Goal: Information Seeking & Learning: Learn about a topic

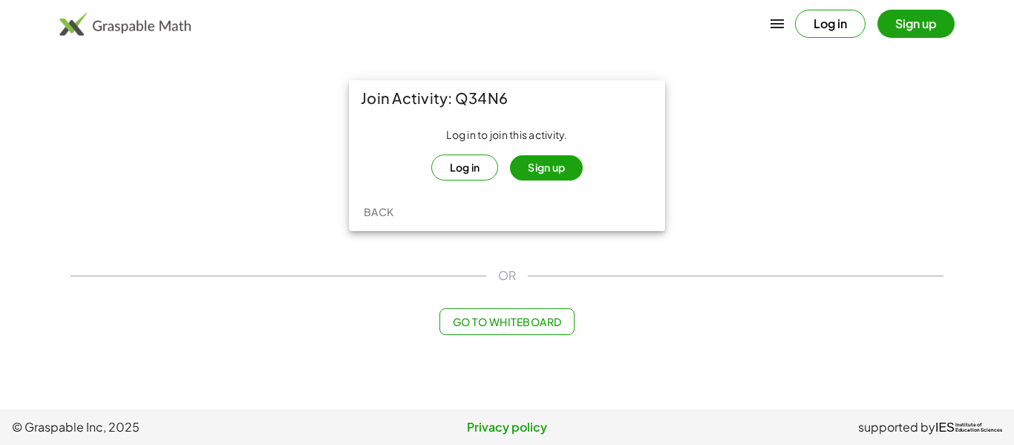
click at [503, 318] on span "Go to Whiteboard" at bounding box center [506, 321] width 109 height 13
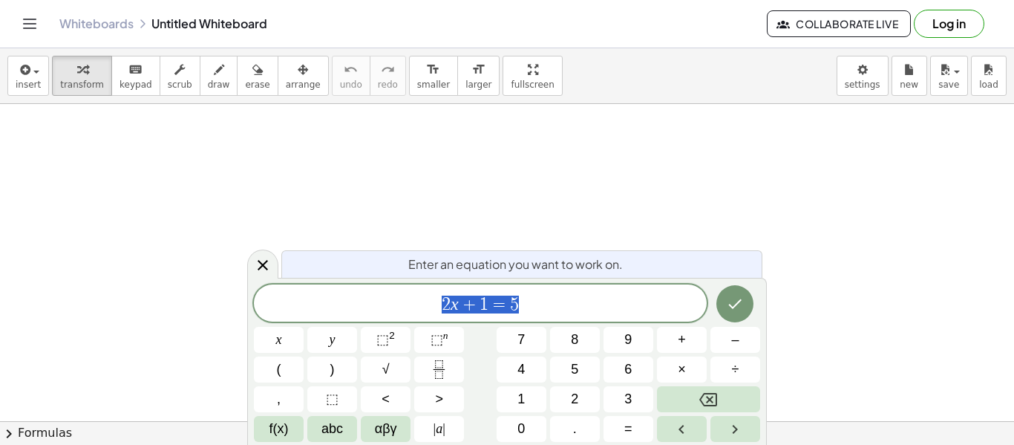
scroll to position [1, 0]
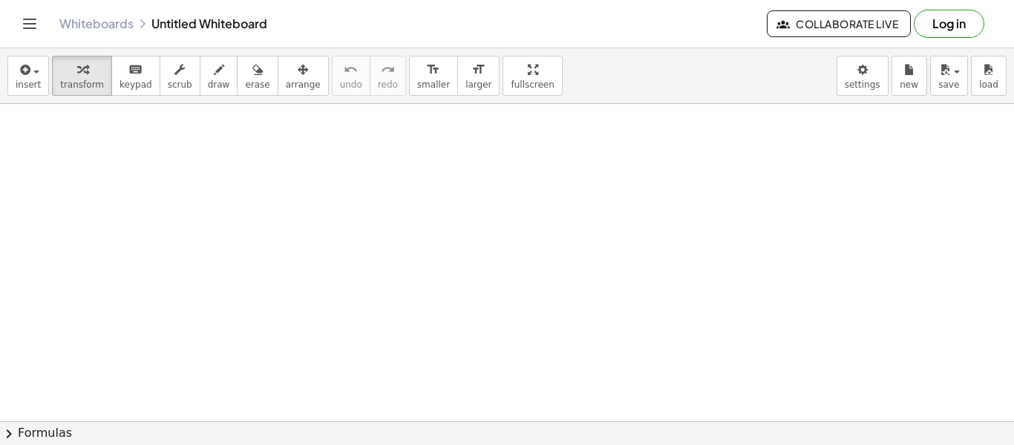
click at [948, 24] on button "Log in" at bounding box center [949, 24] width 71 height 28
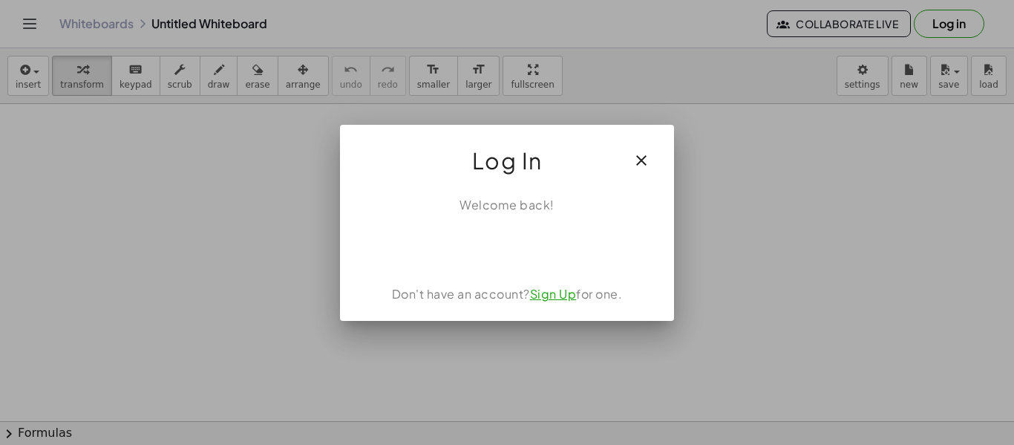
click at [543, 296] on link "Sign Up" at bounding box center [553, 294] width 47 height 16
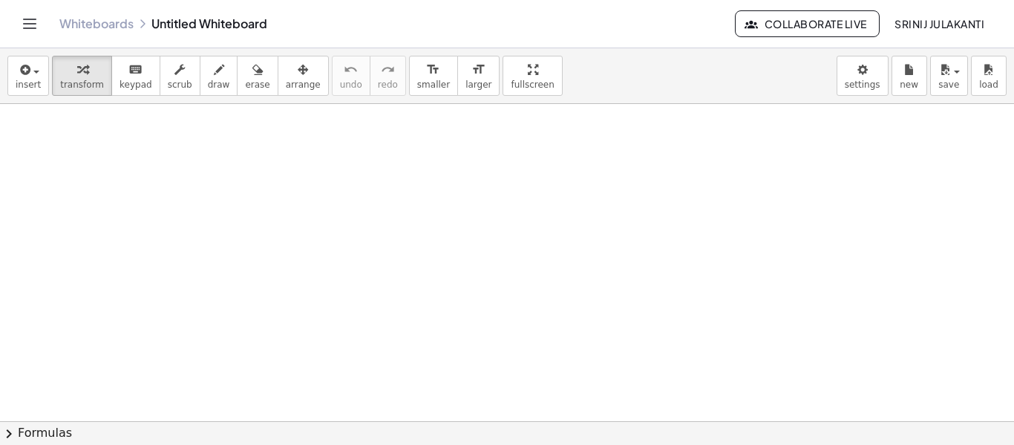
scroll to position [0, 0]
click at [23, 21] on icon "Toggle navigation" at bounding box center [30, 24] width 18 height 18
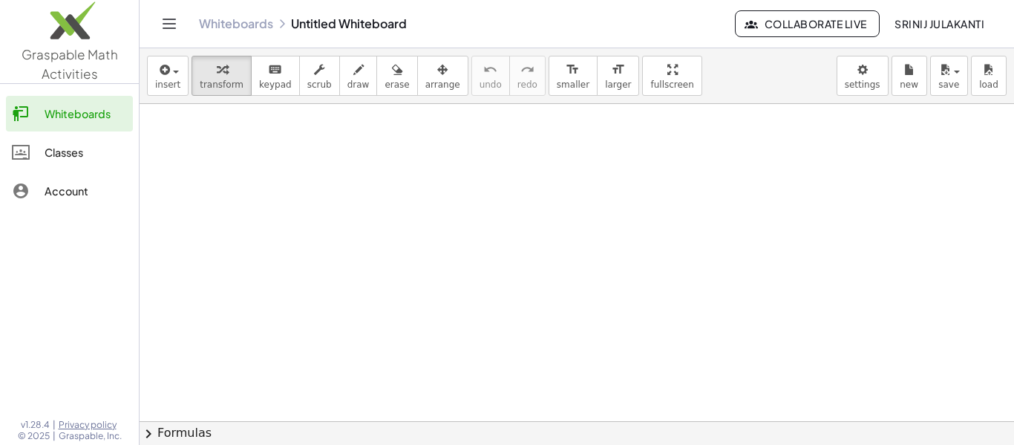
click at [81, 160] on div "Classes" at bounding box center [86, 152] width 82 height 18
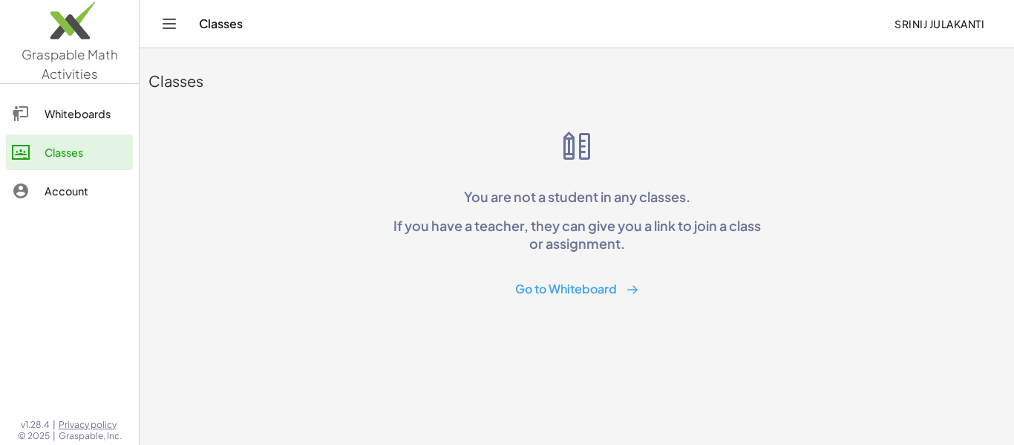
click at [592, 299] on button "Go to Whiteboard" at bounding box center [577, 288] width 148 height 27
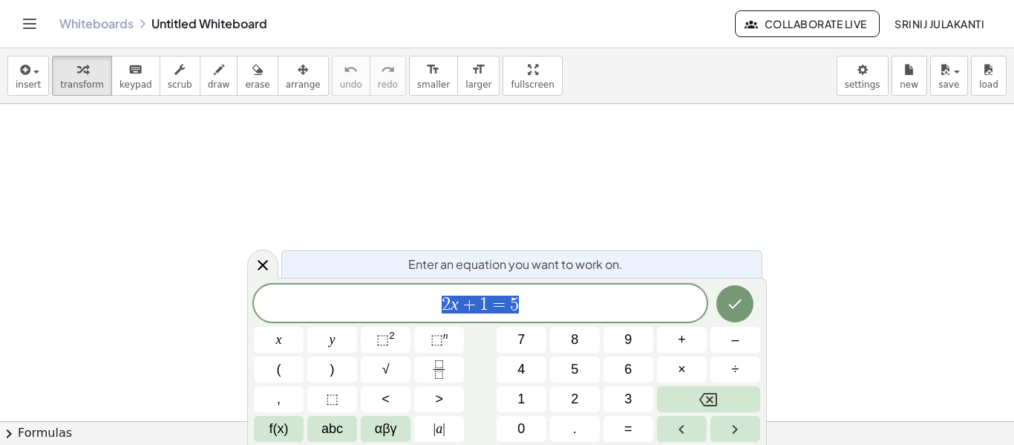
scroll to position [1, 0]
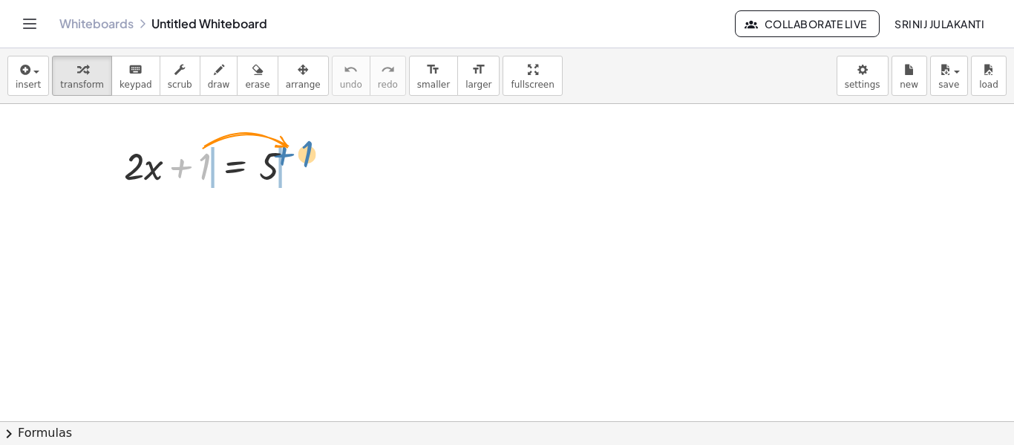
drag, startPoint x: 205, startPoint y: 163, endPoint x: 308, endPoint y: 156, distance: 103.4
click at [308, 156] on div at bounding box center [215, 165] width 196 height 50
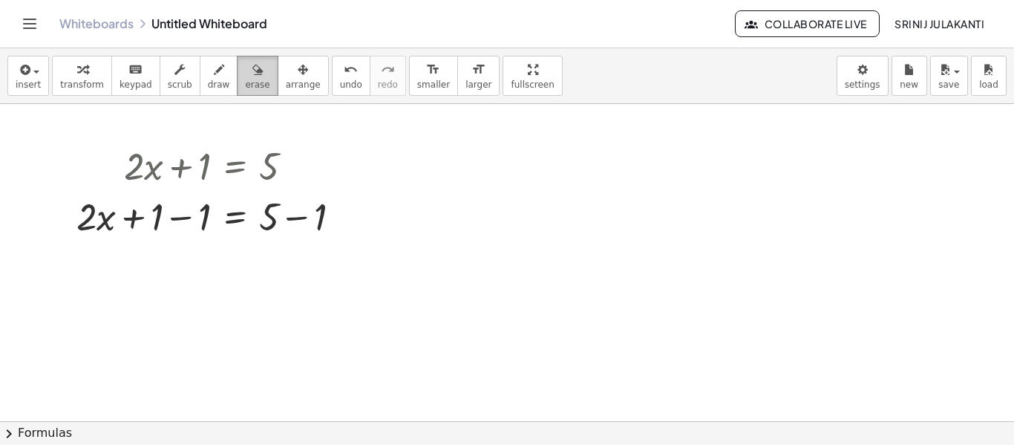
click at [252, 75] on icon "button" at bounding box center [257, 70] width 10 height 18
click at [214, 73] on icon "button" at bounding box center [219, 70] width 10 height 18
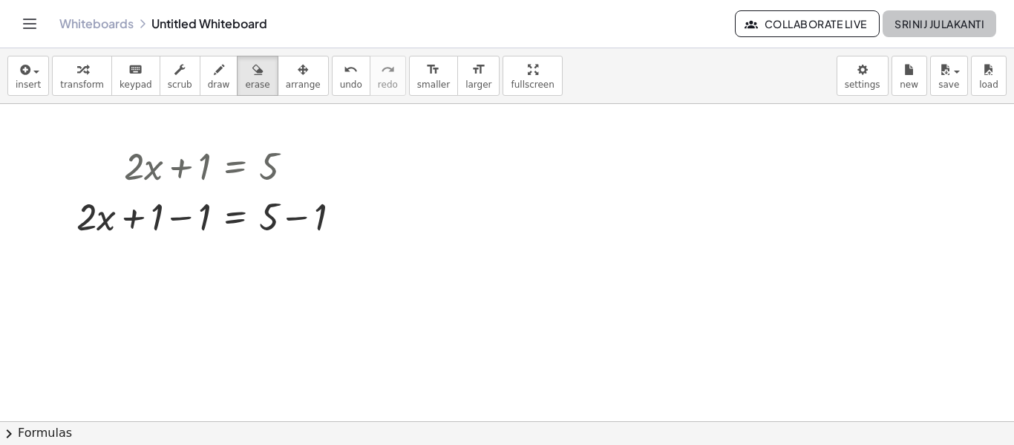
click at [922, 25] on span "Srinij Julakanti" at bounding box center [939, 23] width 90 height 13
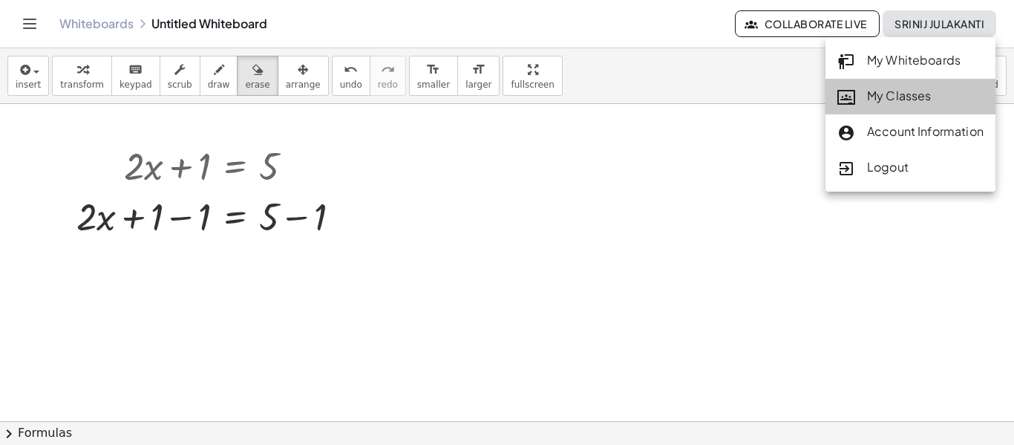
click at [879, 97] on div "My Classes" at bounding box center [910, 96] width 146 height 19
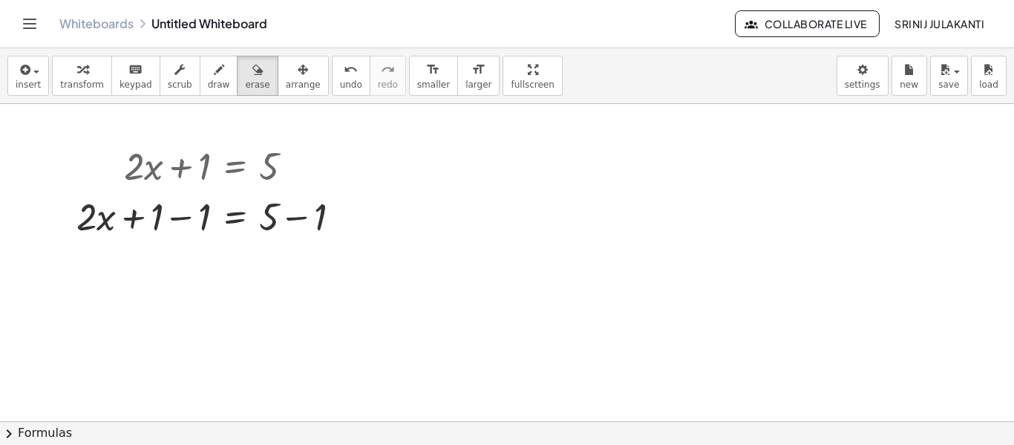
click at [924, 24] on span "Srinij Julakanti" at bounding box center [939, 23] width 90 height 13
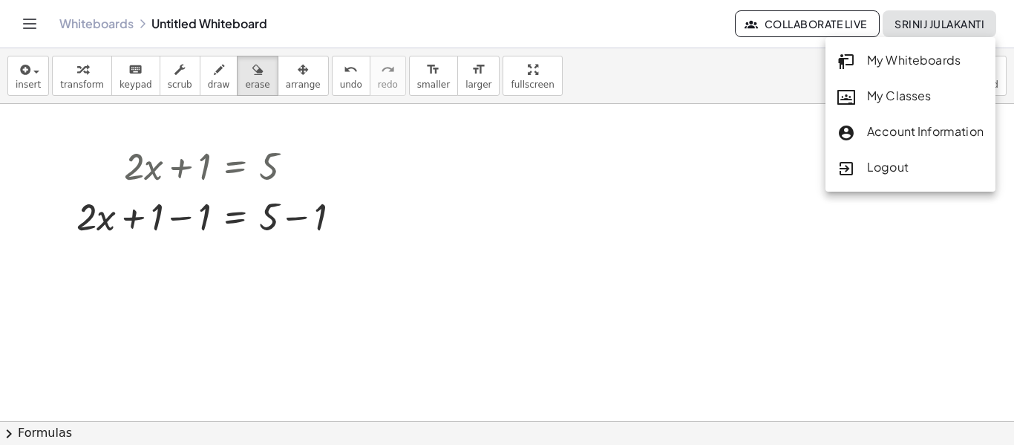
click at [894, 93] on div "My Classes" at bounding box center [910, 96] width 146 height 19
click at [565, 65] on div "insert select one: Math Expression Function Text Youtube Video Graphing Geometr…" at bounding box center [507, 76] width 1014 height 56
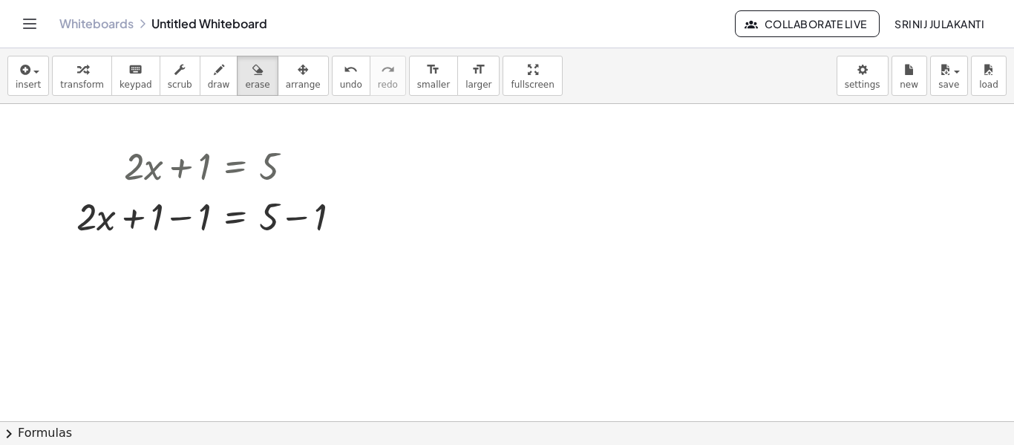
click at [817, 23] on span "Collaborate Live" at bounding box center [807, 23] width 119 height 13
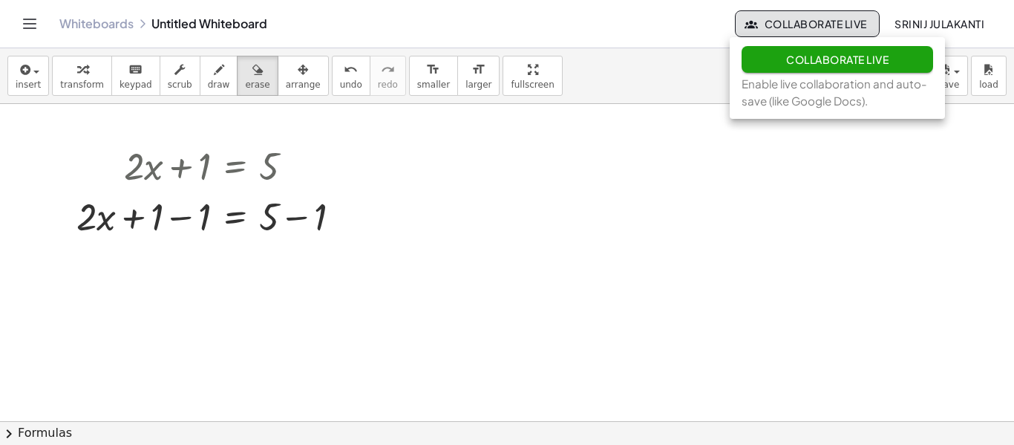
click at [42, 22] on div "Whiteboards Untitled Whiteboard Collaborate Live Srinij Julakanti" at bounding box center [507, 24] width 978 height 48
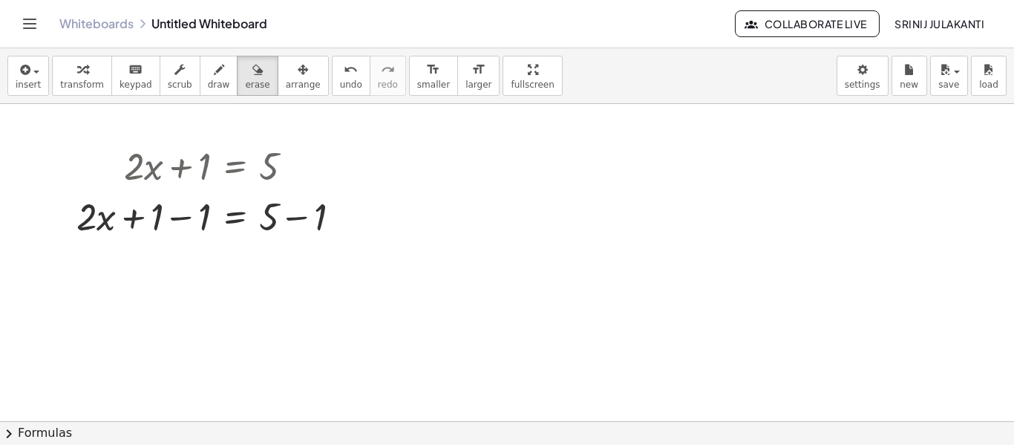
click at [34, 24] on icon "Toggle navigation" at bounding box center [30, 23] width 13 height 9
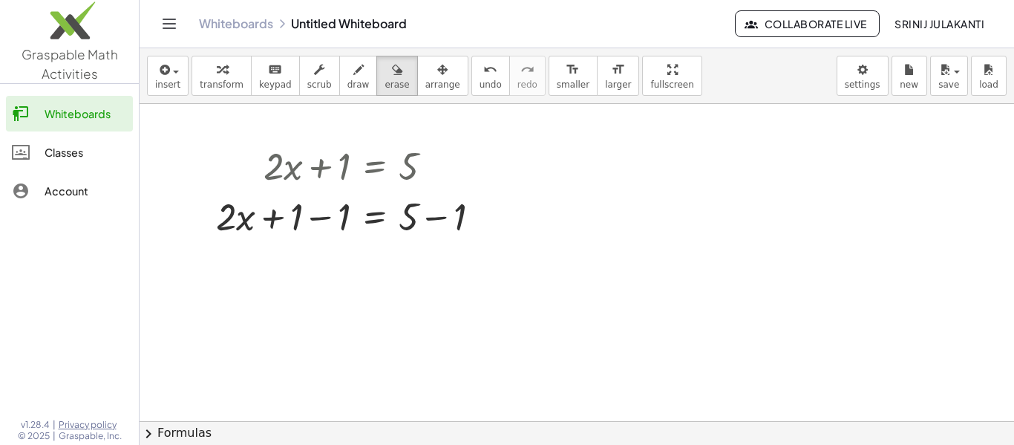
click at [56, 149] on div "Classes" at bounding box center [86, 152] width 82 height 18
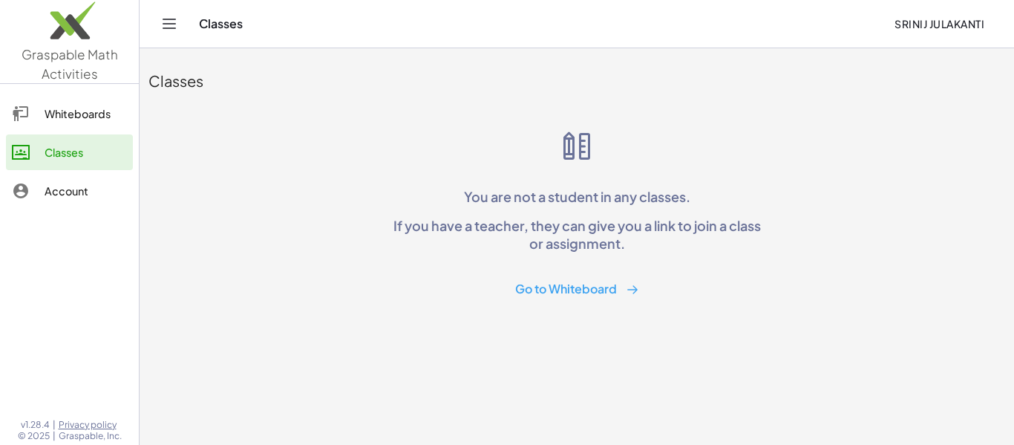
click at [582, 284] on button "Go to Whiteboard" at bounding box center [577, 288] width 148 height 27
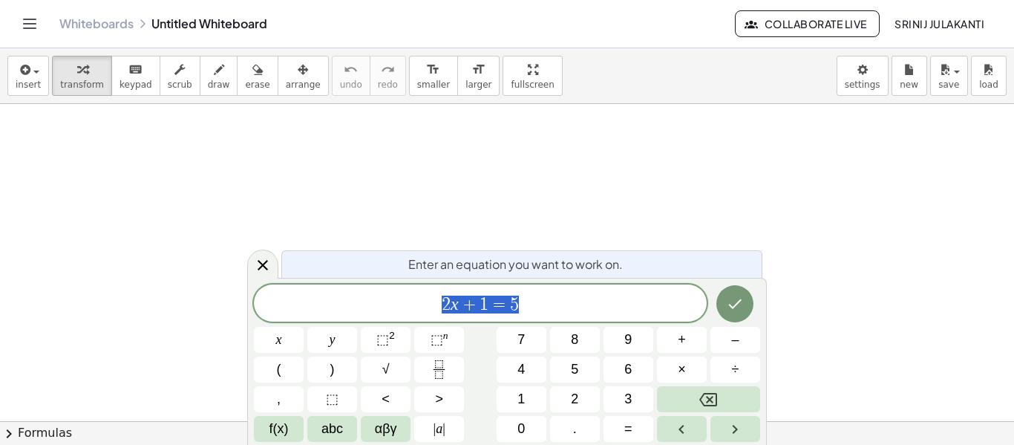
scroll to position [2, 0]
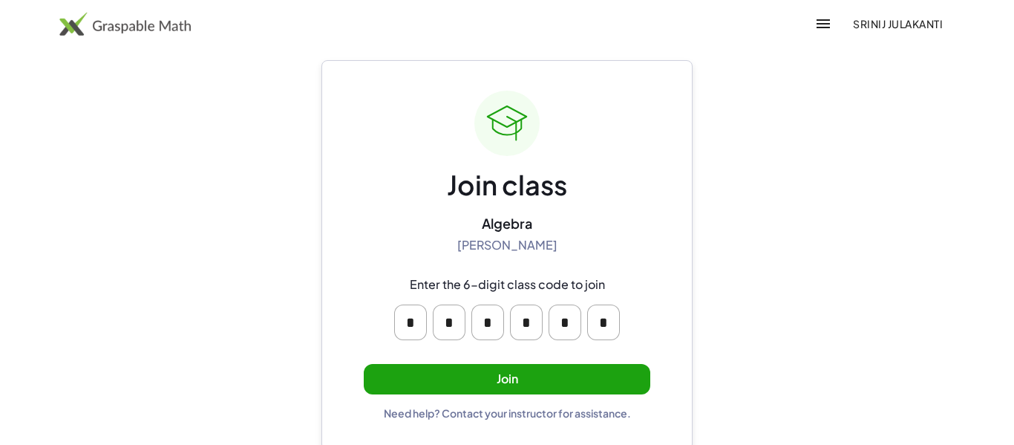
scroll to position [28, 0]
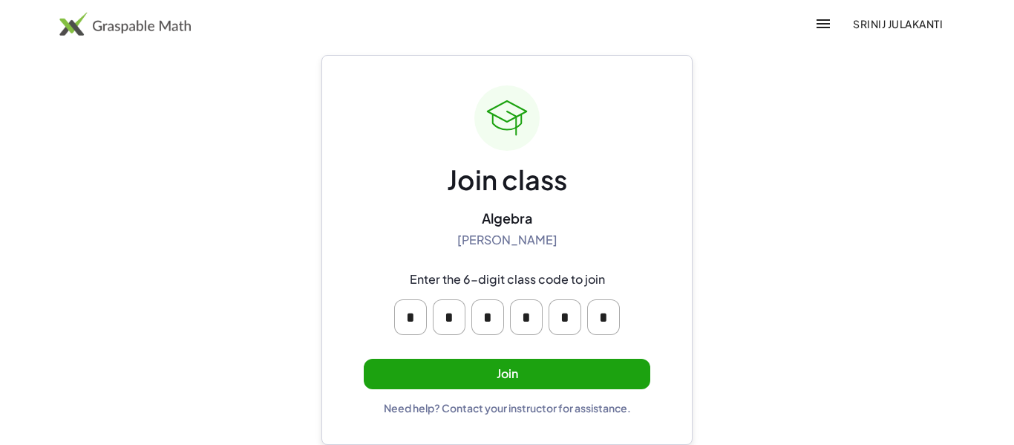
click at [505, 379] on button "Join" at bounding box center [507, 374] width 287 height 30
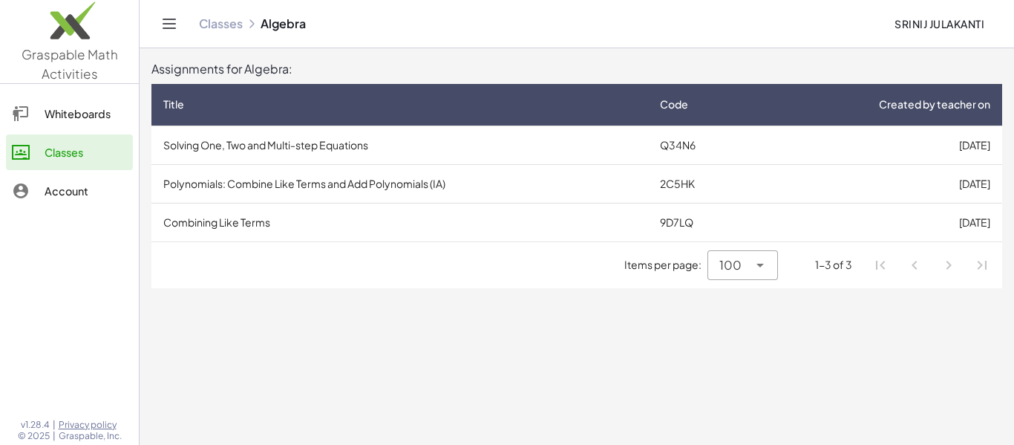
click at [363, 150] on td "Solving One, Two and Multi-step Equations" at bounding box center [399, 144] width 497 height 39
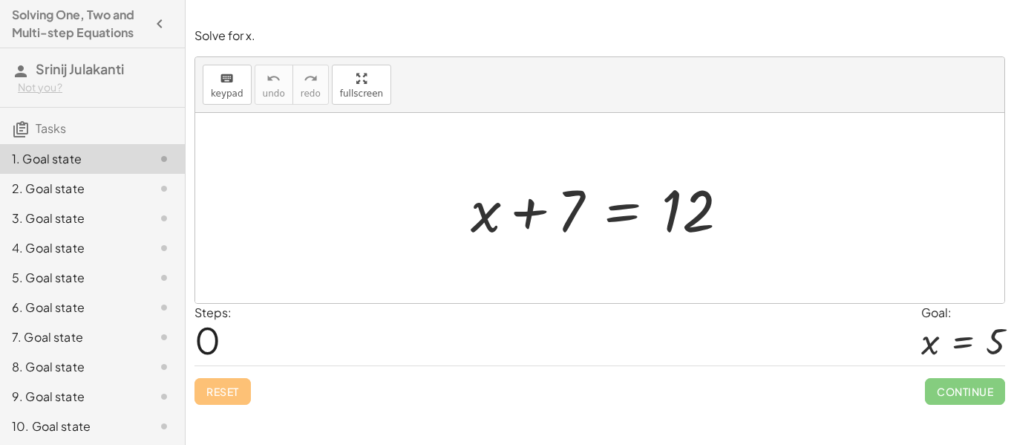
drag, startPoint x: 538, startPoint y: 249, endPoint x: 563, endPoint y: 250, distance: 24.5
click at [563, 250] on div "+ x + 7 = 12" at bounding box center [599, 208] width 809 height 190
click at [207, 338] on span "0" at bounding box center [207, 339] width 26 height 45
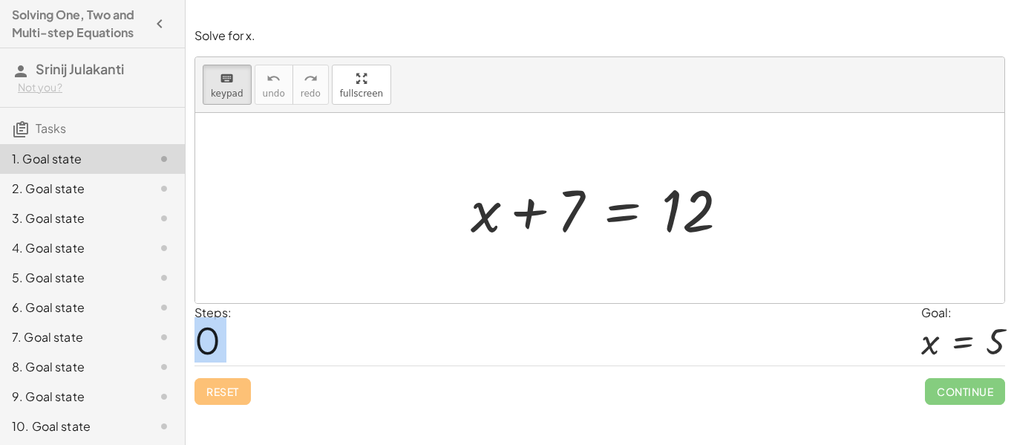
click at [207, 338] on span "0" at bounding box center [207, 339] width 26 height 45
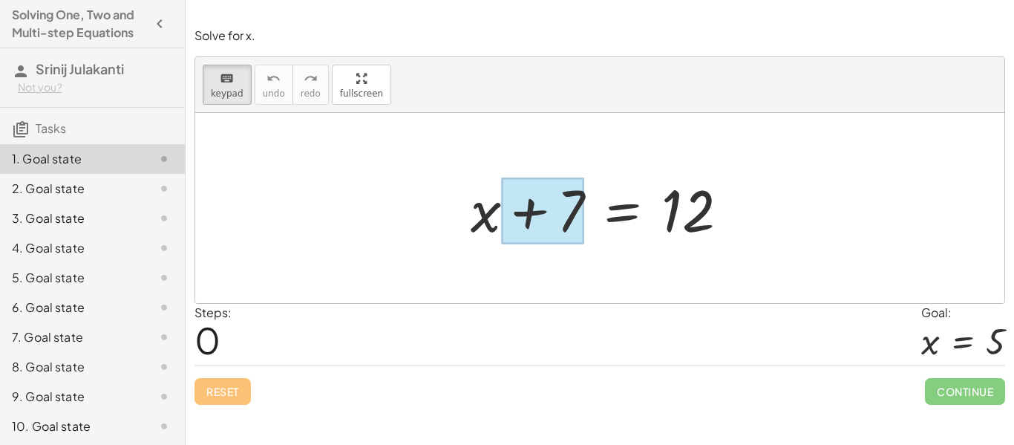
click at [543, 211] on div at bounding box center [542, 211] width 83 height 66
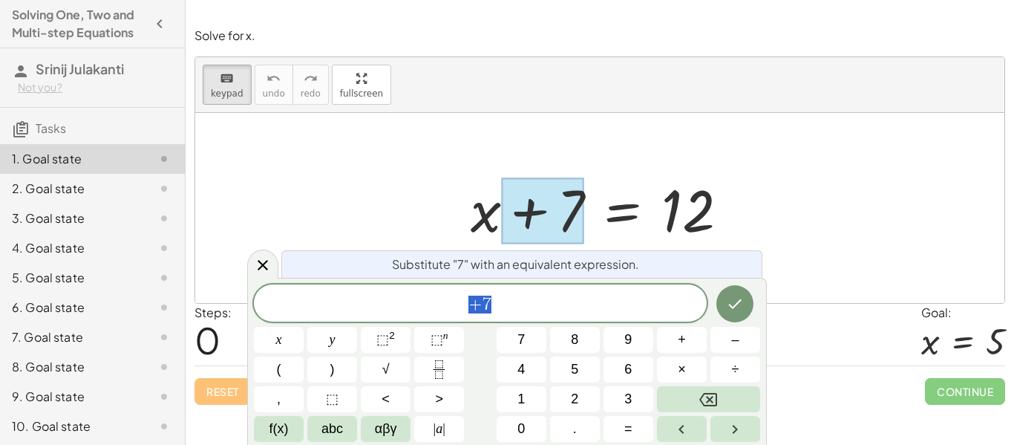
click at [837, 160] on div at bounding box center [599, 208] width 809 height 190
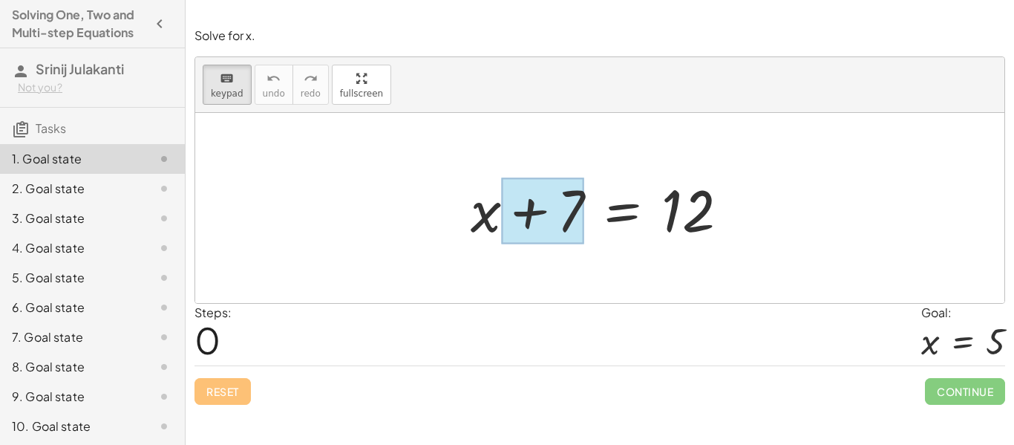
click at [534, 206] on div at bounding box center [542, 211] width 83 height 66
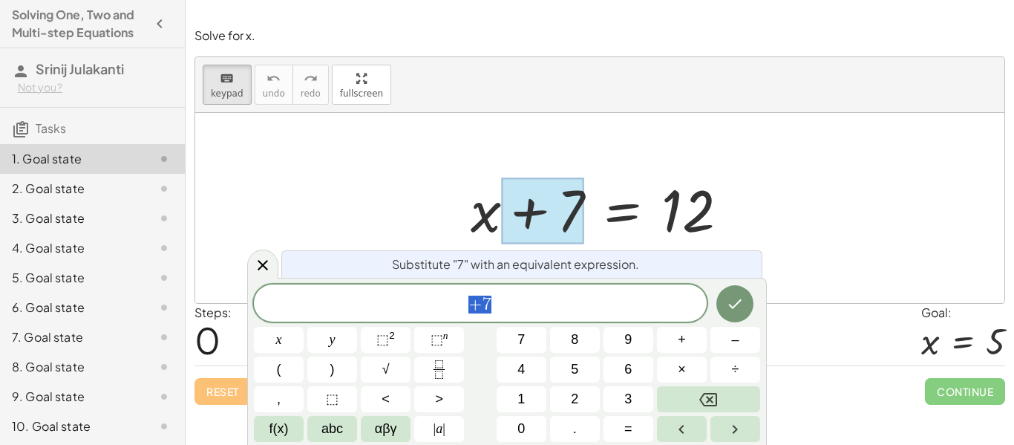
click at [848, 195] on div at bounding box center [599, 208] width 809 height 190
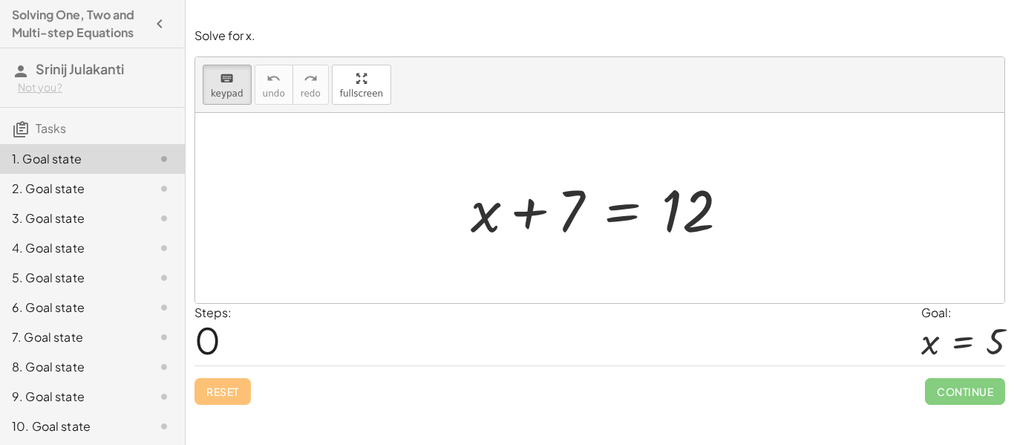
click at [557, 260] on div at bounding box center [599, 208] width 809 height 190
click at [709, 219] on div at bounding box center [687, 211] width 53 height 66
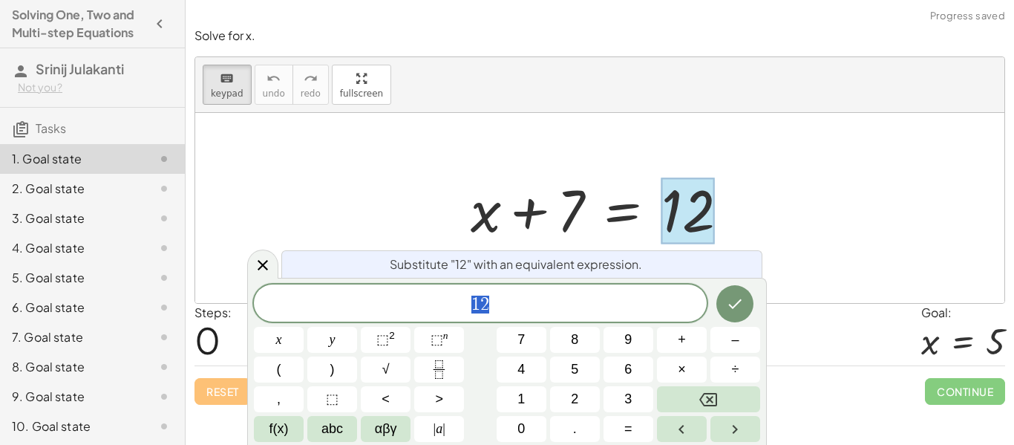
click at [825, 216] on div at bounding box center [599, 208] width 809 height 190
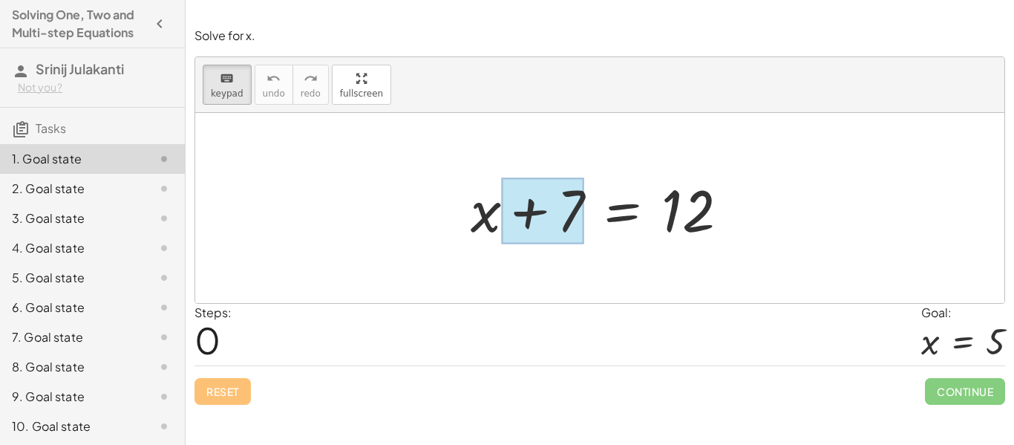
click at [545, 217] on div at bounding box center [542, 211] width 83 height 66
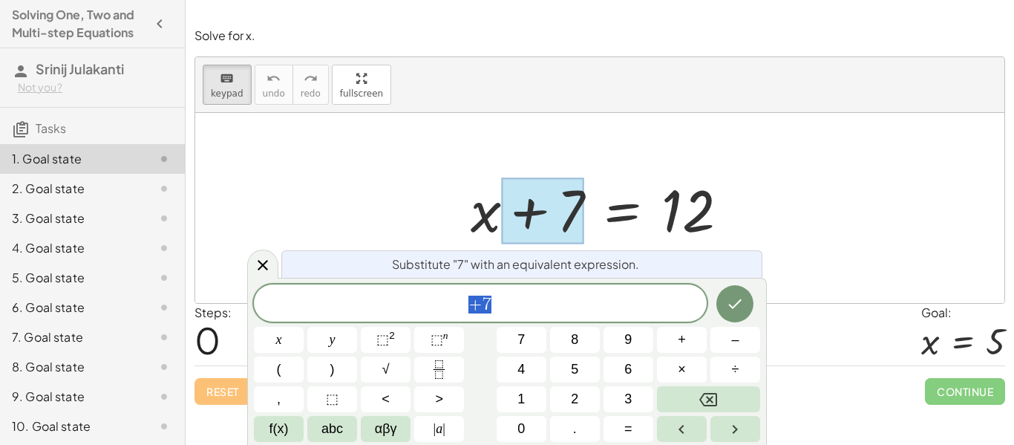
click at [545, 217] on div at bounding box center [542, 211] width 83 height 66
click at [731, 192] on div at bounding box center [605, 208] width 284 height 76
click at [266, 261] on icon at bounding box center [263, 265] width 10 height 10
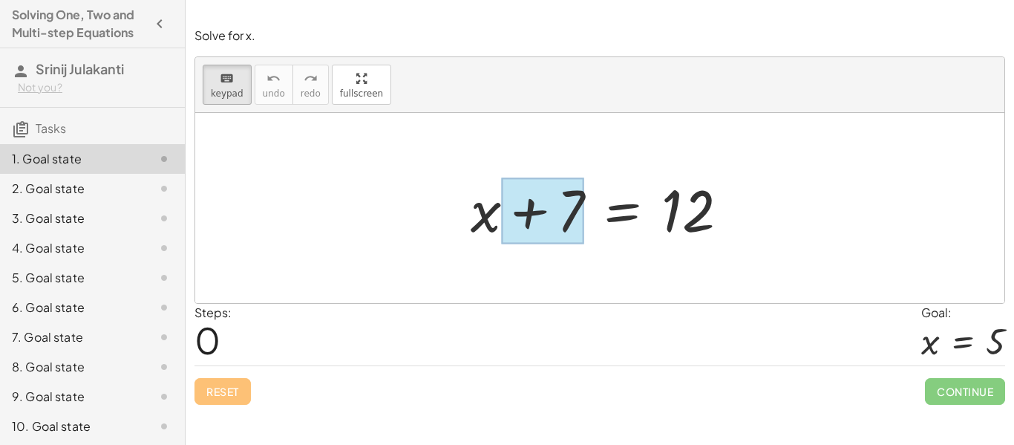
click at [568, 201] on div at bounding box center [542, 211] width 83 height 66
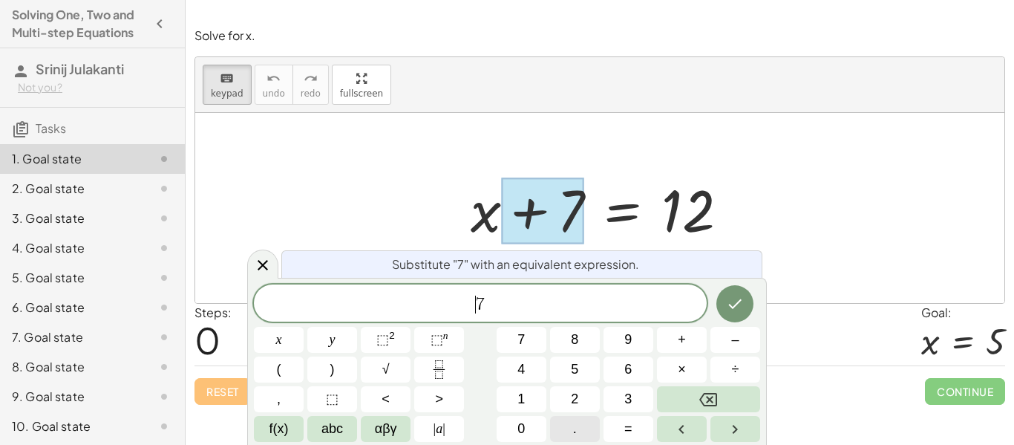
scroll to position [2, 0]
click at [738, 304] on icon "Done" at bounding box center [735, 304] width 18 height 18
click at [732, 301] on icon "Done" at bounding box center [735, 304] width 18 height 18
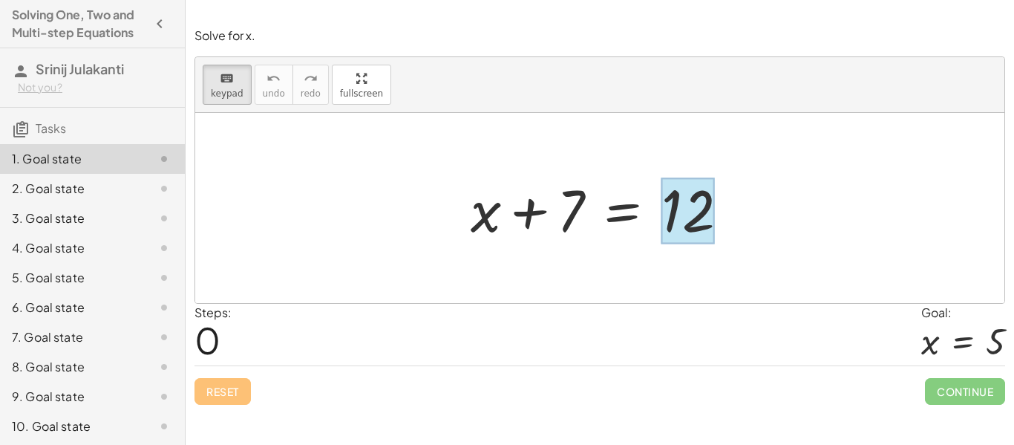
click at [696, 229] on div at bounding box center [687, 211] width 53 height 66
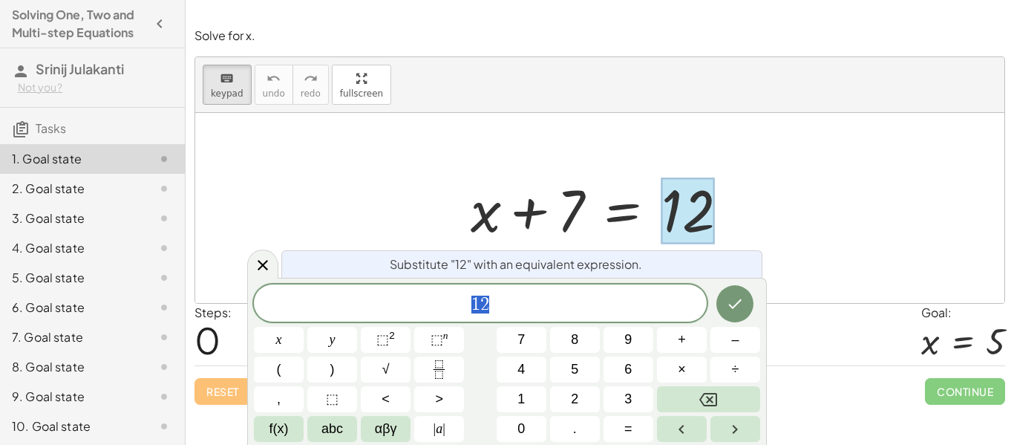
click at [825, 180] on div at bounding box center [599, 208] width 809 height 190
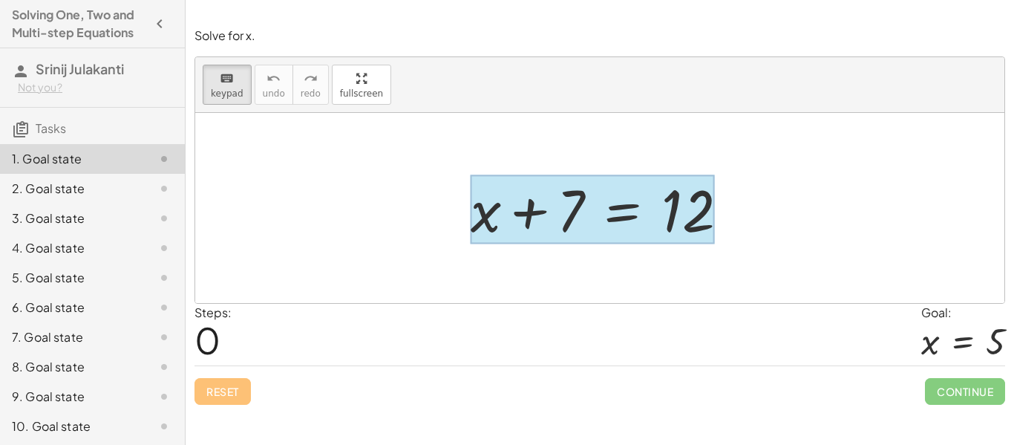
click at [602, 213] on div at bounding box center [592, 209] width 243 height 69
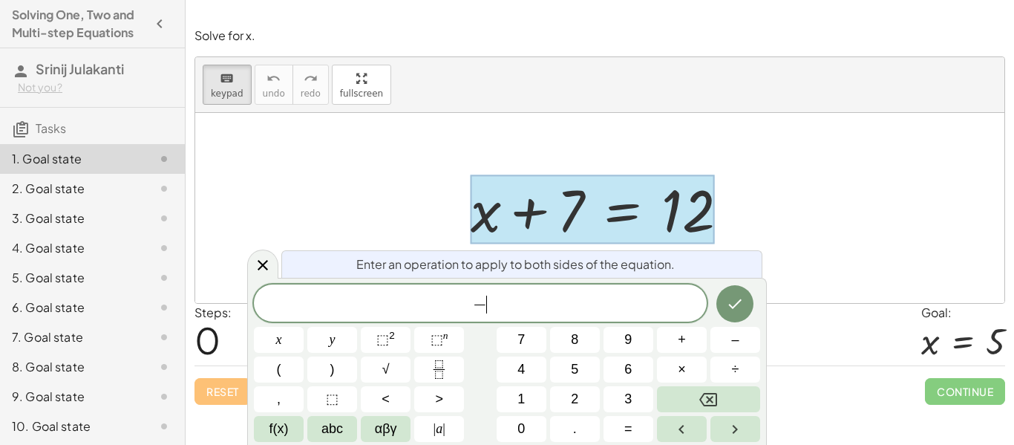
scroll to position [4, 0]
click at [718, 295] on button "Done" at bounding box center [734, 303] width 37 height 37
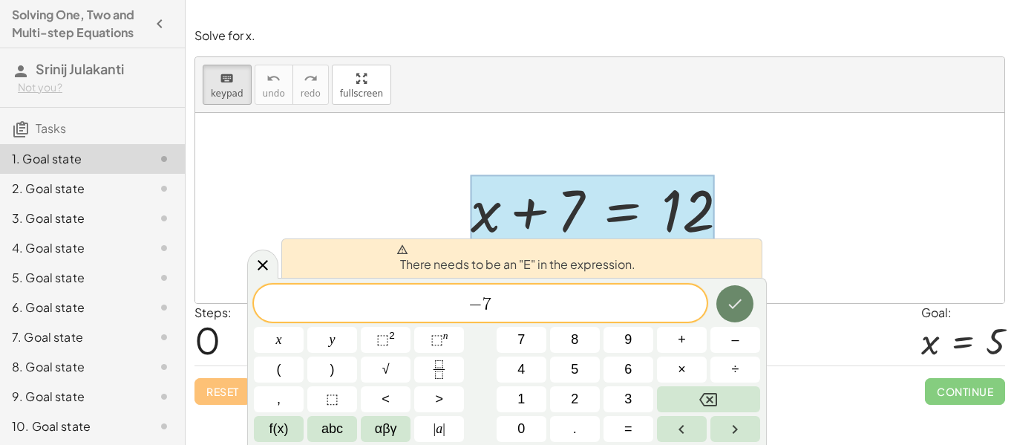
click at [737, 301] on icon "Done" at bounding box center [735, 304] width 18 height 18
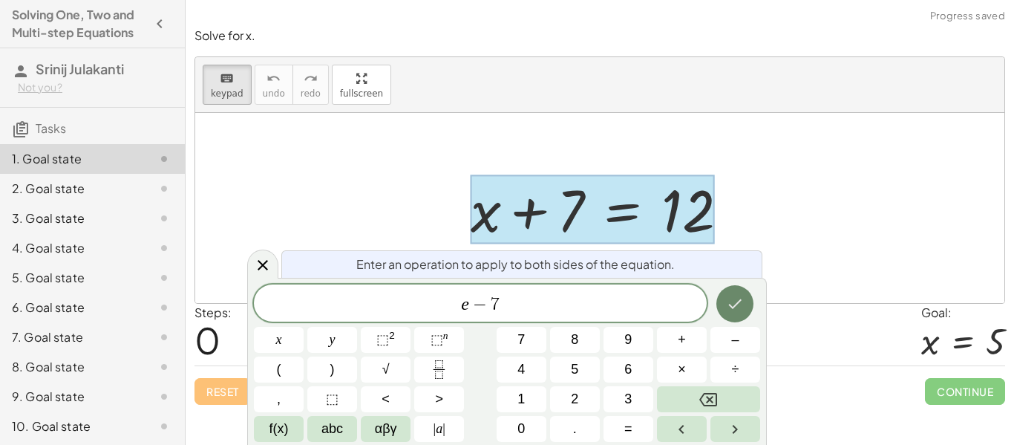
click at [736, 296] on icon "Done" at bounding box center [735, 304] width 18 height 18
click at [739, 308] on icon "Done" at bounding box center [735, 304] width 18 height 18
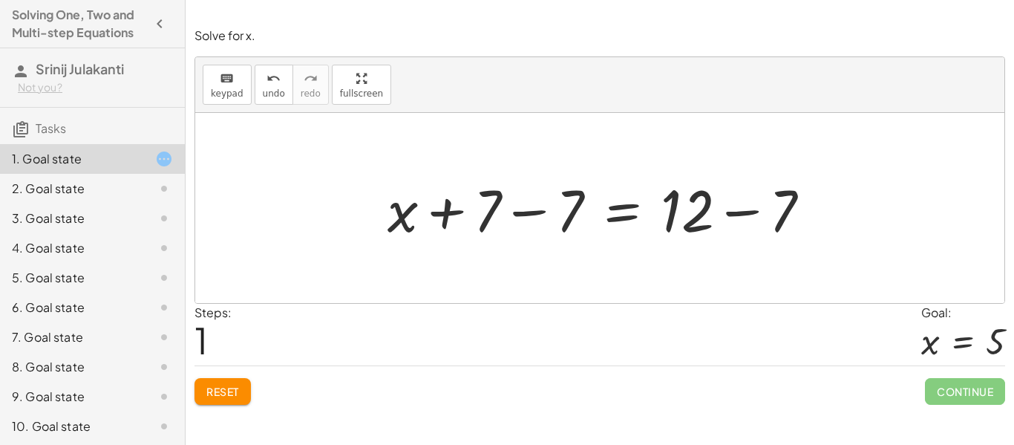
click at [572, 215] on div at bounding box center [605, 208] width 450 height 76
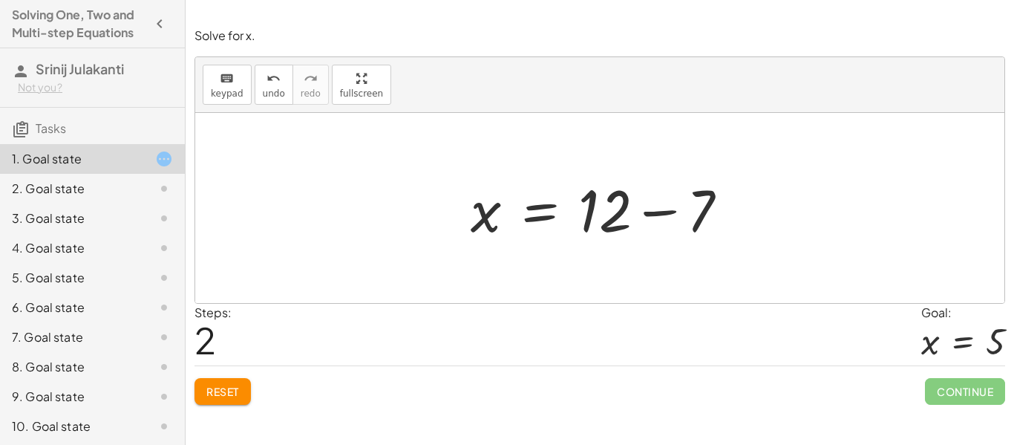
click at [702, 221] on div at bounding box center [605, 208] width 284 height 76
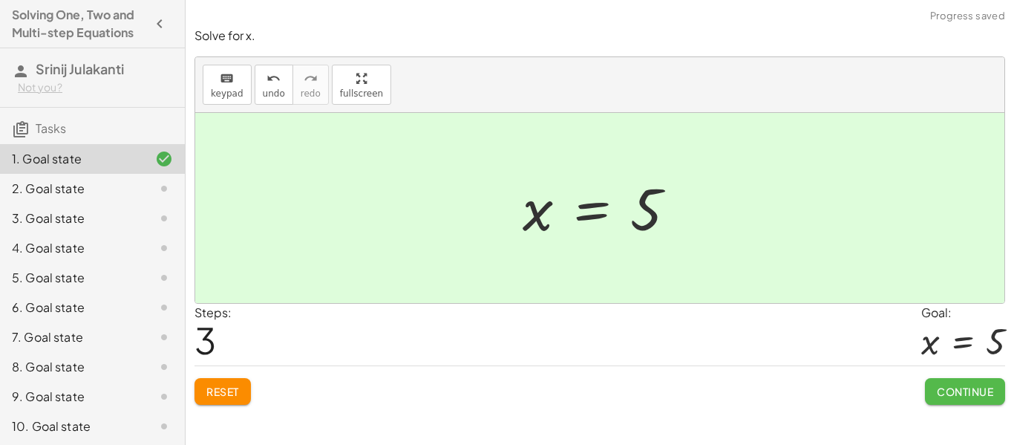
click at [949, 395] on span "Continue" at bounding box center [965, 391] width 56 height 13
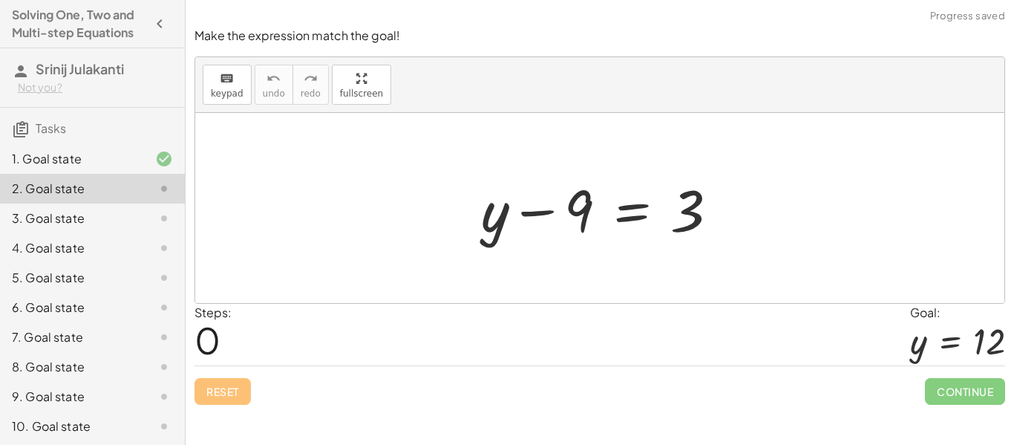
click at [592, 213] on div at bounding box center [606, 208] width 264 height 76
click at [638, 212] on div at bounding box center [606, 208] width 264 height 76
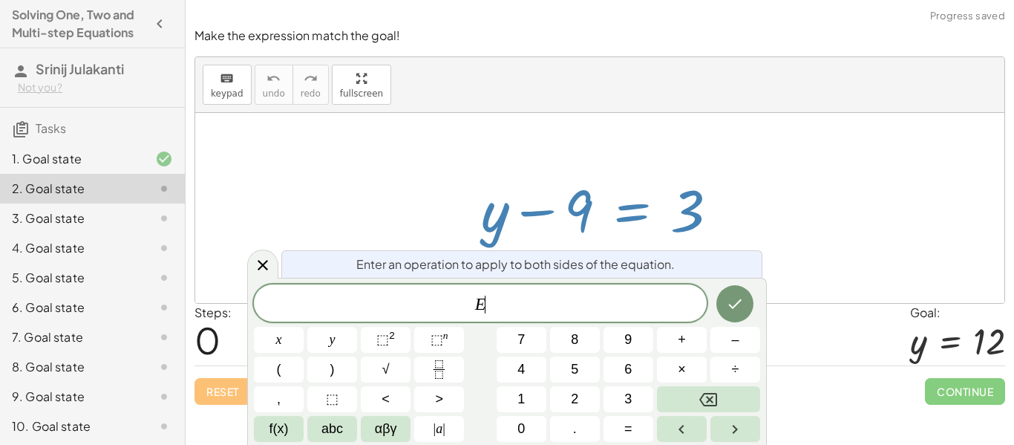
scroll to position [7, 0]
click at [638, 212] on div at bounding box center [606, 208] width 264 height 76
click at [730, 310] on icon "Done" at bounding box center [735, 304] width 18 height 18
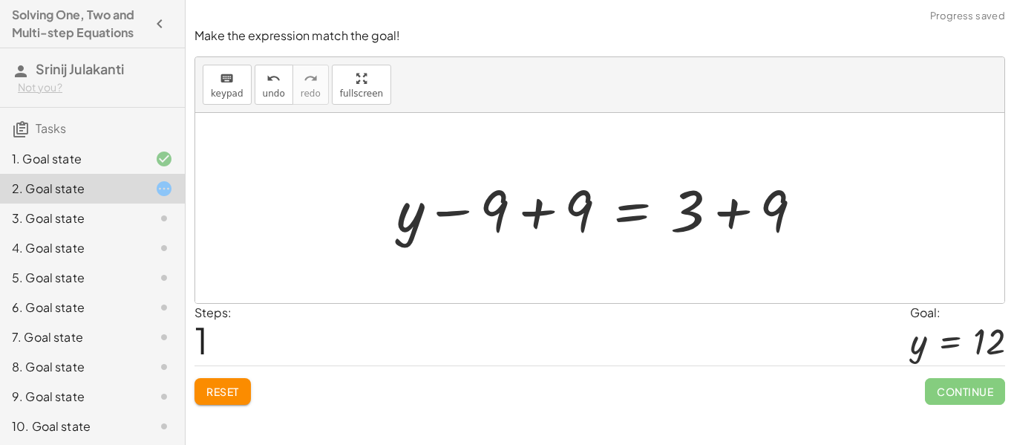
click at [491, 209] on div at bounding box center [605, 208] width 433 height 76
click at [463, 215] on div at bounding box center [605, 208] width 433 height 76
click at [526, 215] on div at bounding box center [605, 208] width 433 height 76
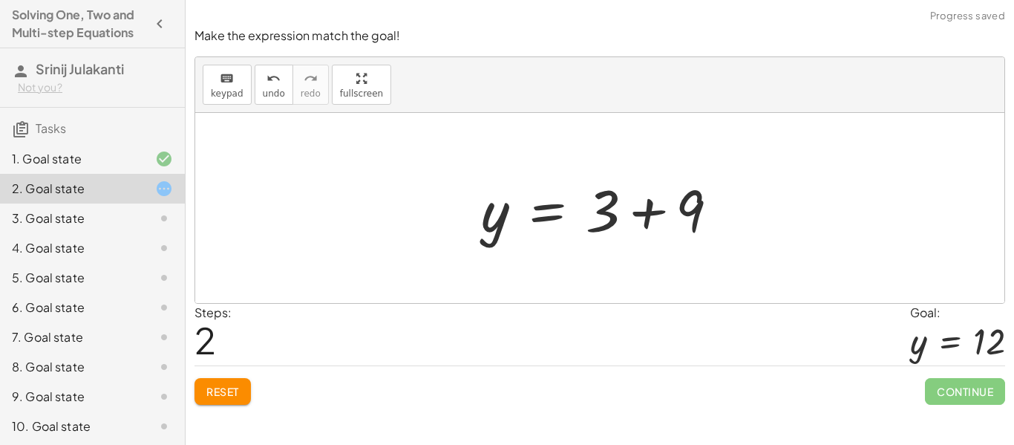
click at [650, 213] on div at bounding box center [606, 208] width 264 height 76
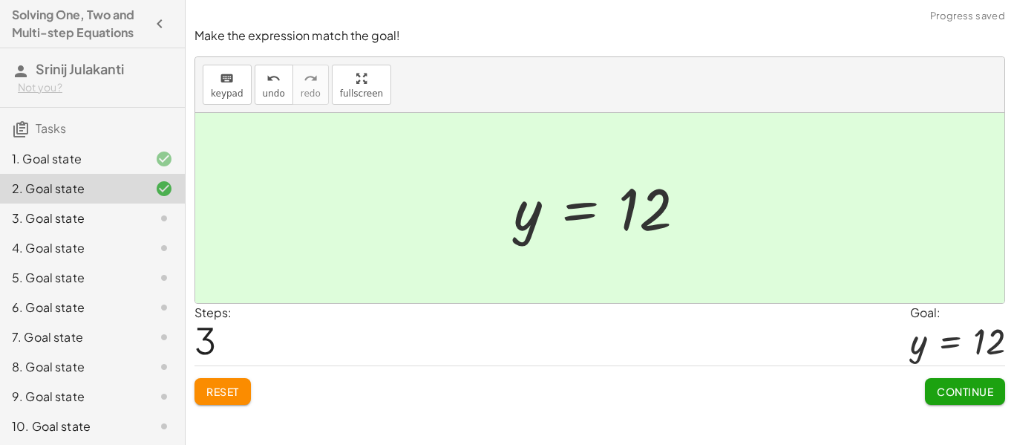
click at [939, 398] on button "Continue" at bounding box center [965, 391] width 80 height 27
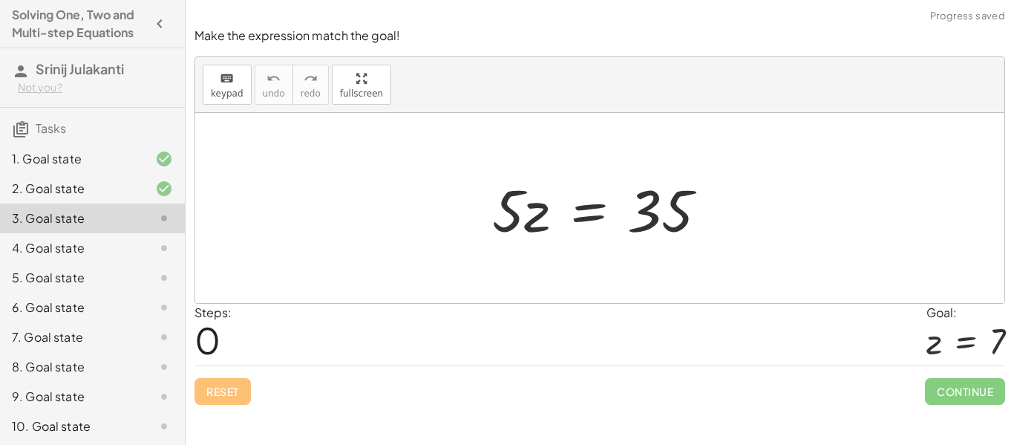
click at [512, 220] on div at bounding box center [606, 208] width 242 height 76
click at [535, 221] on div at bounding box center [606, 208] width 242 height 76
click at [595, 206] on div at bounding box center [606, 208] width 242 height 76
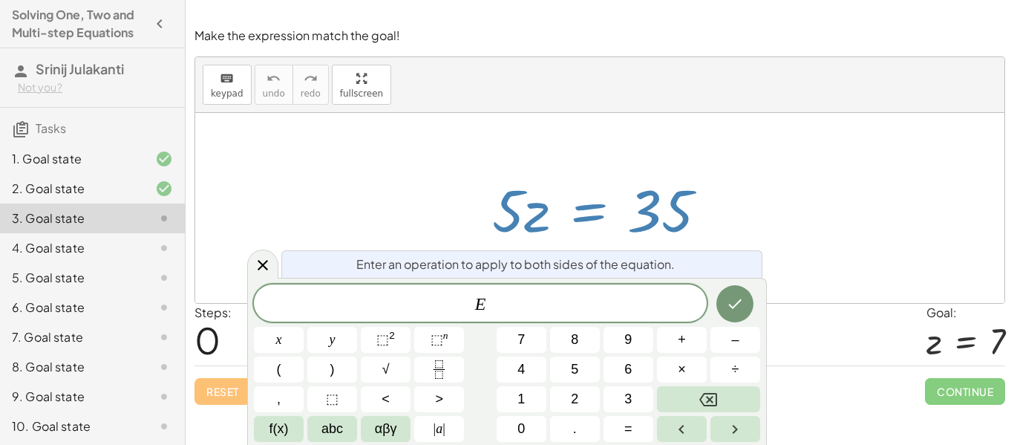
click at [705, 150] on div at bounding box center [599, 208] width 809 height 190
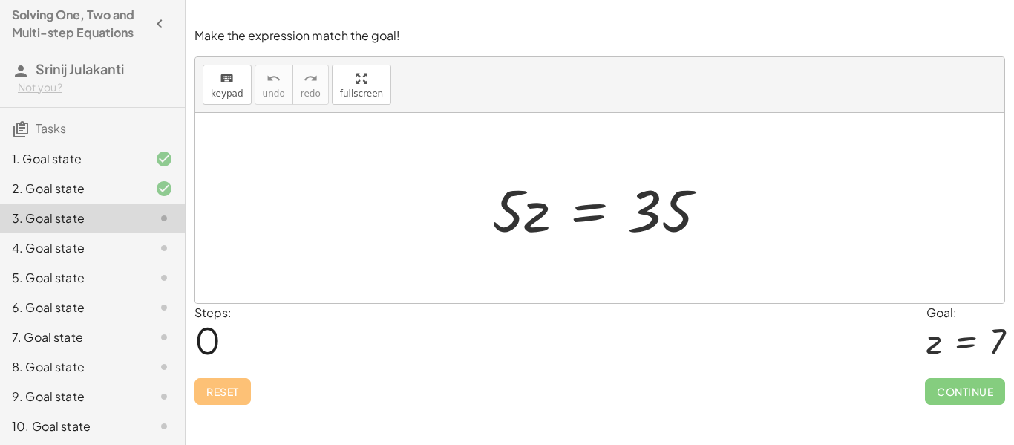
click at [637, 212] on div at bounding box center [606, 208] width 242 height 76
click at [537, 219] on div at bounding box center [606, 208] width 242 height 76
click at [89, 245] on div "4. Goal state" at bounding box center [72, 248] width 120 height 18
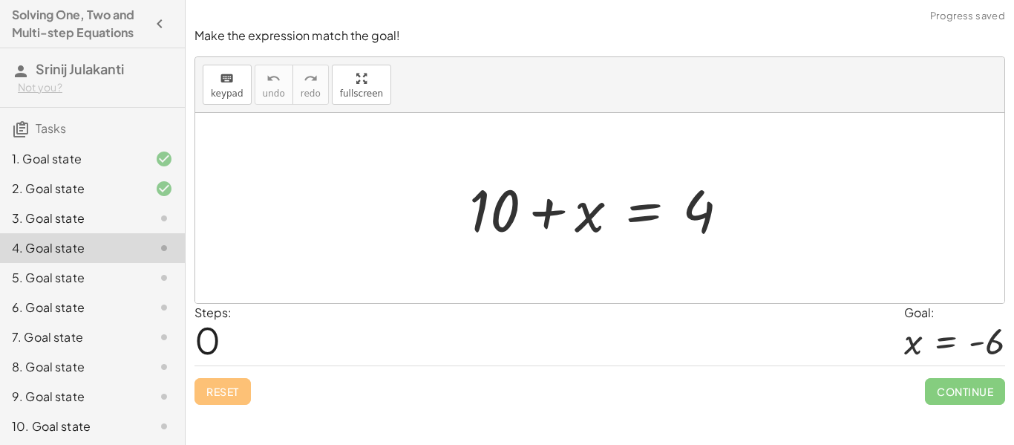
click at [512, 212] on div at bounding box center [605, 208] width 287 height 76
click at [506, 213] on div at bounding box center [605, 208] width 287 height 76
click at [581, 219] on div at bounding box center [605, 208] width 287 height 76
click at [641, 203] on div at bounding box center [605, 208] width 287 height 76
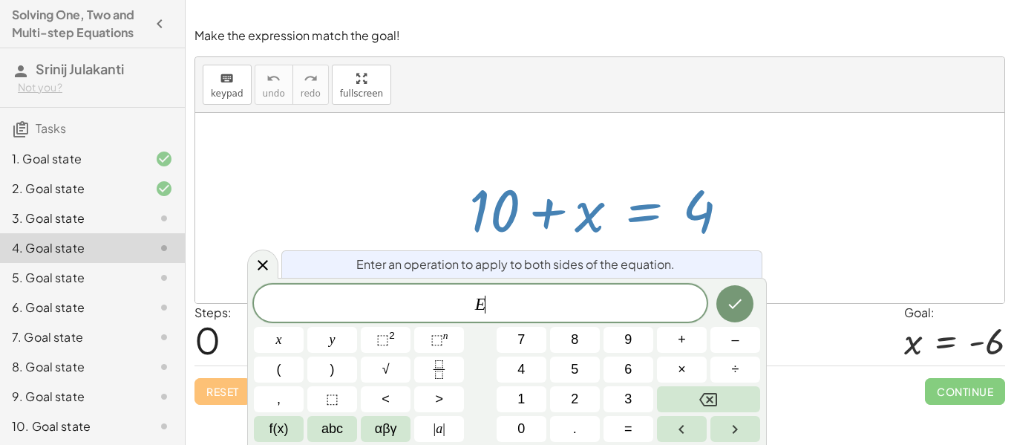
scroll to position [10, 0]
click at [641, 203] on div at bounding box center [605, 208] width 287 height 76
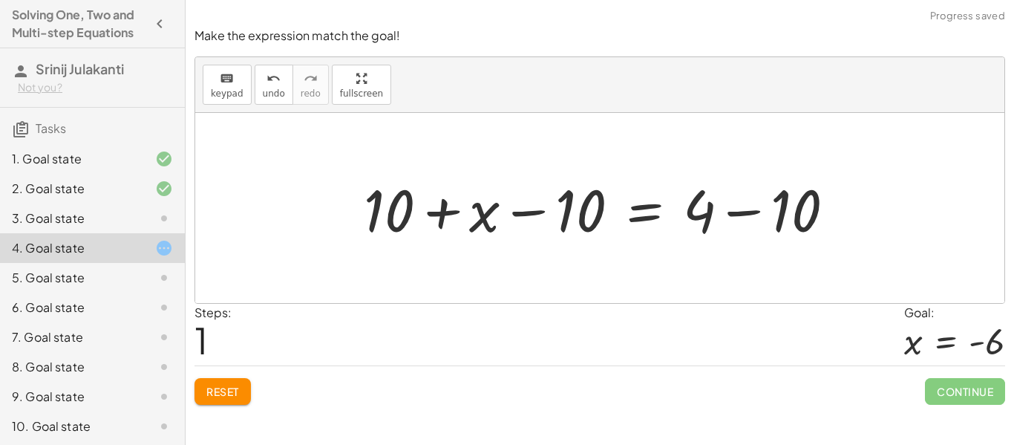
click at [394, 214] on div at bounding box center [605, 208] width 498 height 76
click at [578, 208] on div at bounding box center [605, 208] width 498 height 76
click at [792, 217] on div at bounding box center [605, 208] width 498 height 76
click at [792, 217] on div at bounding box center [599, 208] width 809 height 190
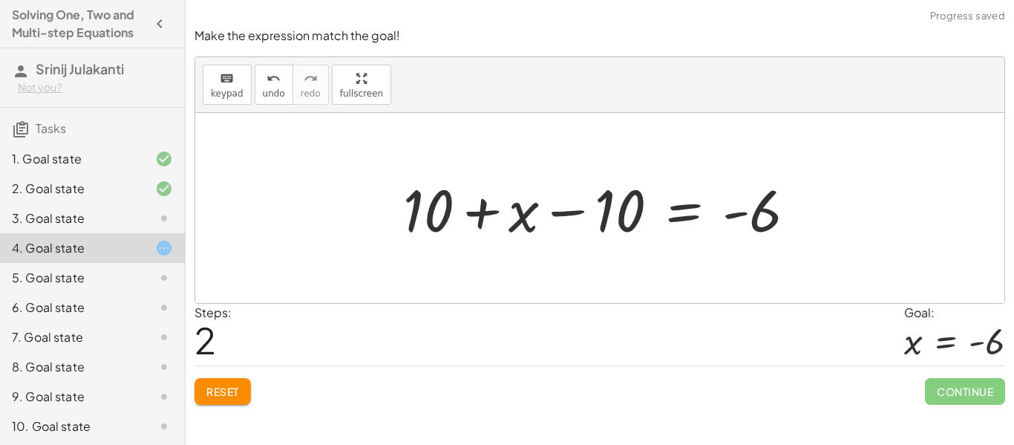
click at [578, 212] on div at bounding box center [606, 208] width 420 height 76
click at [472, 211] on div at bounding box center [606, 208] width 420 height 76
click at [436, 206] on div at bounding box center [606, 208] width 420 height 76
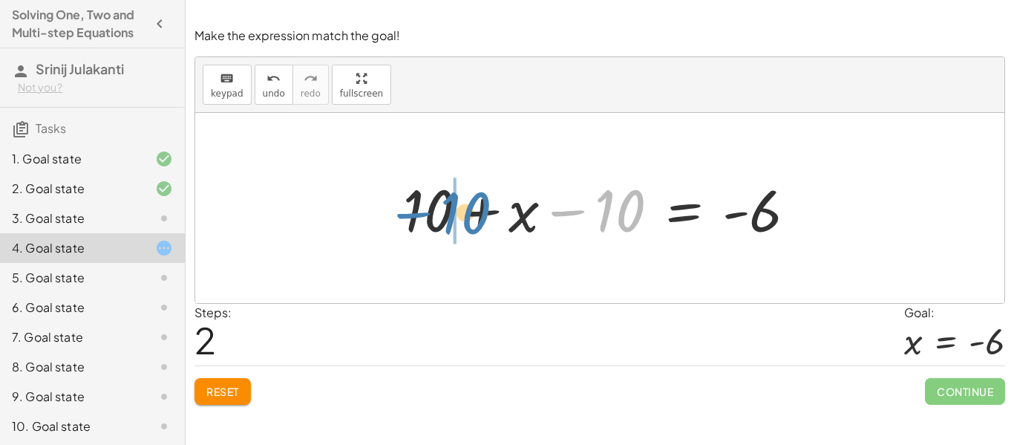
drag, startPoint x: 625, startPoint y: 214, endPoint x: 471, endPoint y: 216, distance: 154.4
click at [471, 216] on div at bounding box center [606, 208] width 420 height 76
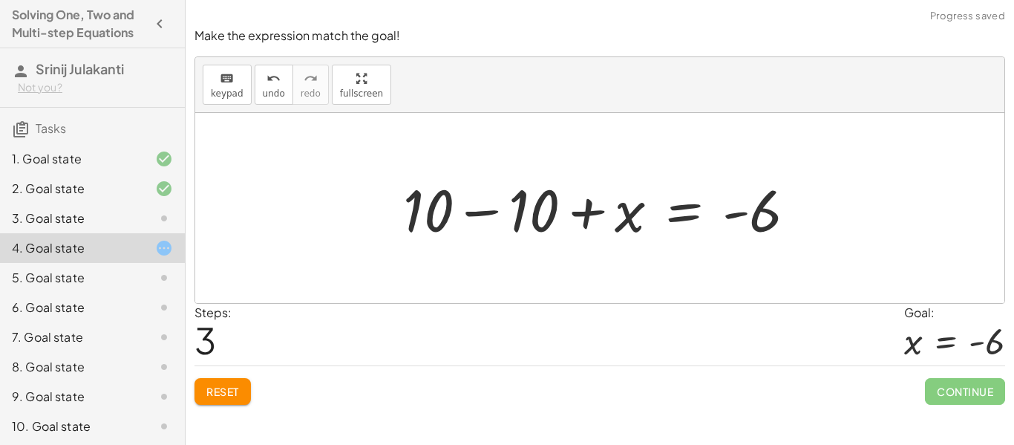
click at [422, 213] on div at bounding box center [606, 208] width 420 height 76
click at [543, 209] on div at bounding box center [606, 208] width 420 height 76
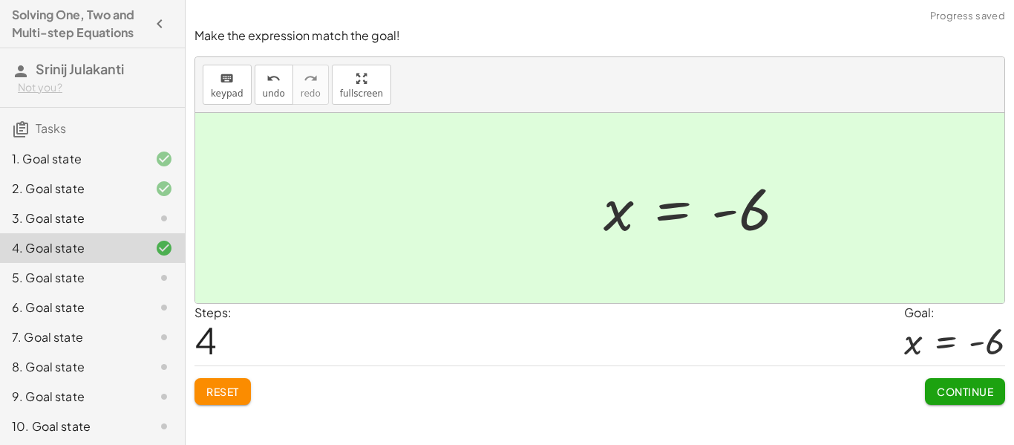
click at [543, 209] on div at bounding box center [599, 208] width 809 height 190
click at [596, 209] on div at bounding box center [700, 207] width 209 height 73
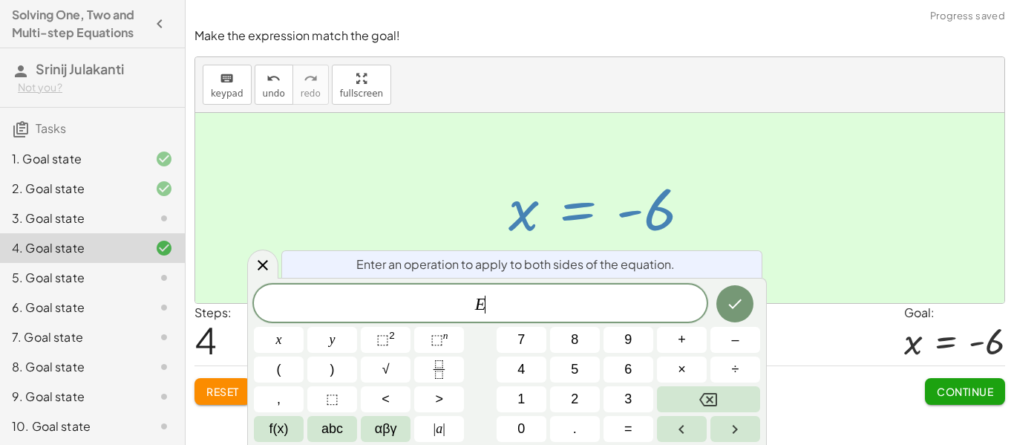
scroll to position [13, 0]
click at [494, 175] on div "+ 10 + x = 4 + 10 + x − 10 = + 4 − 10 + 10 + x − 10 = - 6 + 10 − 10 + x = - 6 +…" at bounding box center [599, 208] width 227 height 81
click at [797, 323] on div "Steps: 4 Goal: x = - 6" at bounding box center [599, 335] width 811 height 62
click at [953, 386] on span "Continue" at bounding box center [965, 391] width 56 height 13
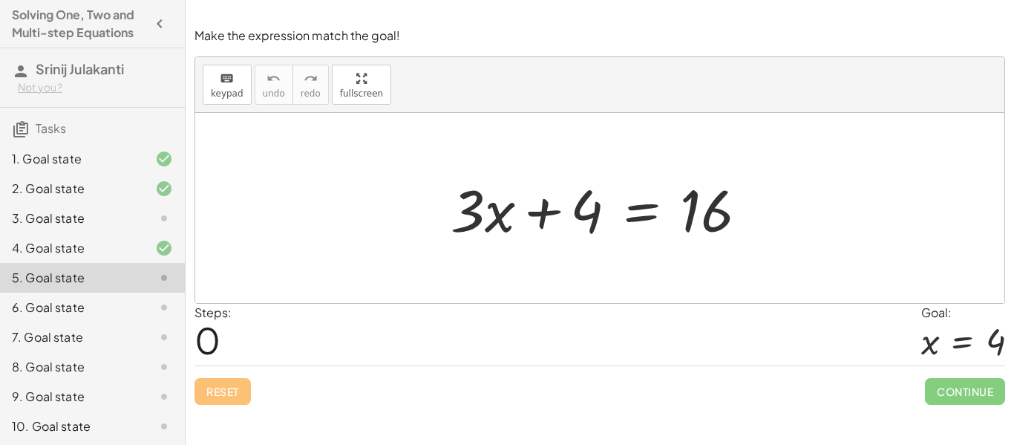
click at [589, 200] on div at bounding box center [605, 208] width 324 height 76
click at [650, 215] on div at bounding box center [605, 208] width 324 height 76
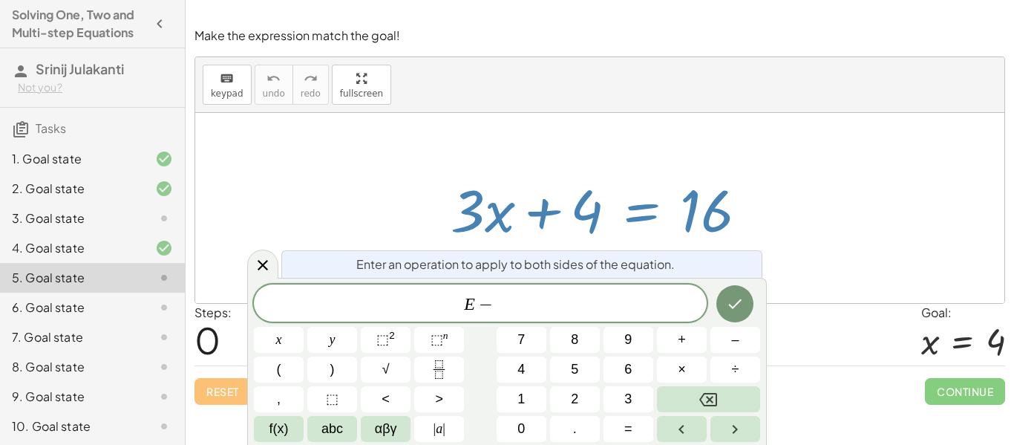
scroll to position [16, 0]
click at [742, 306] on icon "Done" at bounding box center [735, 304] width 18 height 18
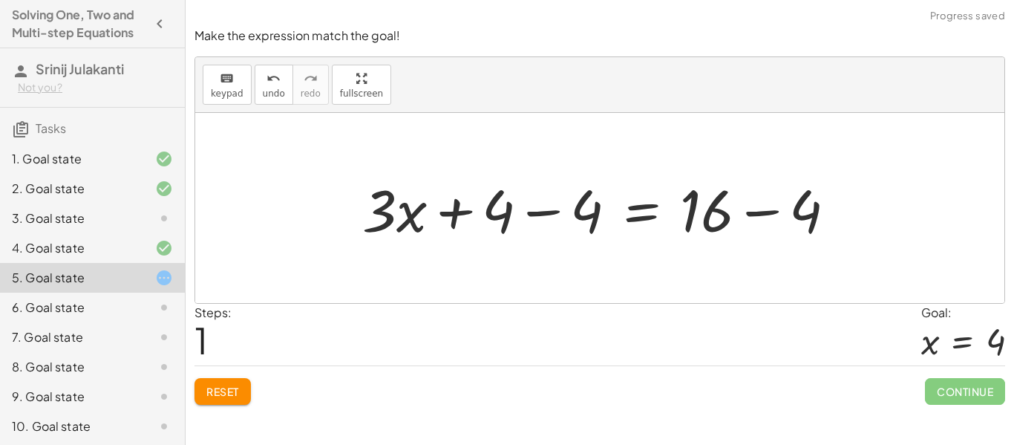
click at [595, 224] on div at bounding box center [605, 208] width 500 height 76
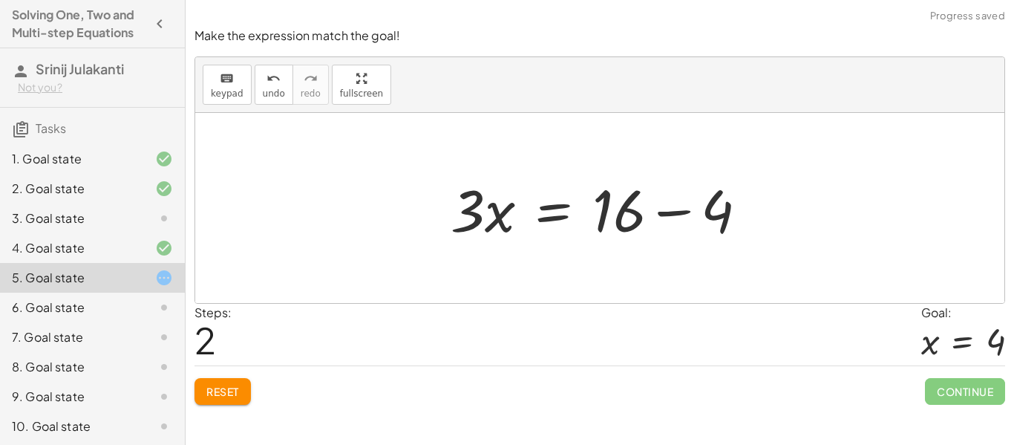
click at [733, 212] on div at bounding box center [605, 208] width 324 height 76
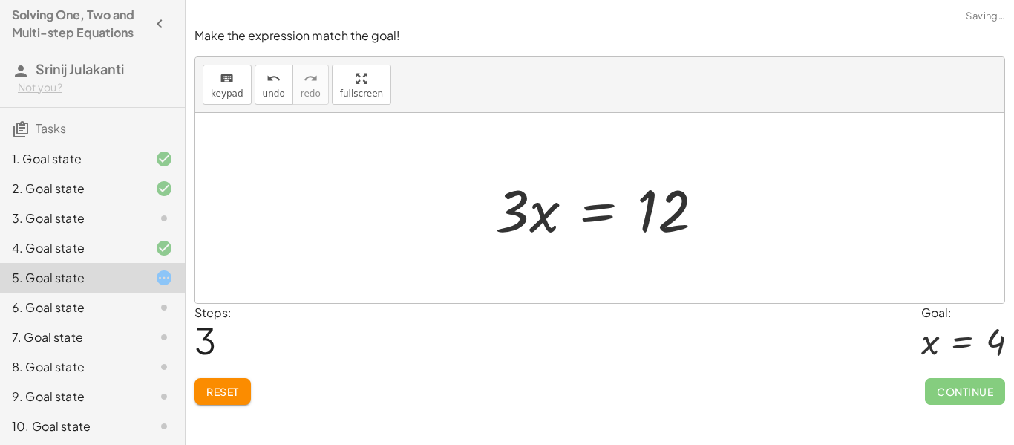
click at [515, 215] on div at bounding box center [605, 208] width 235 height 76
click at [606, 206] on div at bounding box center [605, 208] width 235 height 76
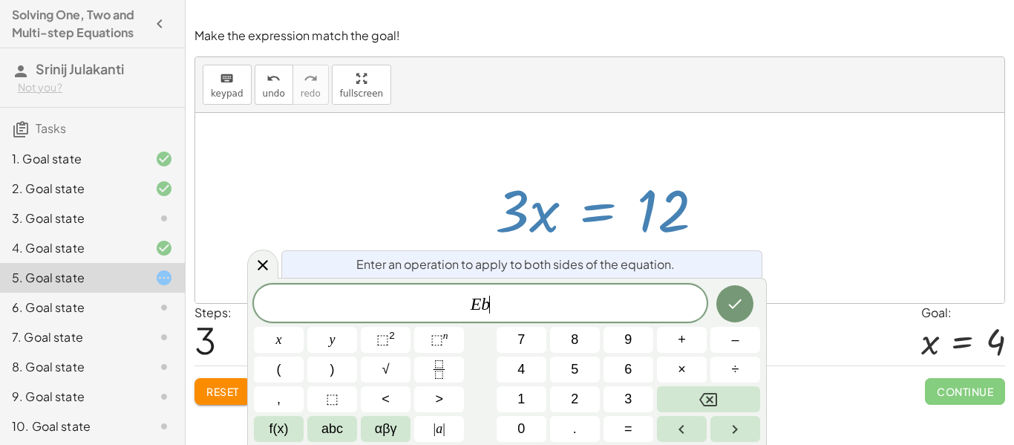
scroll to position [17, 0]
click at [730, 363] on button "÷" at bounding box center [735, 369] width 50 height 26
click at [621, 402] on button "3" at bounding box center [628, 399] width 50 height 26
click at [738, 301] on icon "Done" at bounding box center [735, 304] width 13 height 10
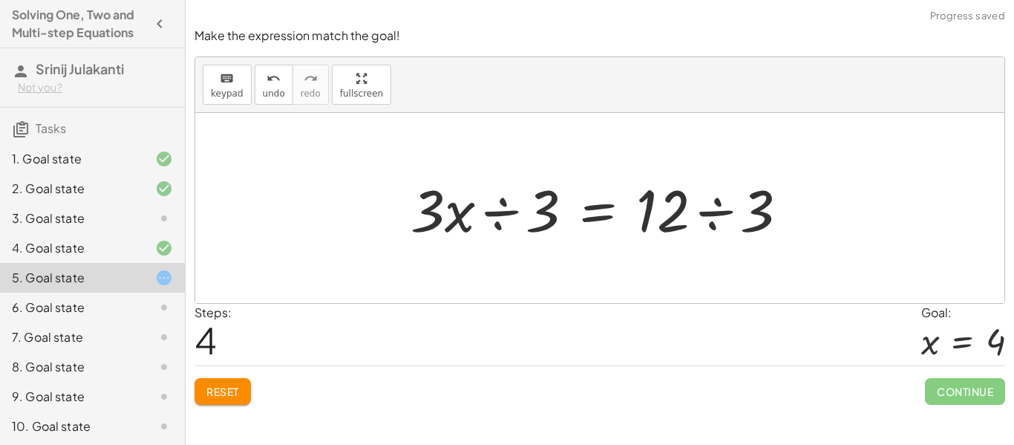
click at [553, 219] on div at bounding box center [605, 208] width 405 height 76
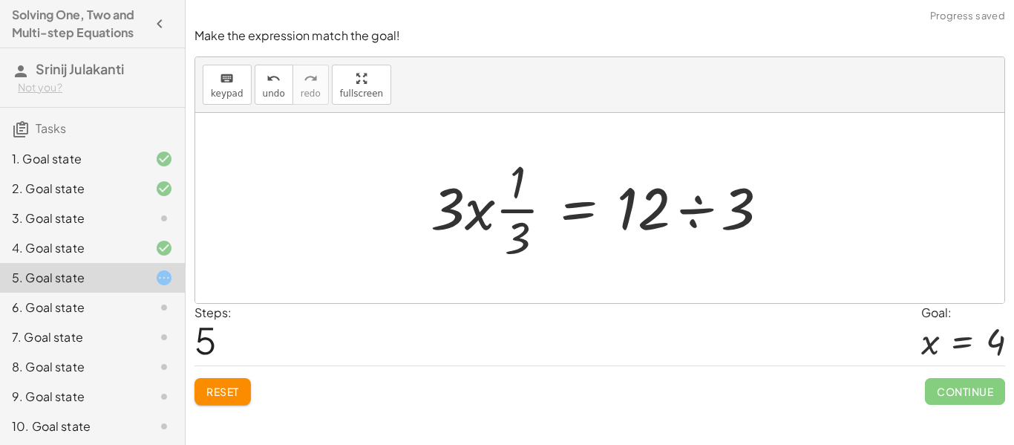
click at [517, 238] on div at bounding box center [605, 208] width 364 height 114
click at [748, 193] on div at bounding box center [605, 208] width 364 height 114
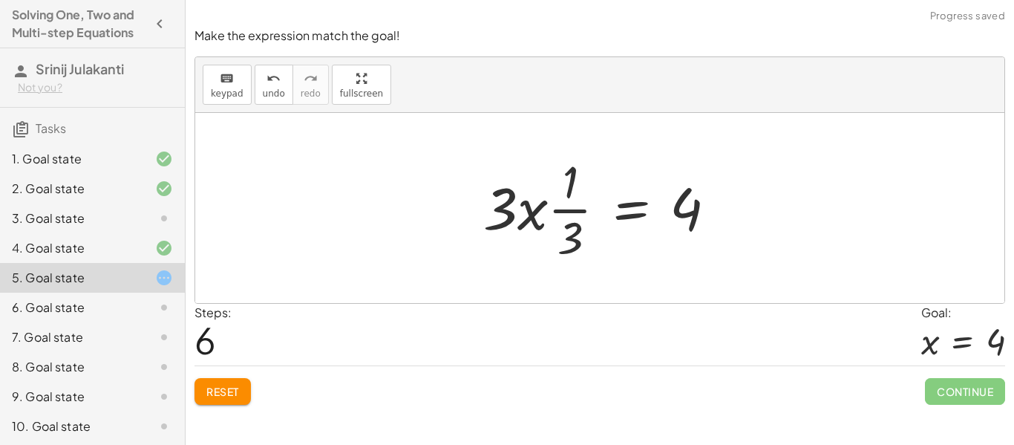
click at [508, 209] on div at bounding box center [606, 208] width 260 height 114
click at [208, 391] on span "Reset" at bounding box center [222, 391] width 33 height 13
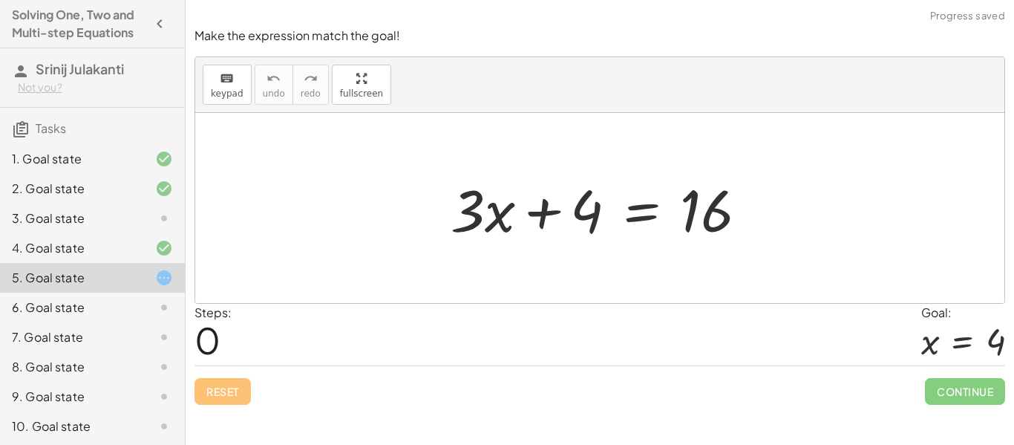
click at [602, 208] on div at bounding box center [605, 208] width 324 height 76
click at [646, 209] on div at bounding box center [605, 208] width 324 height 76
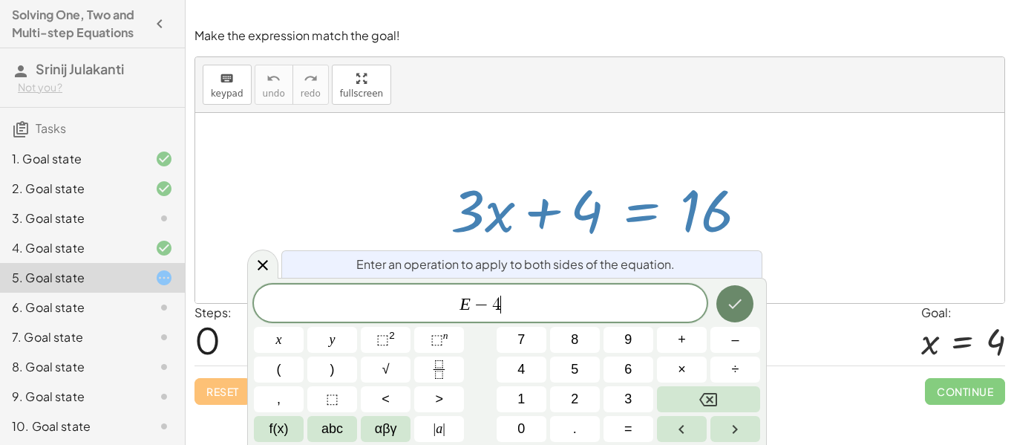
click at [730, 301] on icon "Done" at bounding box center [735, 304] width 18 height 18
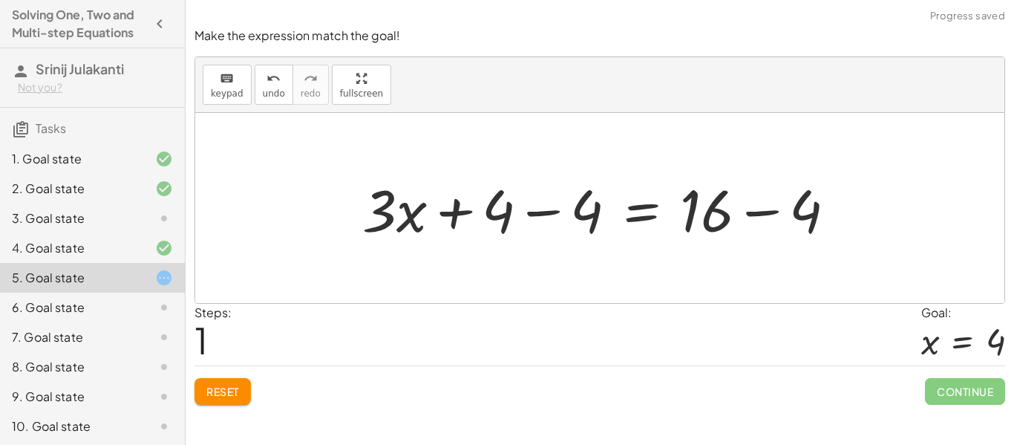
click at [592, 215] on div at bounding box center [605, 208] width 500 height 76
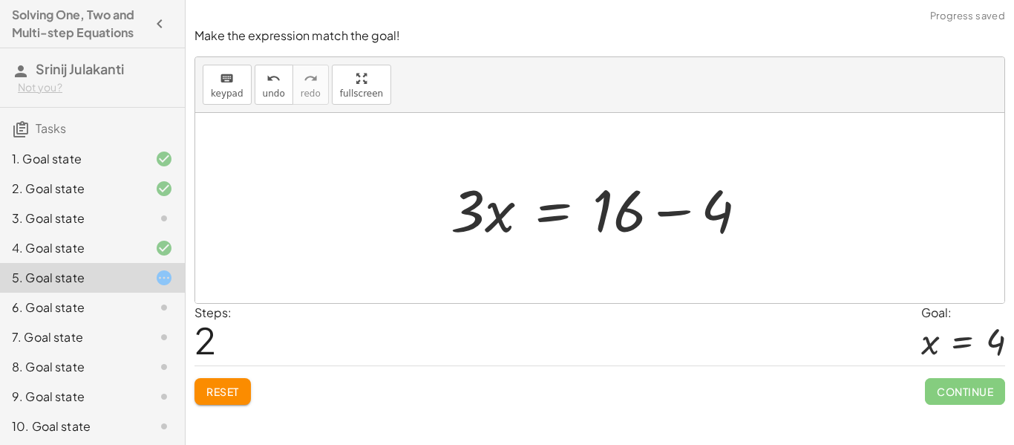
click at [726, 210] on div at bounding box center [605, 208] width 324 height 76
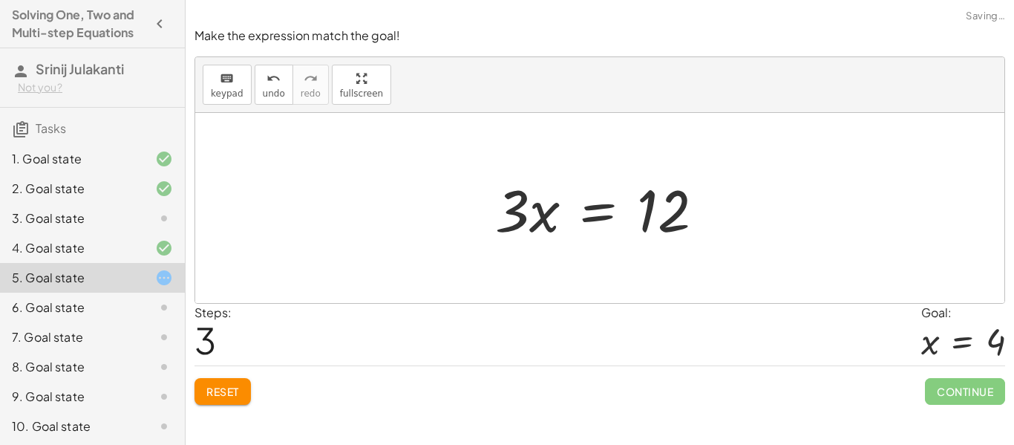
click at [526, 224] on div at bounding box center [605, 208] width 235 height 76
click at [586, 218] on div at bounding box center [605, 208] width 235 height 76
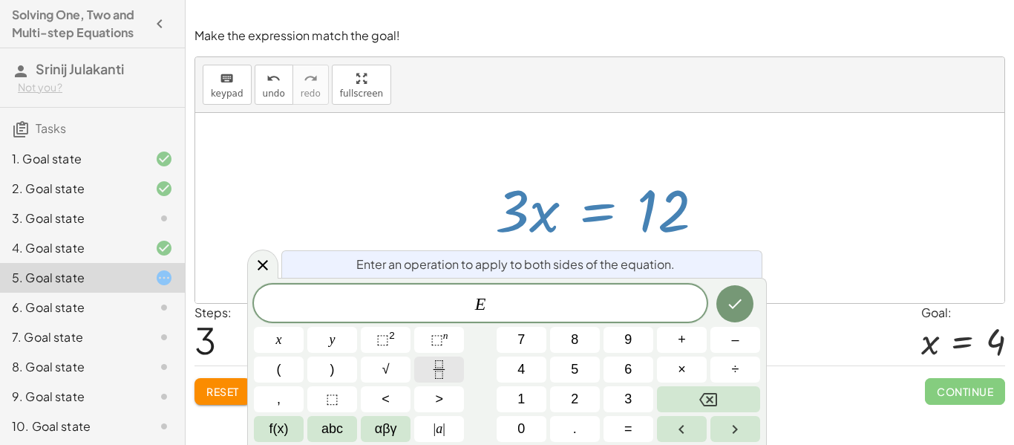
click at [436, 370] on icon "Fraction" at bounding box center [439, 369] width 19 height 19
click at [663, 229] on div at bounding box center [605, 208] width 235 height 76
click at [727, 364] on button "÷" at bounding box center [735, 369] width 50 height 26
click at [624, 393] on span "3" at bounding box center [627, 399] width 7 height 20
click at [732, 303] on icon "Done" at bounding box center [735, 304] width 18 height 18
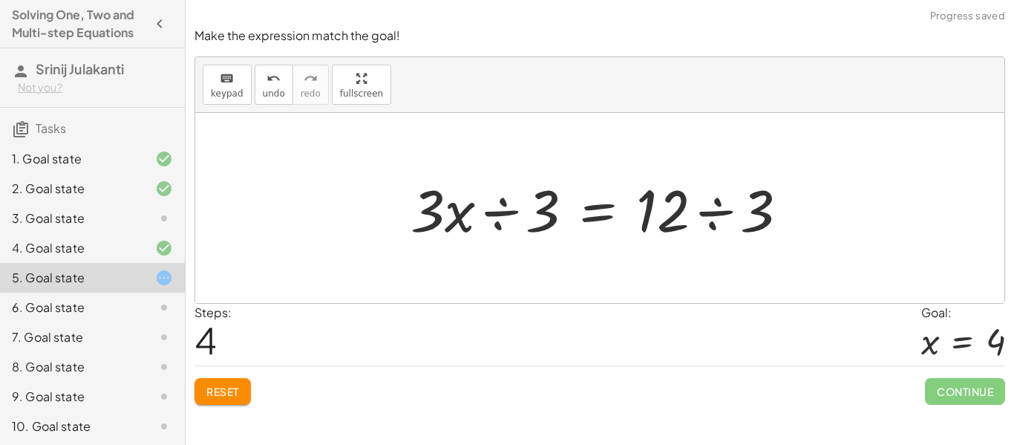
click at [655, 210] on div at bounding box center [605, 208] width 405 height 76
click at [763, 213] on div at bounding box center [605, 208] width 405 height 76
click at [763, 213] on div at bounding box center [599, 208] width 809 height 190
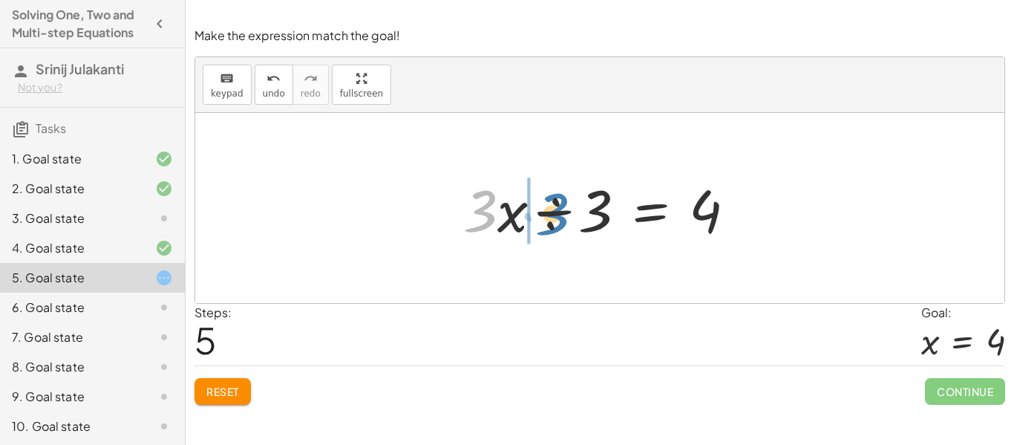
drag, startPoint x: 491, startPoint y: 208, endPoint x: 566, endPoint y: 208, distance: 75.7
click at [566, 208] on div at bounding box center [605, 208] width 299 height 76
click at [572, 209] on div at bounding box center [605, 208] width 299 height 76
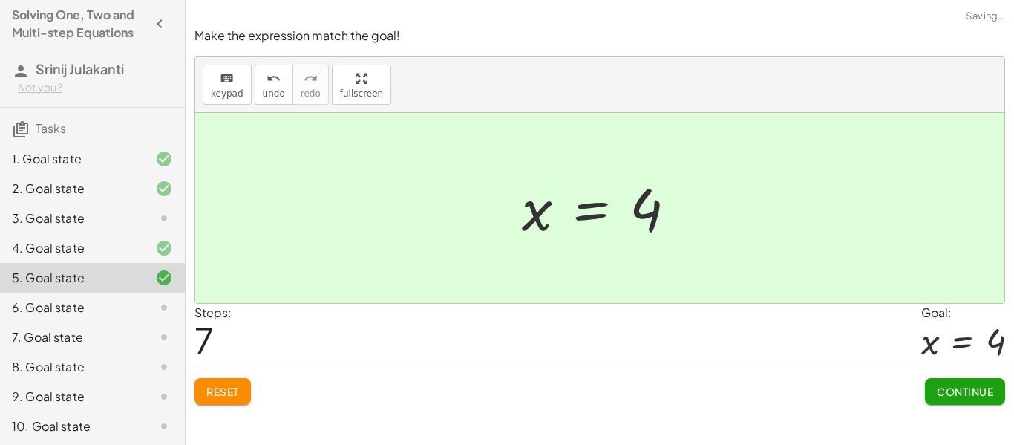
click at [957, 388] on span "Continue" at bounding box center [965, 391] width 56 height 13
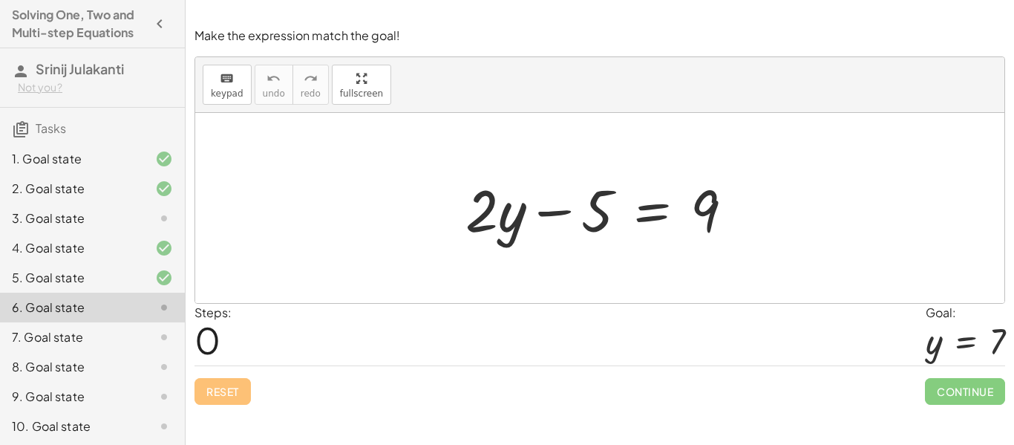
click at [98, 281] on div "5. Goal state" at bounding box center [72, 278] width 120 height 18
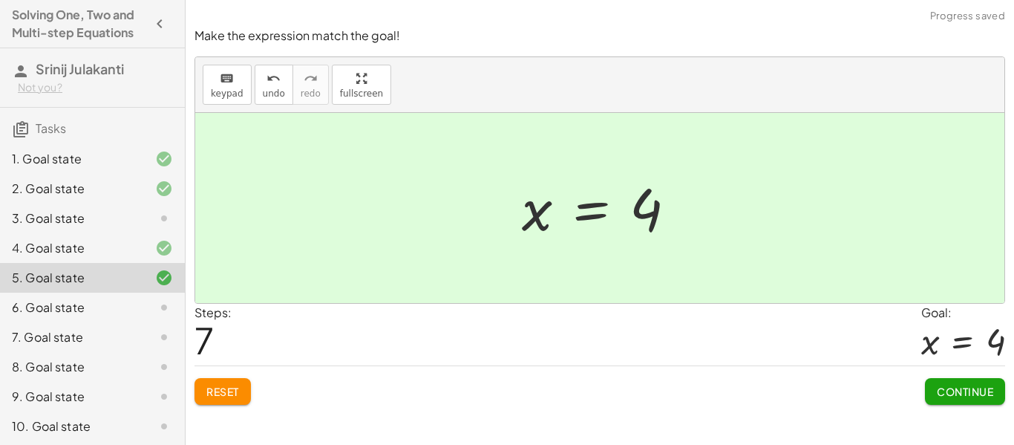
click at [110, 306] on div "6. Goal state" at bounding box center [72, 307] width 120 height 18
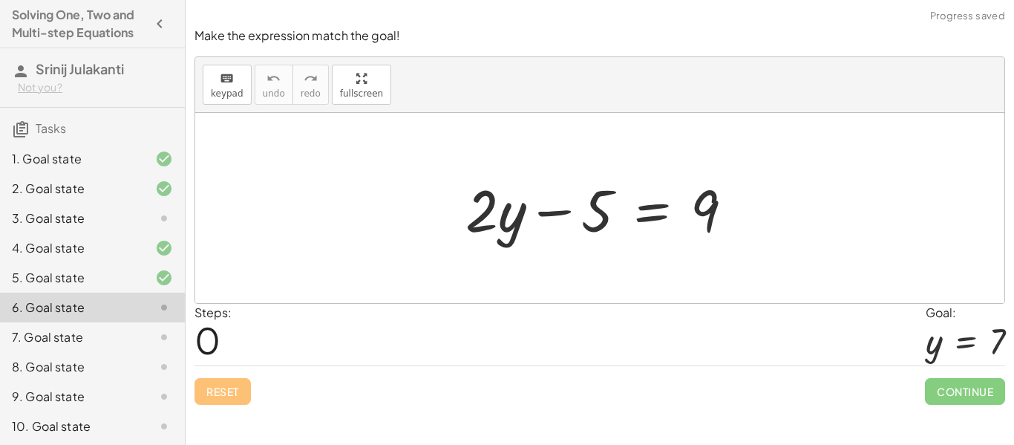
click at [667, 206] on div at bounding box center [605, 208] width 295 height 76
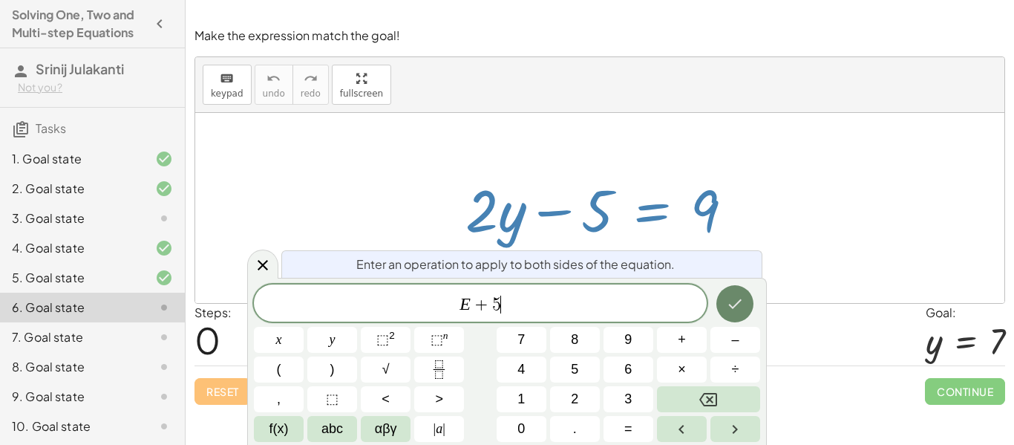
click at [726, 301] on icon "Done" at bounding box center [735, 304] width 18 height 18
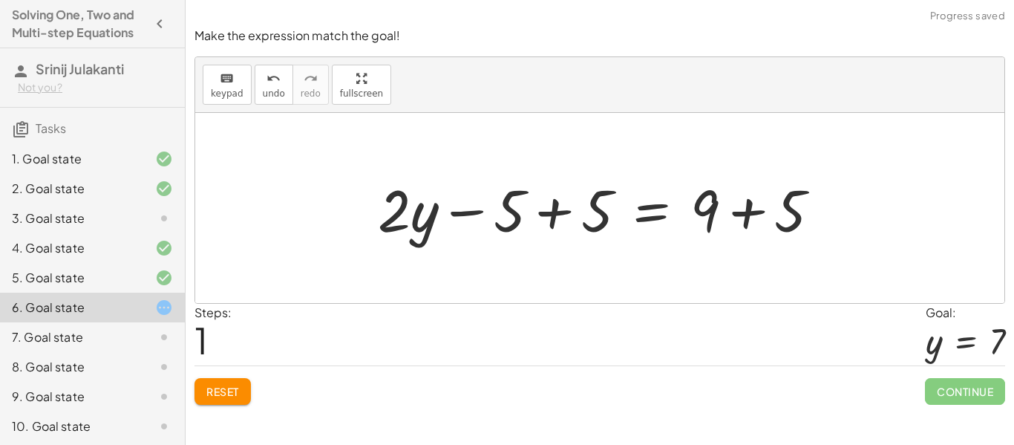
click at [588, 217] on div at bounding box center [604, 208] width 469 height 76
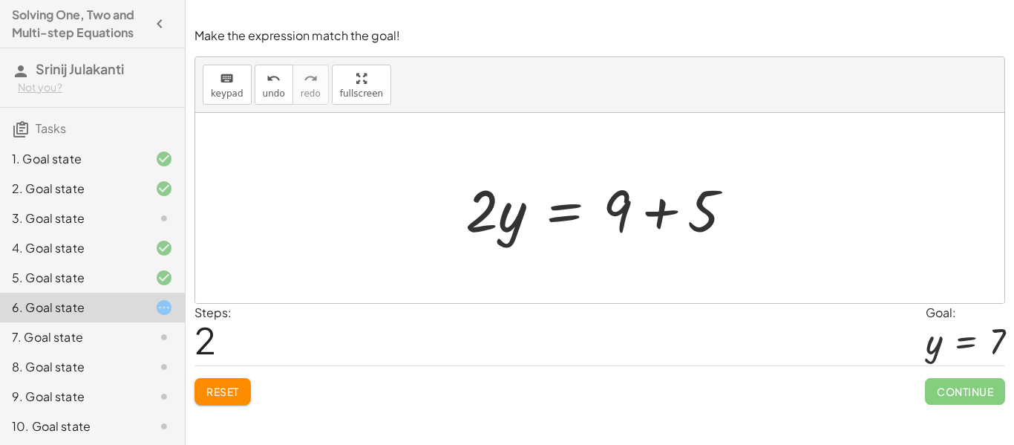
click at [706, 205] on div at bounding box center [605, 208] width 295 height 76
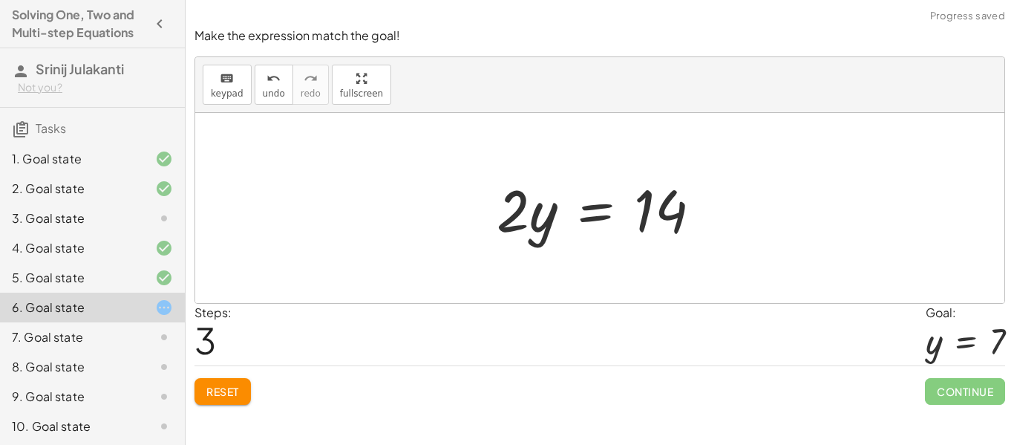
click at [533, 222] on div at bounding box center [605, 208] width 232 height 76
click at [529, 211] on div at bounding box center [605, 208] width 232 height 76
click at [511, 207] on div at bounding box center [605, 208] width 232 height 76
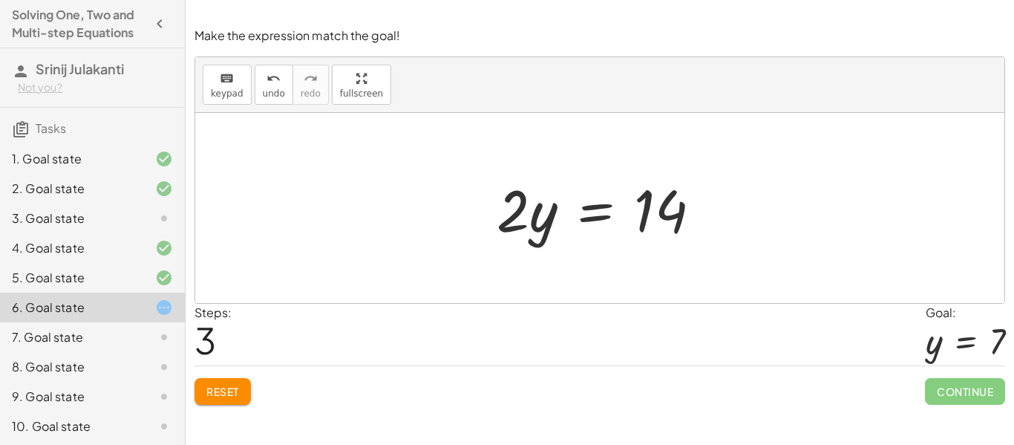
click at [541, 215] on div at bounding box center [605, 208] width 232 height 76
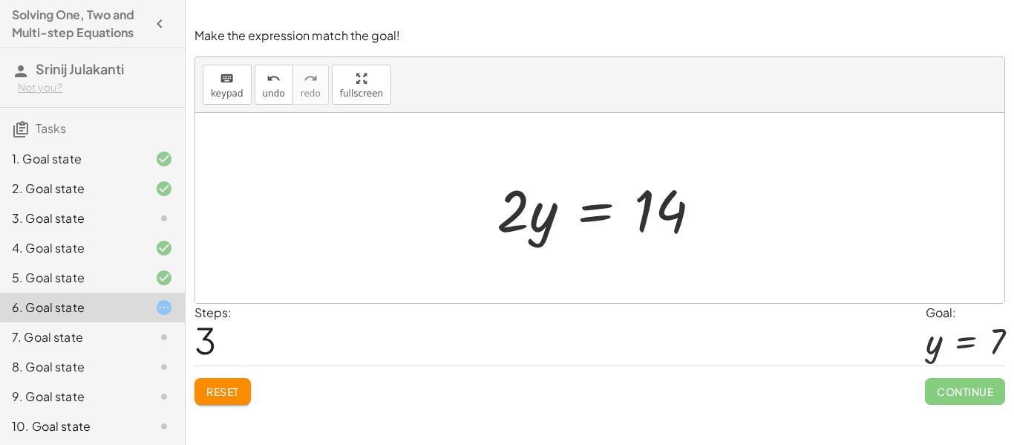
click at [541, 215] on div at bounding box center [605, 208] width 232 height 76
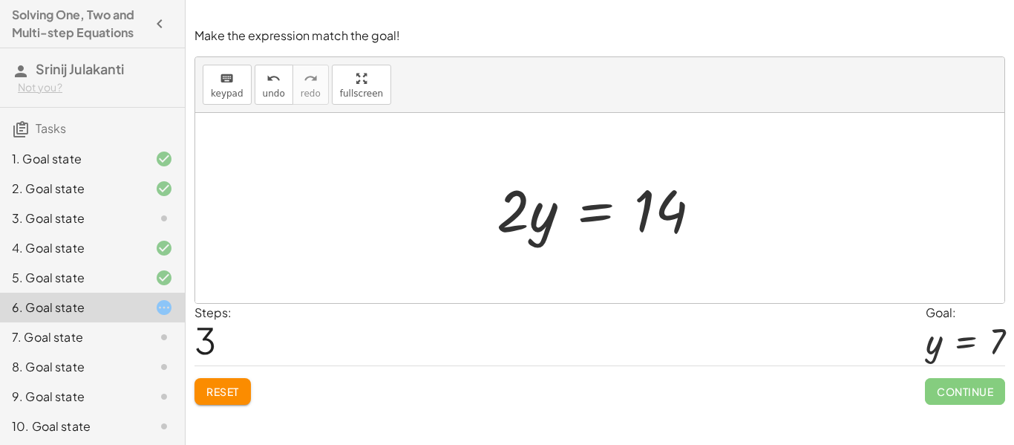
click at [541, 215] on div at bounding box center [605, 208] width 232 height 76
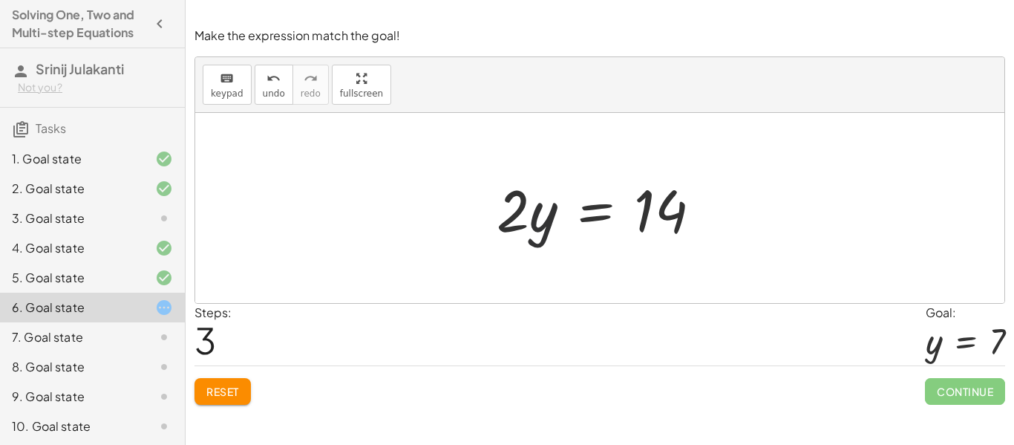
click at [541, 215] on div at bounding box center [605, 208] width 232 height 76
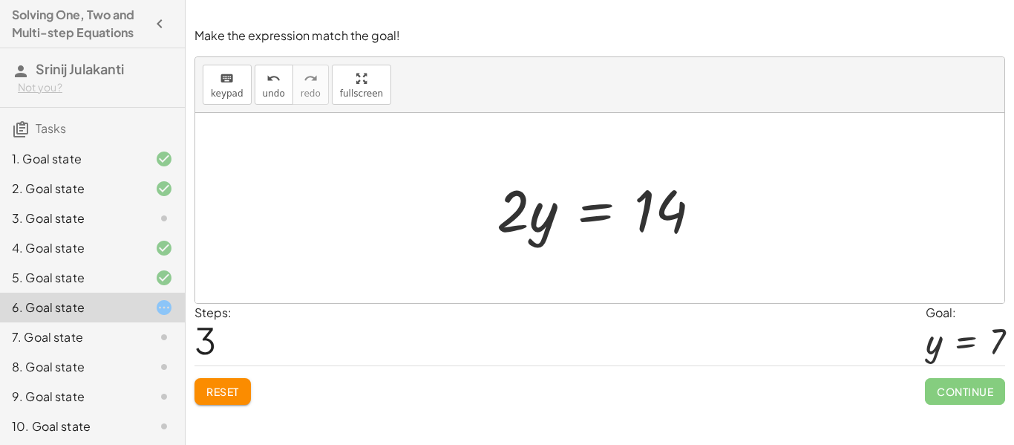
click at [497, 209] on div at bounding box center [605, 208] width 232 height 76
click at [529, 217] on div at bounding box center [605, 208] width 232 height 76
click at [598, 204] on div at bounding box center [605, 208] width 232 height 76
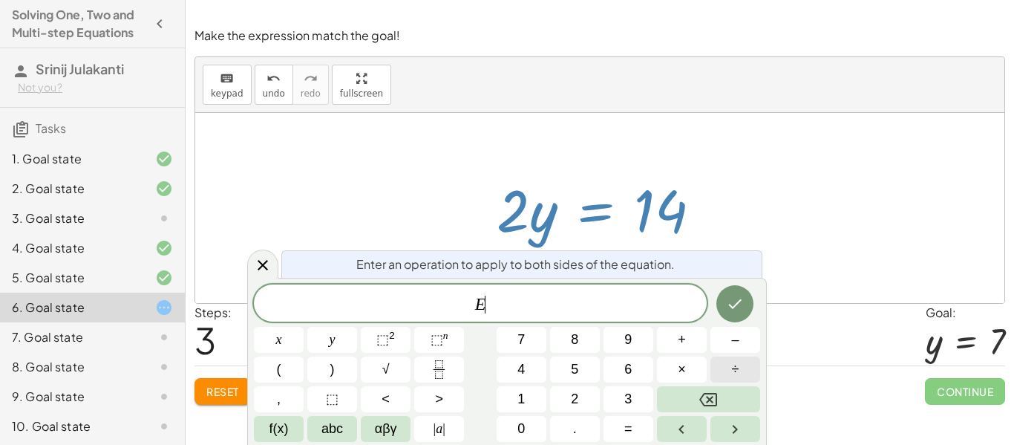
click at [728, 370] on button "÷" at bounding box center [735, 369] width 50 height 26
click at [739, 302] on icon "Done" at bounding box center [735, 304] width 13 height 10
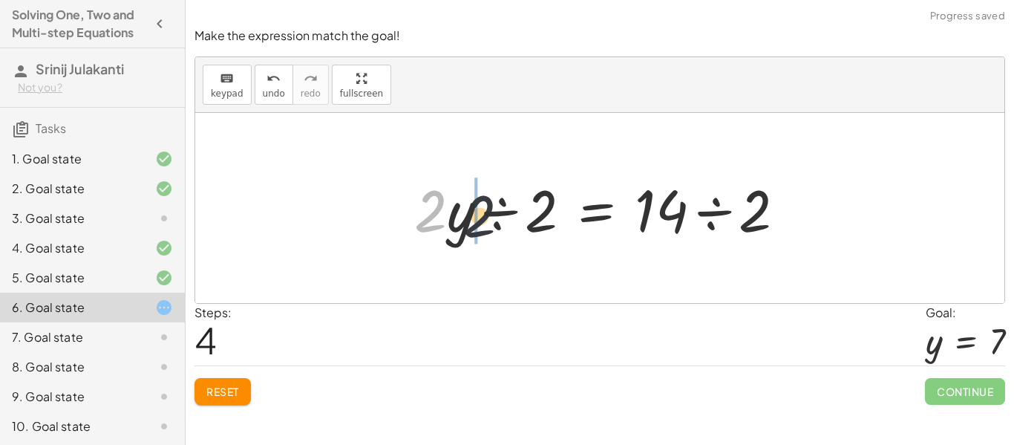
drag, startPoint x: 436, startPoint y: 209, endPoint x: 501, endPoint y: 217, distance: 65.7
click at [501, 217] on div at bounding box center [606, 208] width 398 height 76
click at [514, 209] on div at bounding box center [606, 208] width 398 height 76
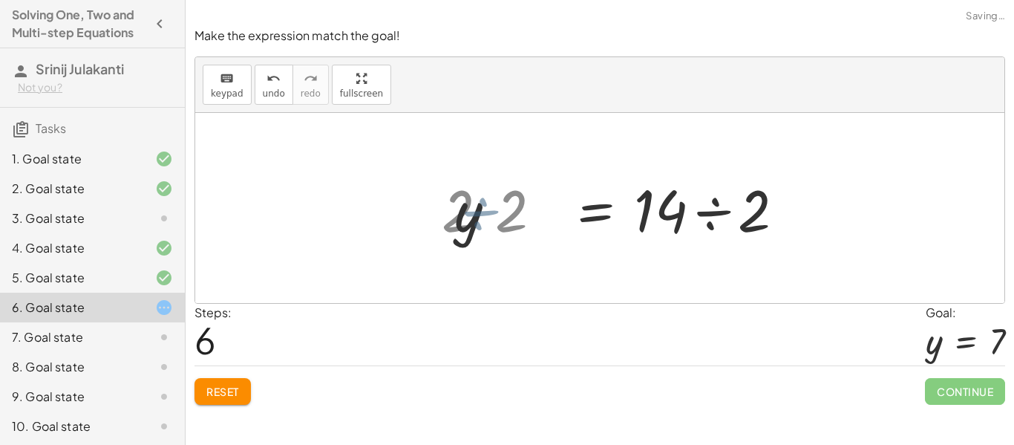
click at [514, 209] on div "+ · 2 · y − 5 = 9 + · 2 · y − 5 + 5 = + 9 + 5 + · 2 · y + 0 = + 9 + 5 · 2 · y =…" at bounding box center [657, 208] width 301 height 84
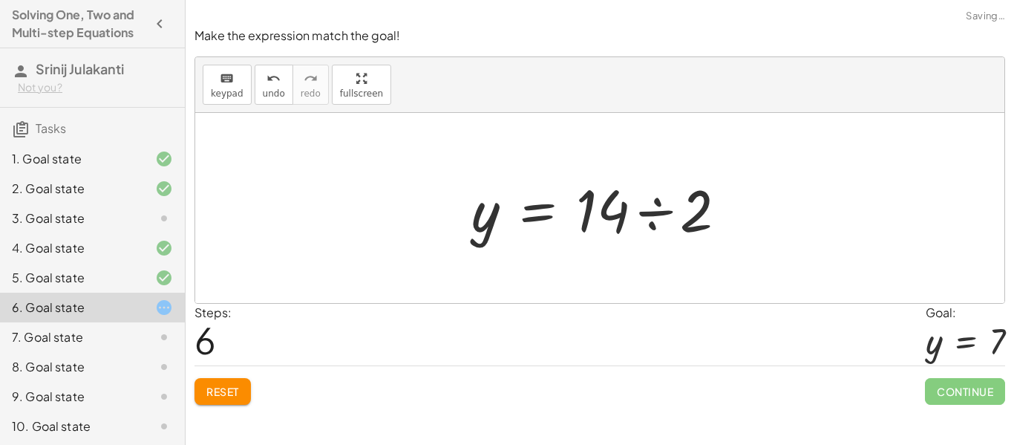
click at [734, 209] on div at bounding box center [605, 208] width 282 height 76
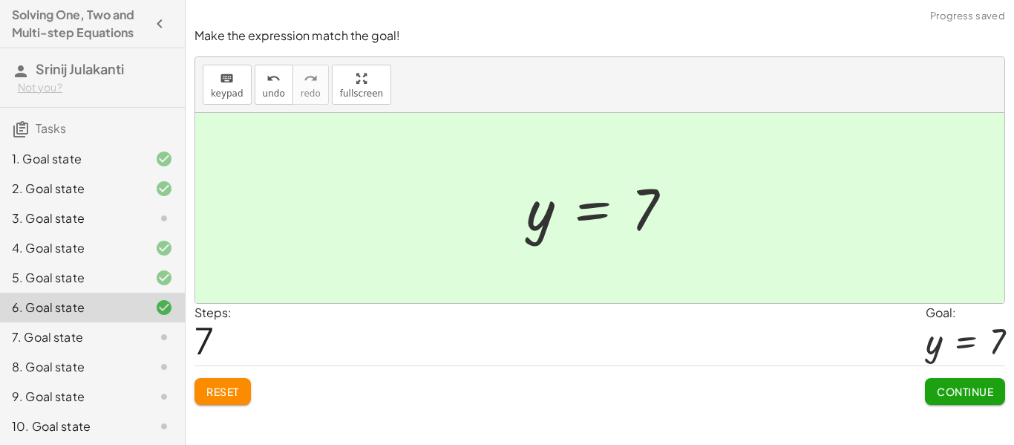
click at [947, 398] on button "Continue" at bounding box center [965, 391] width 80 height 27
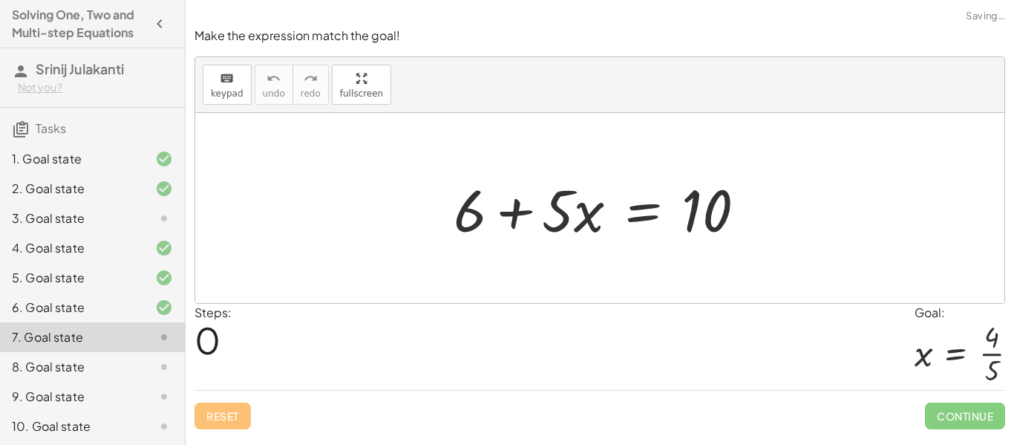
click at [468, 215] on div at bounding box center [605, 208] width 319 height 76
click at [637, 221] on div at bounding box center [605, 208] width 319 height 76
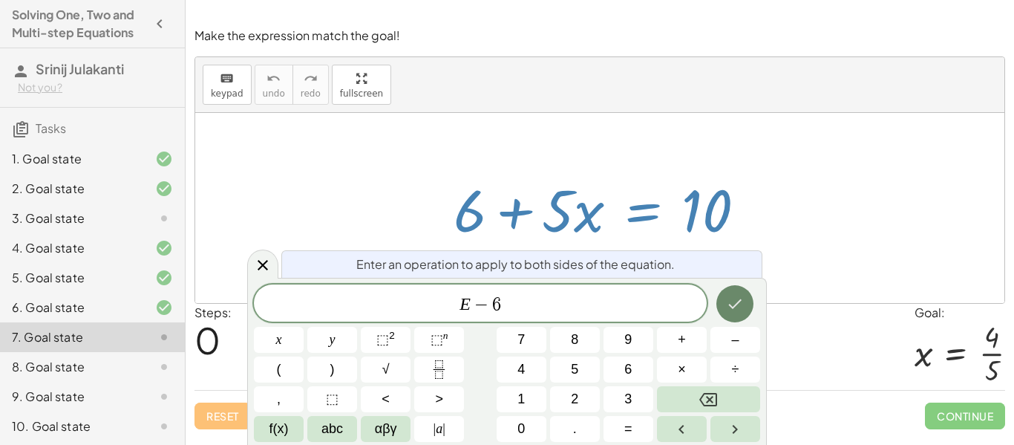
click at [745, 307] on button "Done" at bounding box center [734, 303] width 37 height 37
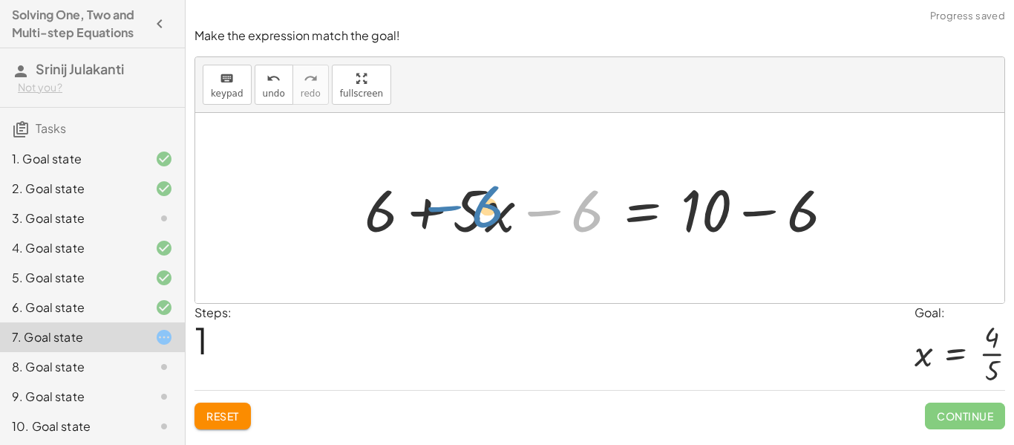
drag, startPoint x: 584, startPoint y: 213, endPoint x: 485, endPoint y: 209, distance: 99.6
click at [485, 209] on div at bounding box center [605, 208] width 496 height 76
drag, startPoint x: 575, startPoint y: 216, endPoint x: 410, endPoint y: 218, distance: 165.6
click at [410, 218] on div at bounding box center [605, 208] width 496 height 76
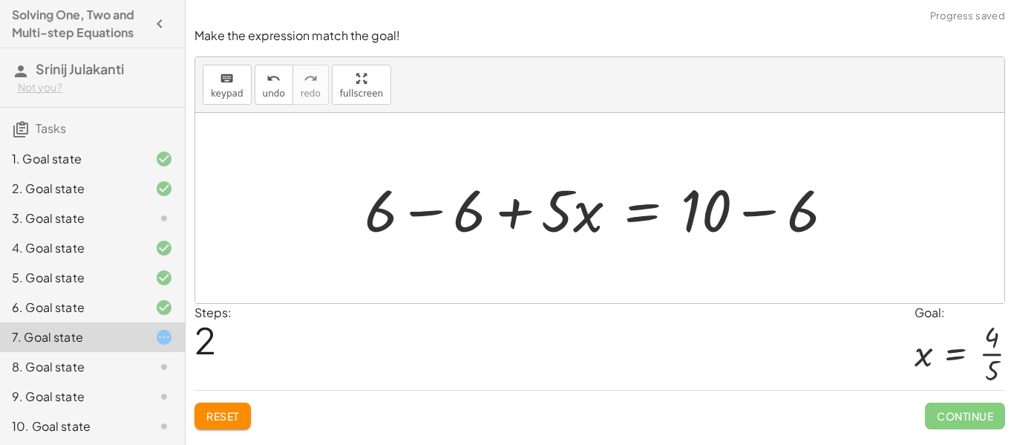
click at [452, 214] on div at bounding box center [605, 208] width 496 height 76
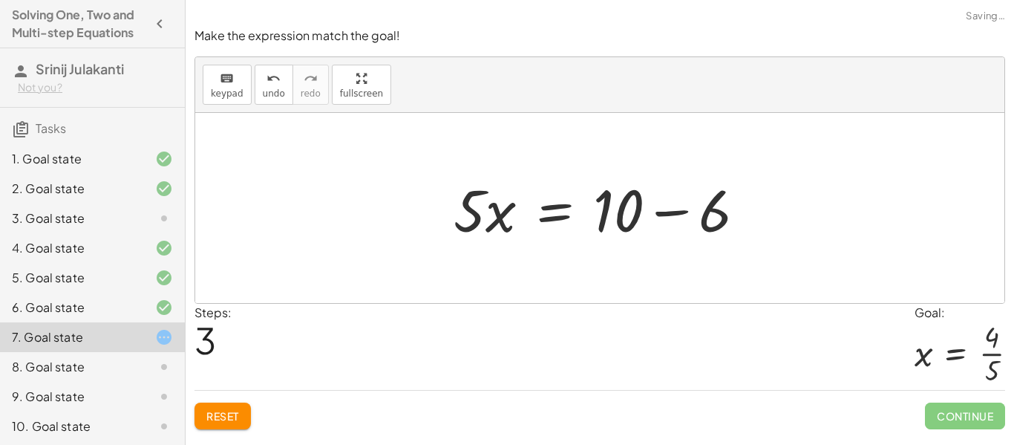
click at [719, 211] on div at bounding box center [605, 208] width 319 height 76
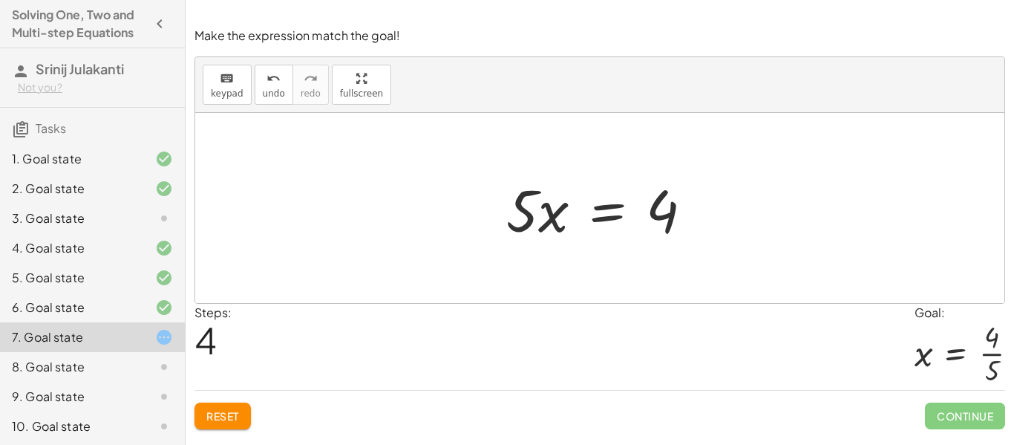
click at [610, 213] on div at bounding box center [605, 208] width 213 height 76
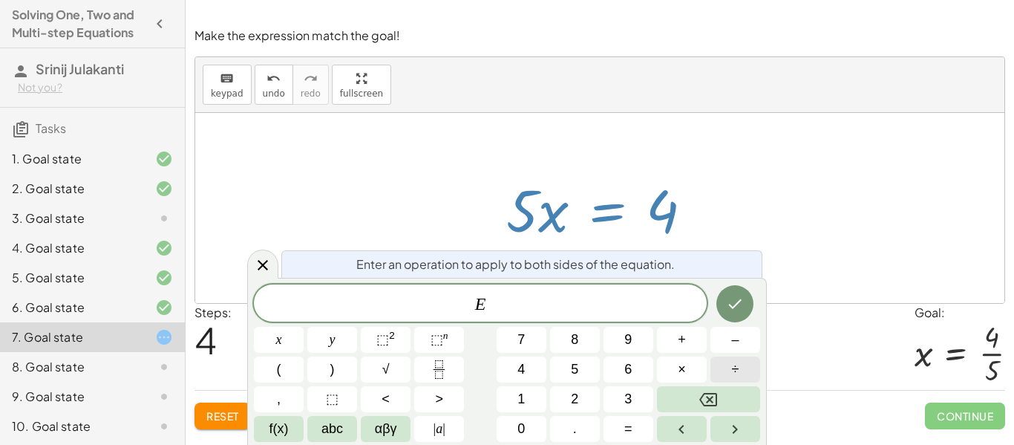
click at [743, 370] on button "÷" at bounding box center [735, 369] width 50 height 26
click at [580, 372] on button "5" at bounding box center [575, 369] width 50 height 26
click at [735, 308] on icon "Done" at bounding box center [735, 304] width 18 height 18
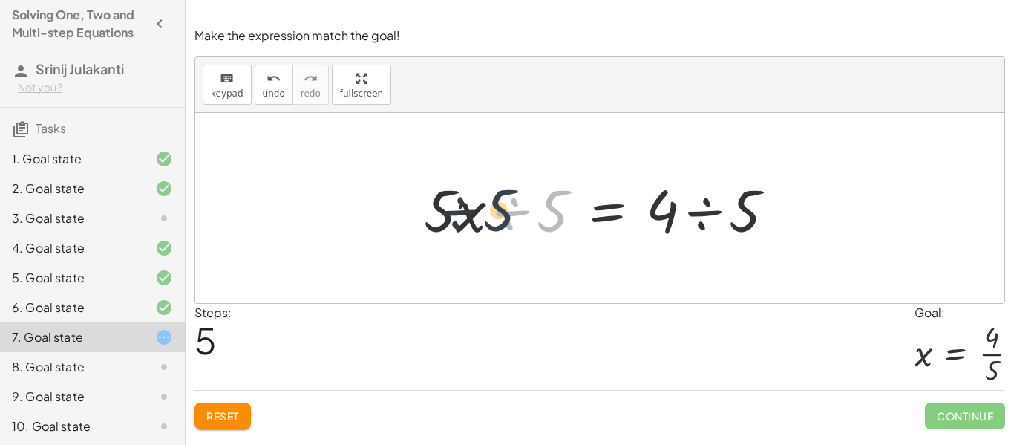
drag, startPoint x: 555, startPoint y: 226, endPoint x: 488, endPoint y: 224, distance: 66.8
click at [488, 224] on div at bounding box center [605, 208] width 378 height 76
drag, startPoint x: 539, startPoint y: 213, endPoint x: 439, endPoint y: 212, distance: 99.5
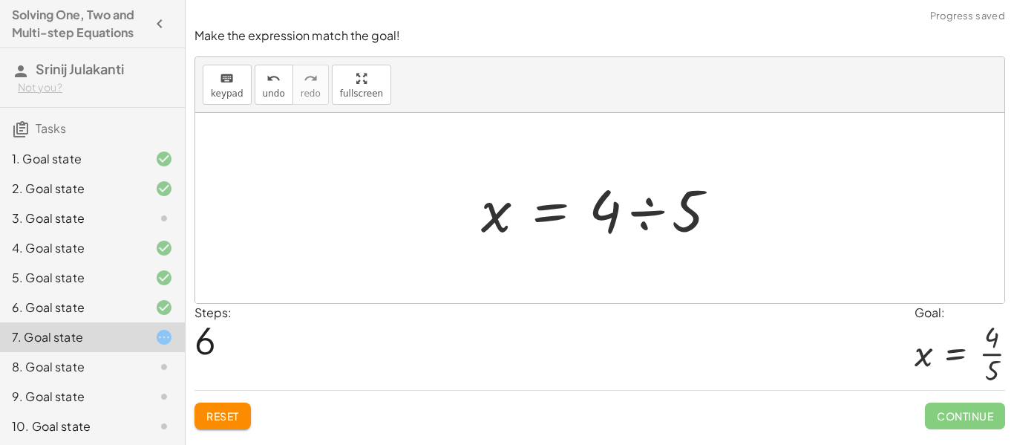
click at [635, 199] on div at bounding box center [606, 208] width 264 height 76
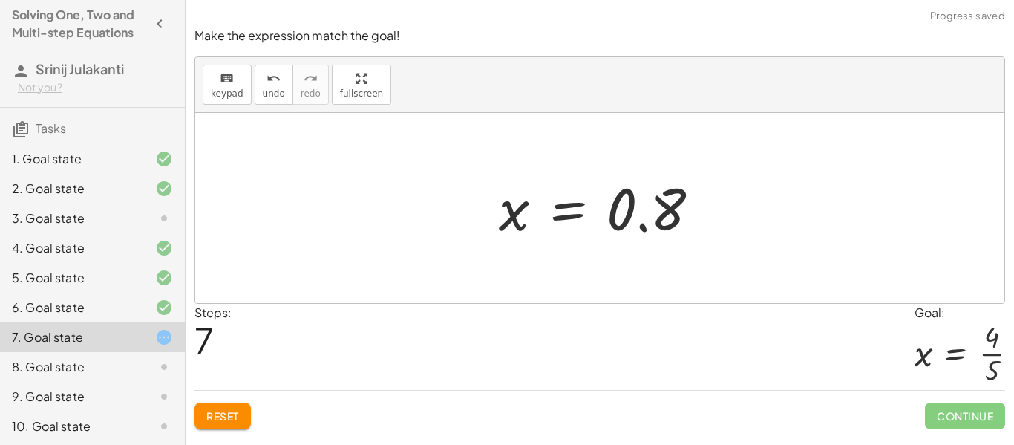
click at [643, 209] on div at bounding box center [605, 207] width 228 height 73
click at [688, 215] on div at bounding box center [605, 207] width 228 height 73
click at [223, 420] on span "Reset" at bounding box center [222, 415] width 33 height 13
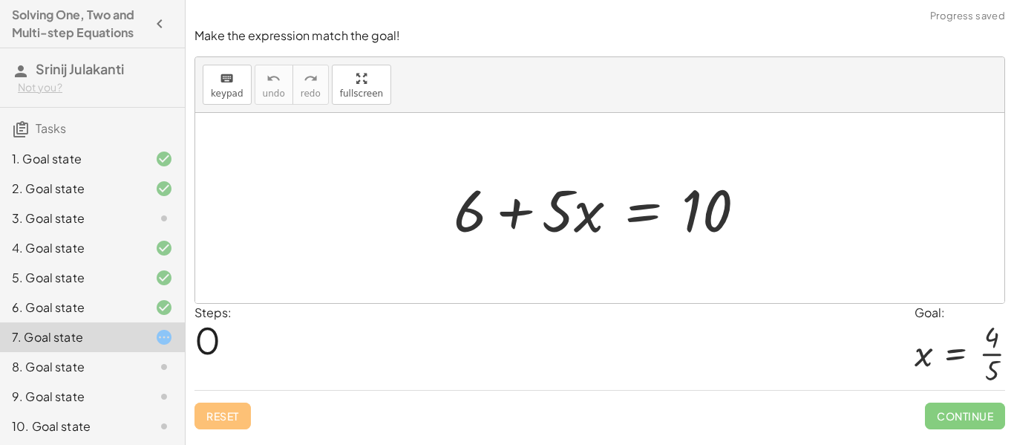
click at [638, 206] on div at bounding box center [605, 208] width 319 height 76
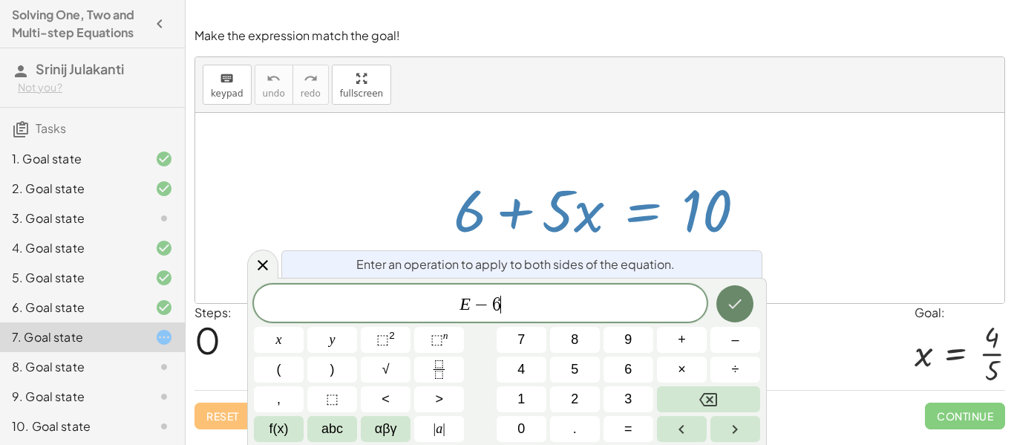
click at [741, 313] on button "Done" at bounding box center [734, 303] width 37 height 37
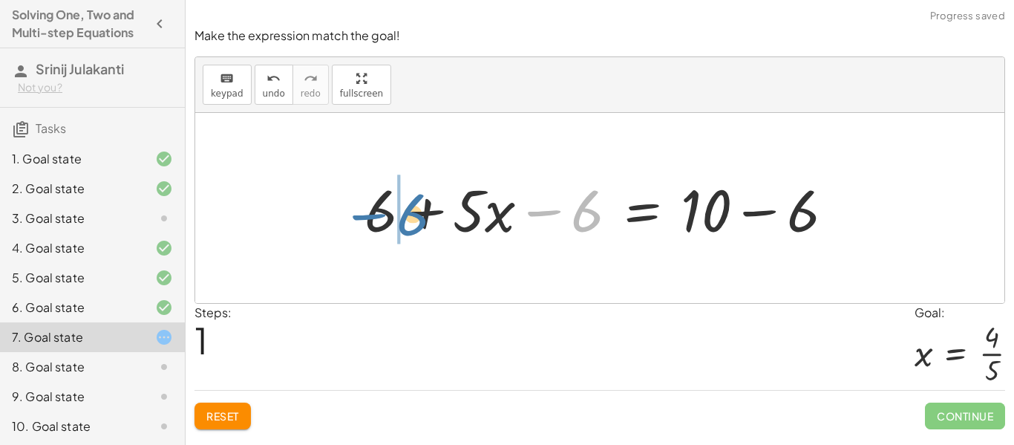
drag, startPoint x: 593, startPoint y: 212, endPoint x: 419, endPoint y: 216, distance: 173.7
click at [419, 216] on div at bounding box center [605, 208] width 496 height 76
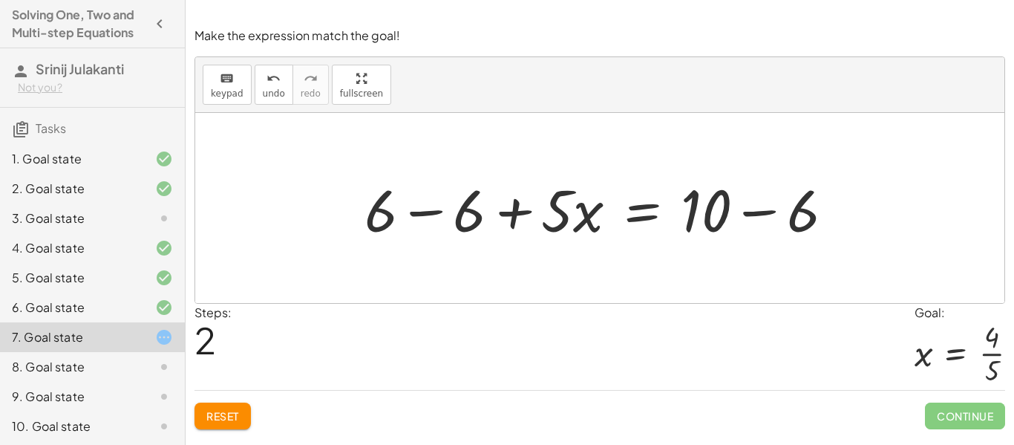
click at [460, 212] on div at bounding box center [605, 208] width 496 height 76
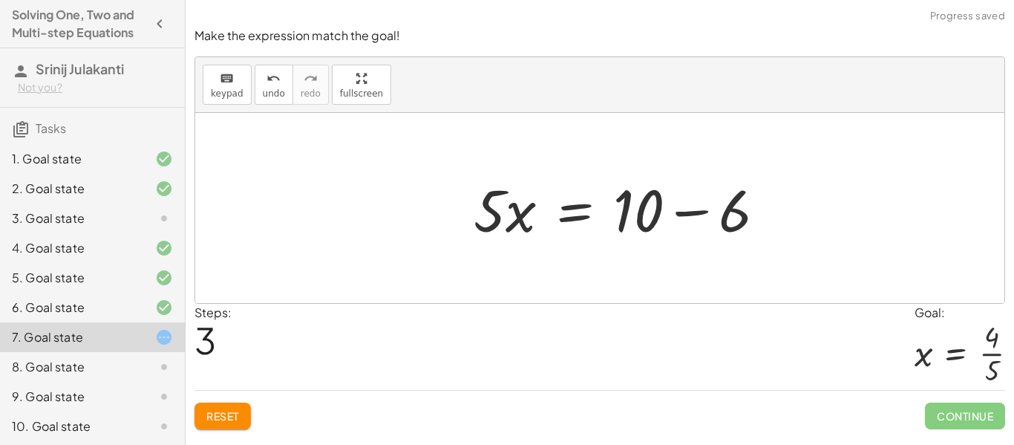
click at [809, 211] on div at bounding box center [599, 208] width 809 height 190
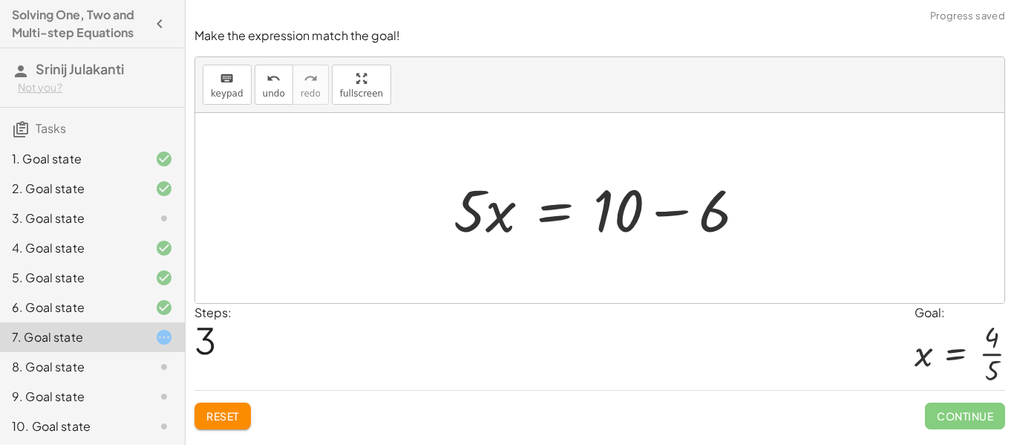
click at [710, 214] on div at bounding box center [605, 208] width 319 height 76
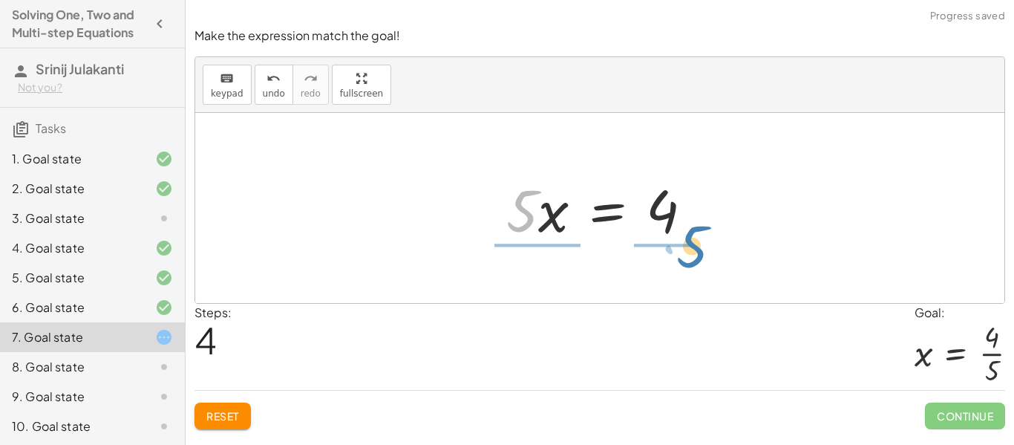
drag, startPoint x: 520, startPoint y: 206, endPoint x: 679, endPoint y: 245, distance: 164.4
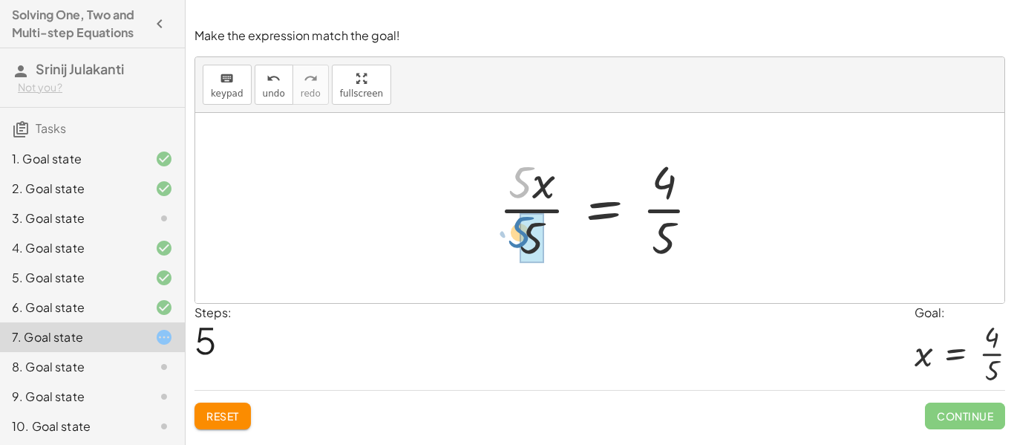
drag, startPoint x: 517, startPoint y: 182, endPoint x: 517, endPoint y: 232, distance: 49.7
click at [517, 232] on div at bounding box center [605, 208] width 228 height 114
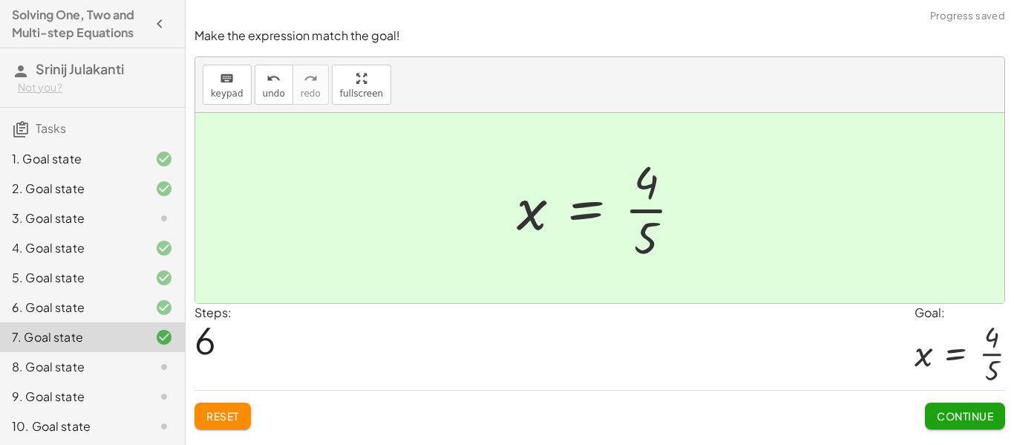
click at [935, 413] on button "Continue" at bounding box center [965, 415] width 80 height 27
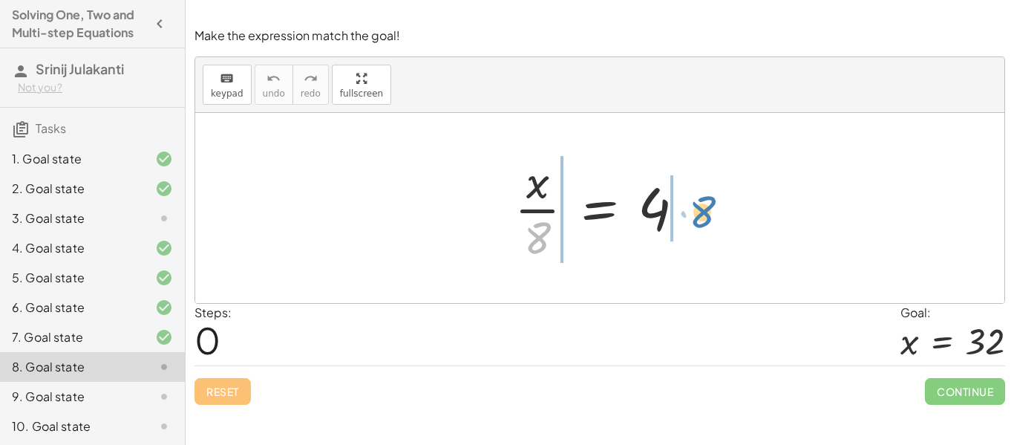
drag, startPoint x: 540, startPoint y: 233, endPoint x: 698, endPoint y: 205, distance: 160.6
click at [698, 205] on div at bounding box center [605, 208] width 197 height 114
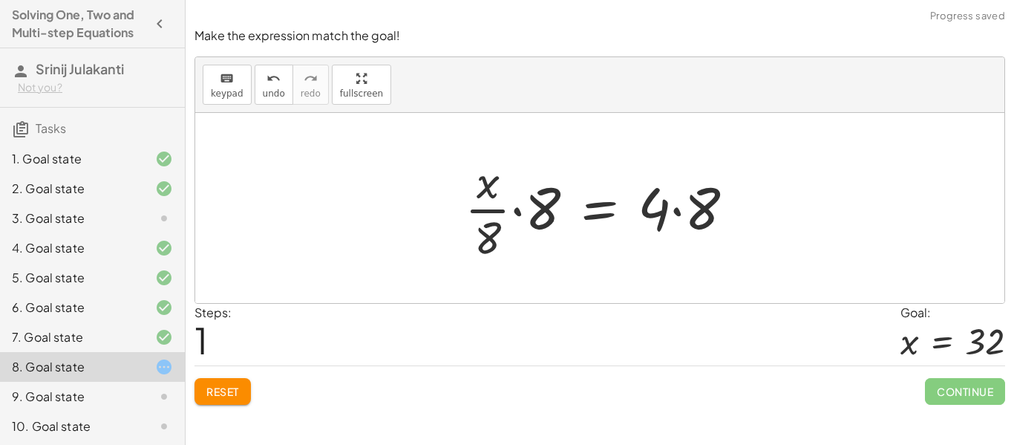
click at [542, 215] on div at bounding box center [605, 208] width 296 height 114
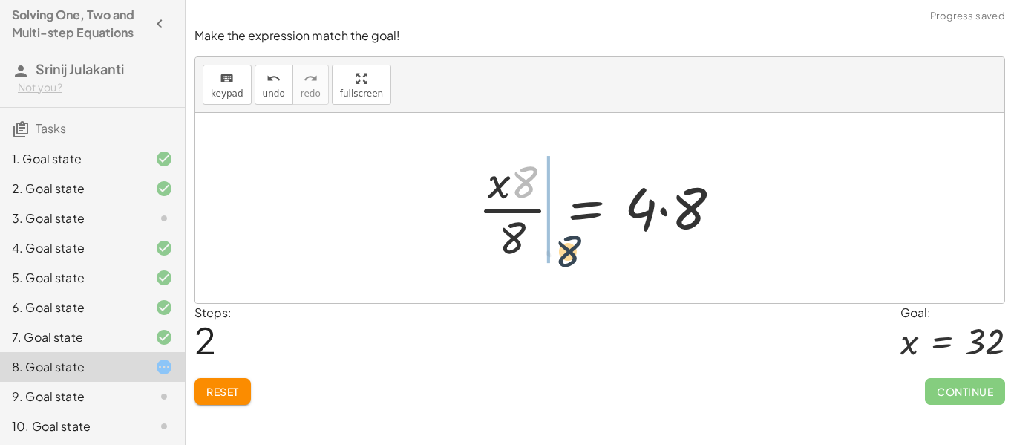
drag, startPoint x: 522, startPoint y: 183, endPoint x: 566, endPoint y: 255, distance: 83.6
click at [566, 255] on div at bounding box center [605, 208] width 269 height 114
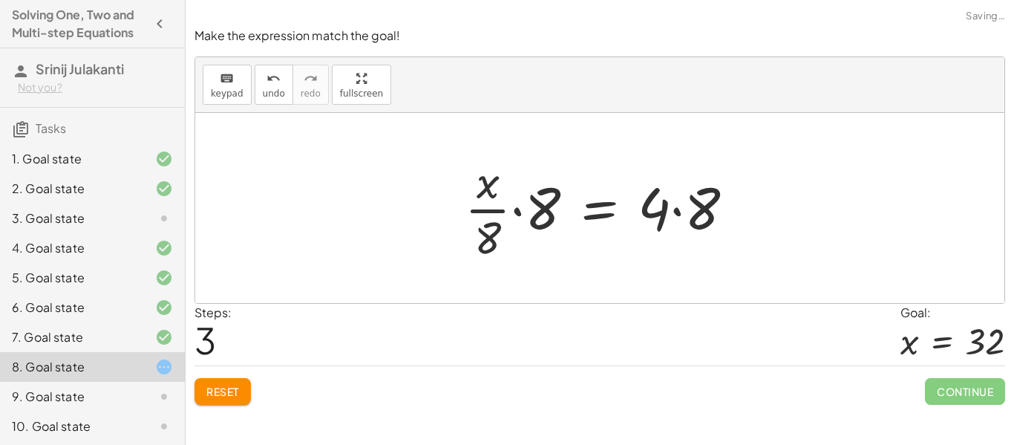
click at [539, 220] on div at bounding box center [605, 208] width 296 height 114
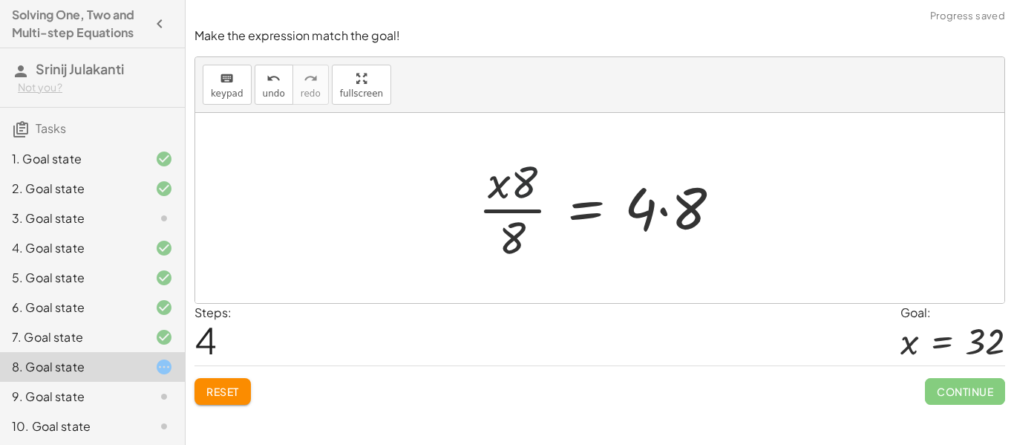
click at [534, 175] on div at bounding box center [605, 208] width 269 height 114
drag, startPoint x: 532, startPoint y: 174, endPoint x: 563, endPoint y: 215, distance: 50.9
click at [563, 215] on div at bounding box center [605, 208] width 269 height 114
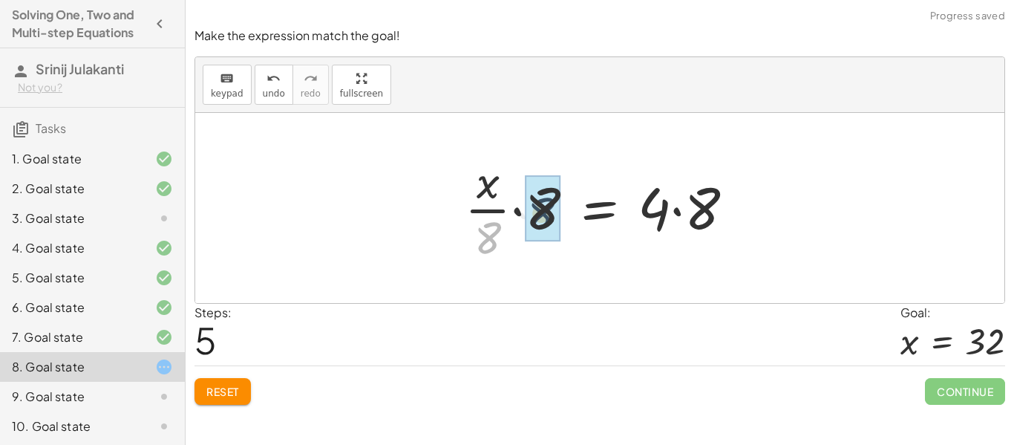
drag, startPoint x: 482, startPoint y: 240, endPoint x: 539, endPoint y: 215, distance: 62.5
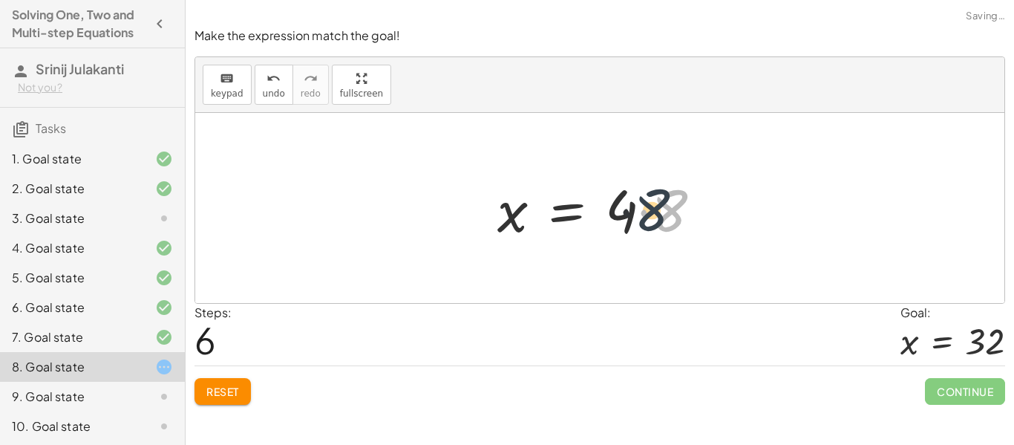
drag, startPoint x: 675, startPoint y: 218, endPoint x: 644, endPoint y: 217, distance: 30.5
click at [644, 217] on div at bounding box center [605, 208] width 231 height 76
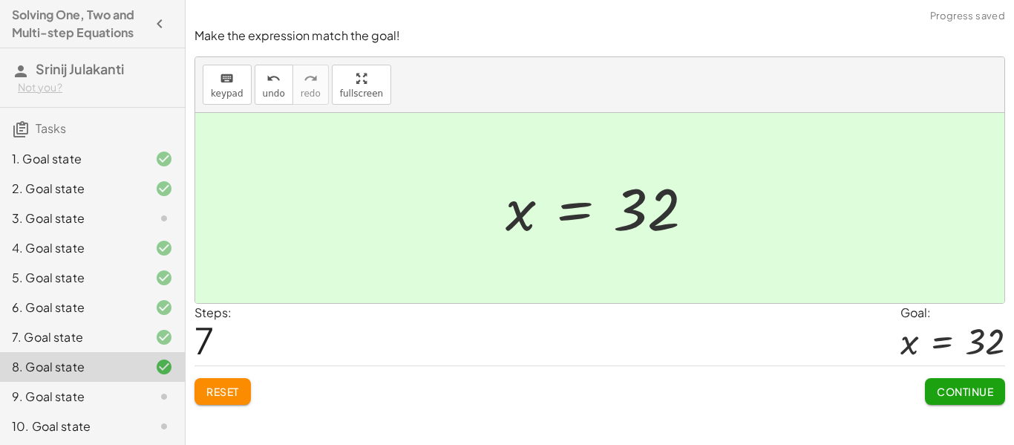
click at [955, 399] on button "Continue" at bounding box center [965, 391] width 80 height 27
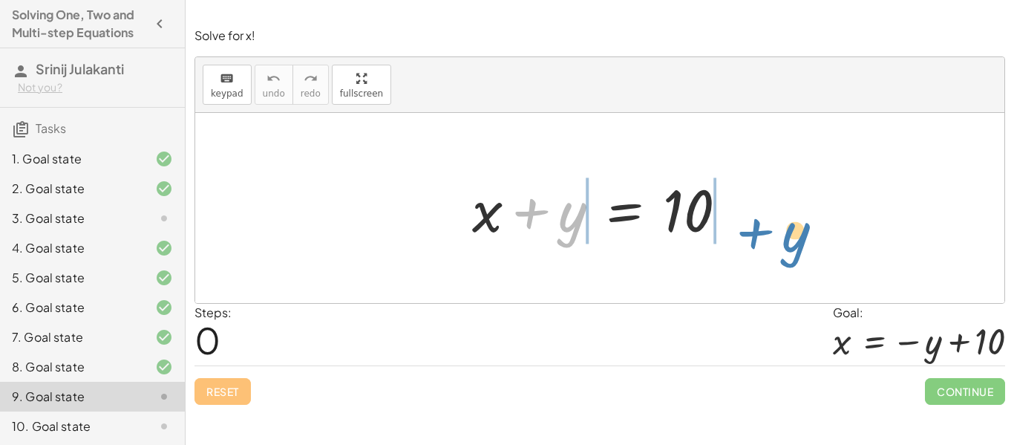
drag, startPoint x: 568, startPoint y: 237, endPoint x: 781, endPoint y: 237, distance: 213.0
click at [781, 237] on div "+ y + x + y = 10" at bounding box center [599, 208] width 809 height 190
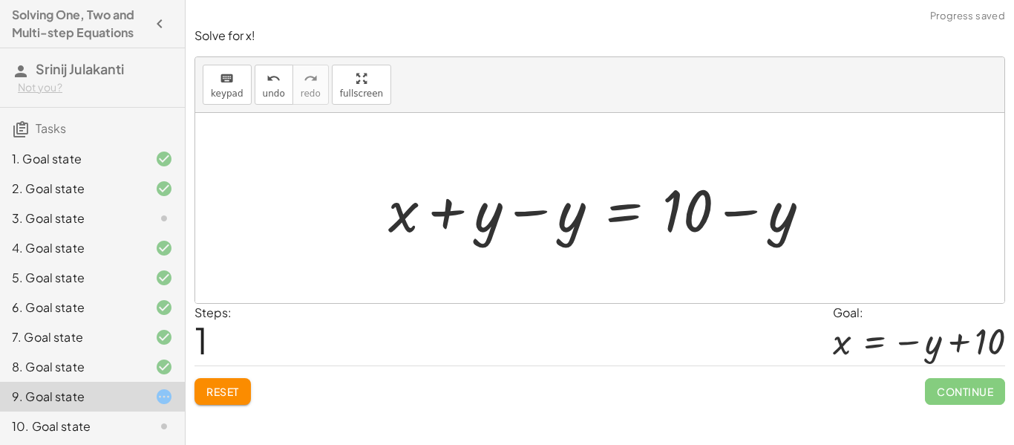
click at [493, 220] on div at bounding box center [605, 208] width 448 height 76
click at [561, 226] on div at bounding box center [605, 208] width 448 height 76
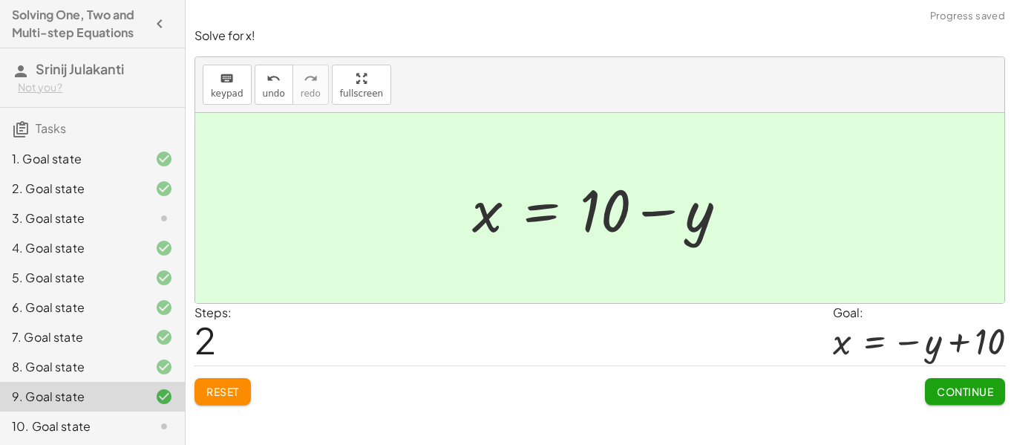
click at [704, 229] on div at bounding box center [606, 208] width 282 height 76
click at [700, 226] on div at bounding box center [606, 208] width 282 height 76
click at [609, 210] on div at bounding box center [606, 208] width 282 height 76
click at [665, 413] on div "Solve for x. keyboard keypad undo undo redo redo fullscreen + x + 7 = 12 + x + …" at bounding box center [600, 222] width 828 height 445
drag, startPoint x: 696, startPoint y: 226, endPoint x: 575, endPoint y: 211, distance: 122.0
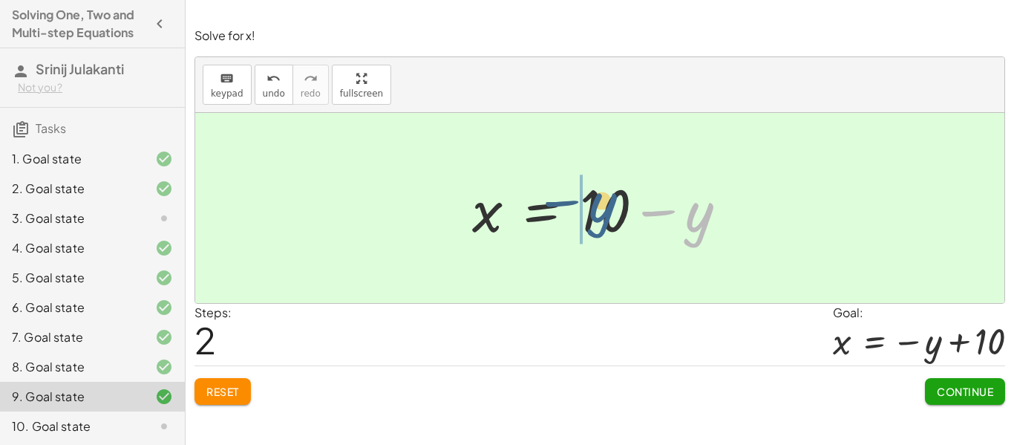
click at [575, 211] on div at bounding box center [606, 208] width 282 height 76
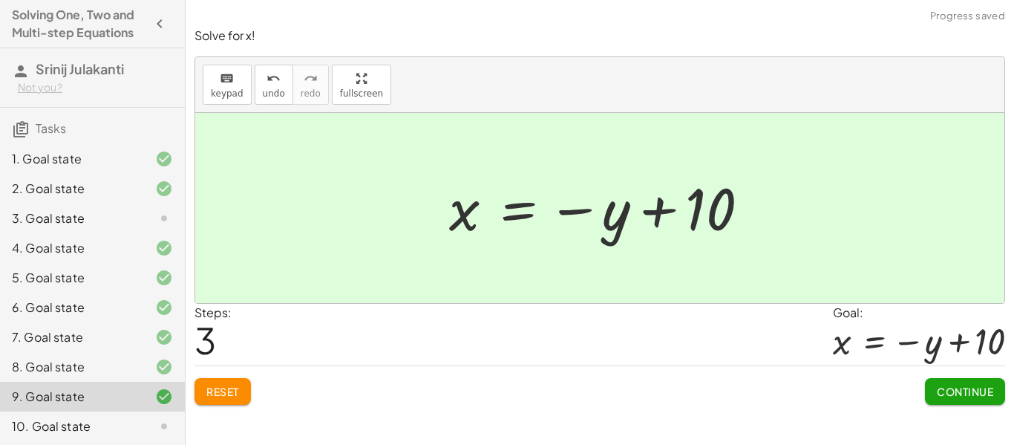
click at [972, 386] on span "Continue" at bounding box center [965, 391] width 56 height 13
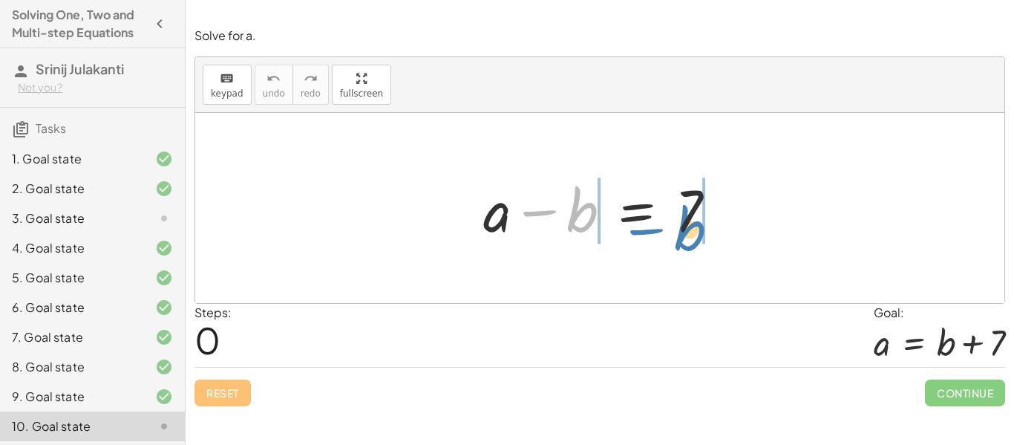
drag, startPoint x: 581, startPoint y: 221, endPoint x: 699, endPoint y: 238, distance: 118.4
click at [699, 238] on div at bounding box center [606, 208] width 260 height 76
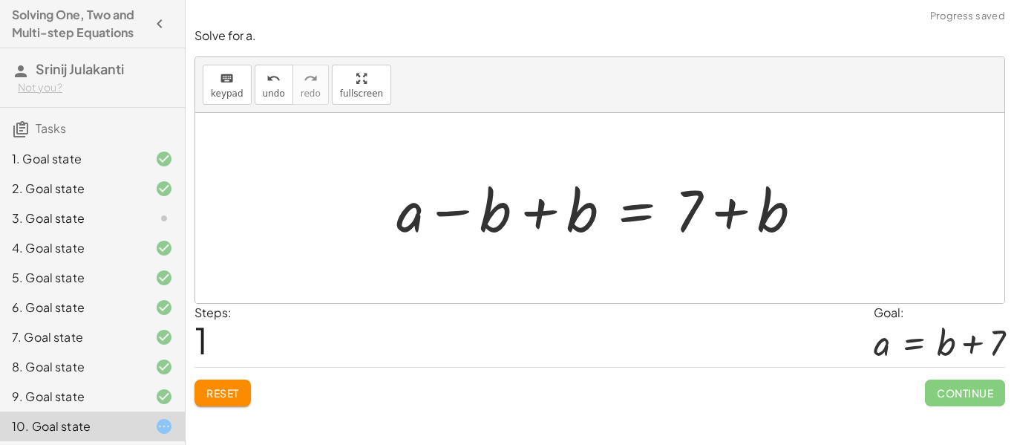
click at [483, 217] on div at bounding box center [605, 208] width 433 height 76
click at [578, 222] on div at bounding box center [605, 208] width 433 height 76
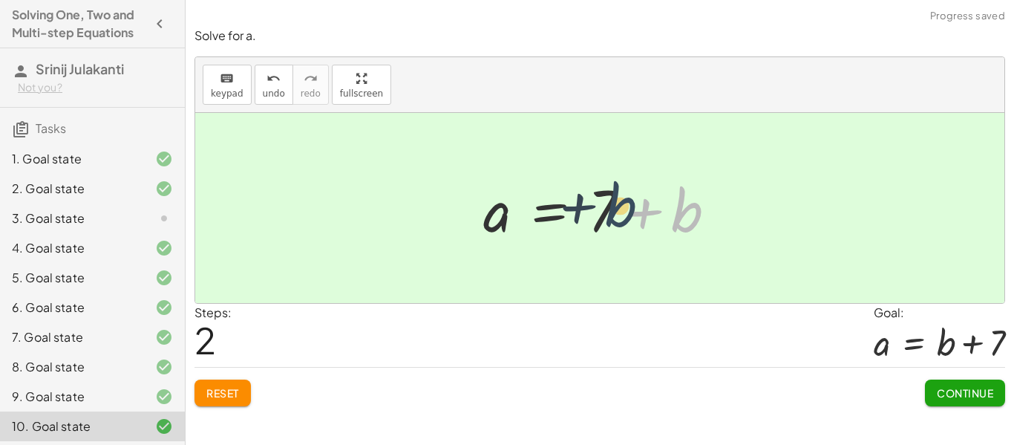
drag, startPoint x: 690, startPoint y: 214, endPoint x: 614, endPoint y: 209, distance: 75.8
click at [614, 209] on div at bounding box center [606, 208] width 260 height 76
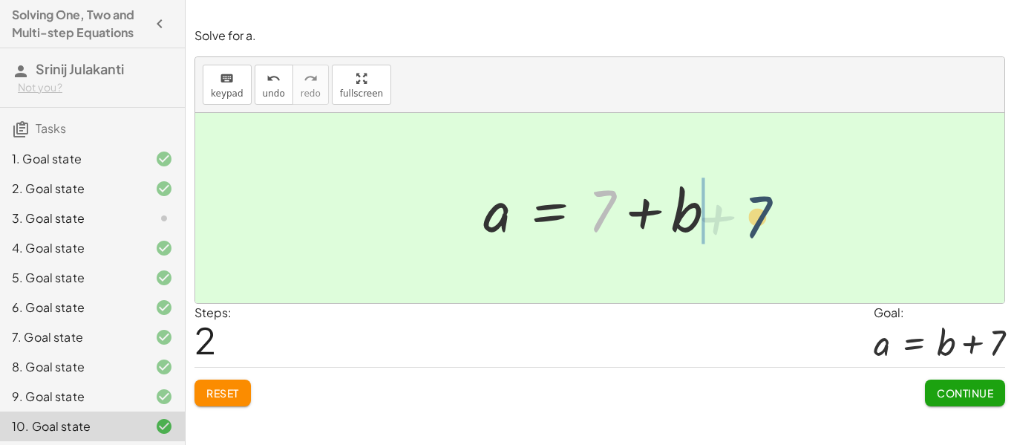
drag, startPoint x: 606, startPoint y: 208, endPoint x: 752, endPoint y: 217, distance: 146.6
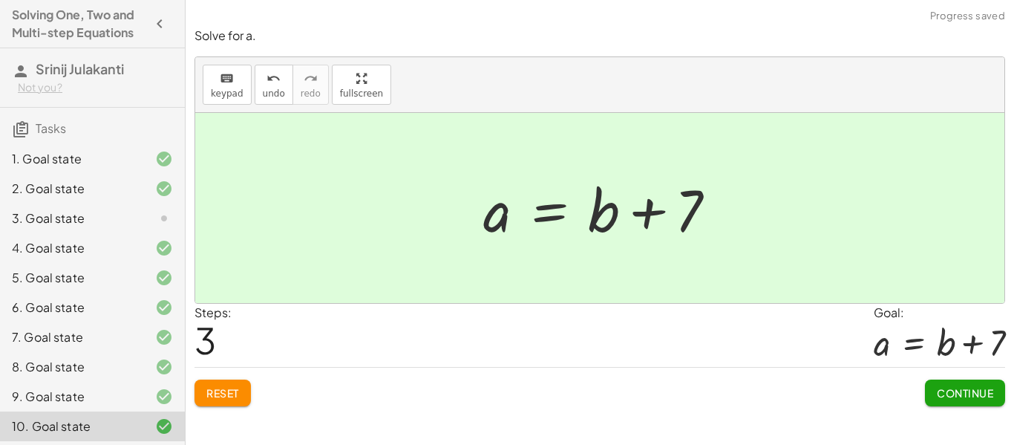
click at [949, 390] on span "Continue" at bounding box center [965, 392] width 56 height 13
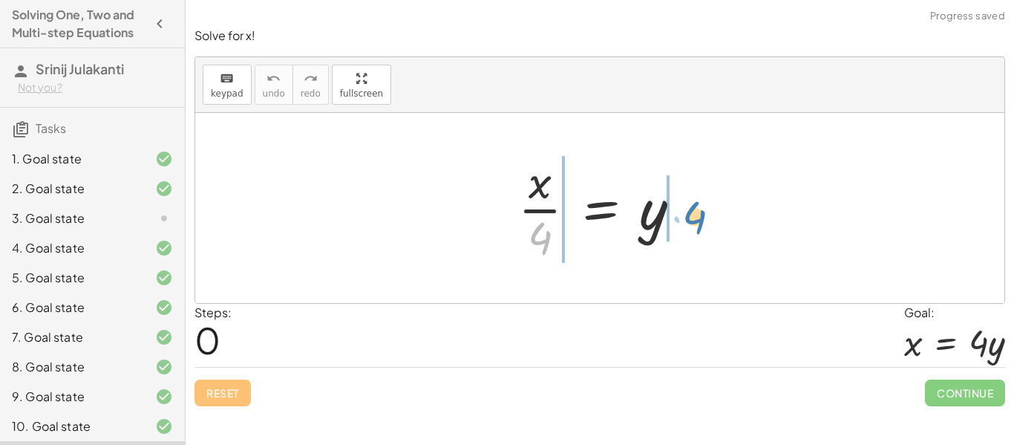
drag, startPoint x: 542, startPoint y: 235, endPoint x: 695, endPoint y: 215, distance: 154.3
click at [695, 215] on div at bounding box center [605, 208] width 189 height 114
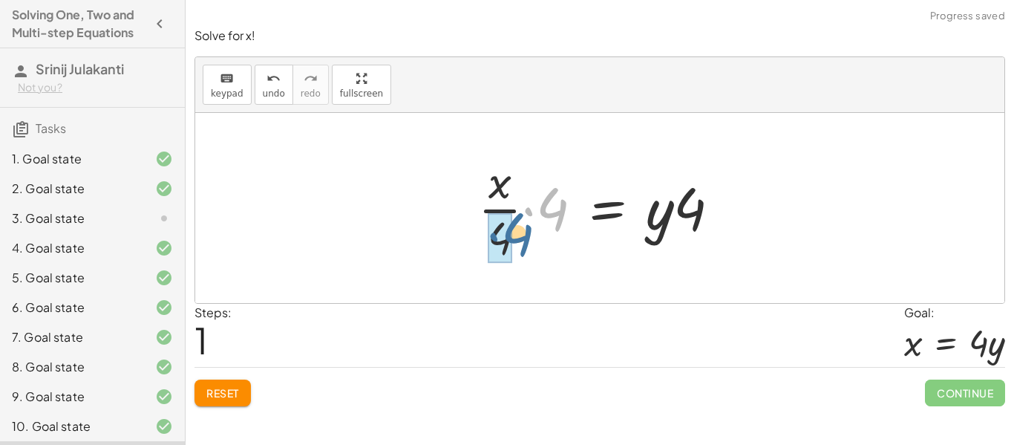
drag, startPoint x: 554, startPoint y: 212, endPoint x: 517, endPoint y: 238, distance: 45.1
click at [517, 238] on div at bounding box center [605, 208] width 269 height 114
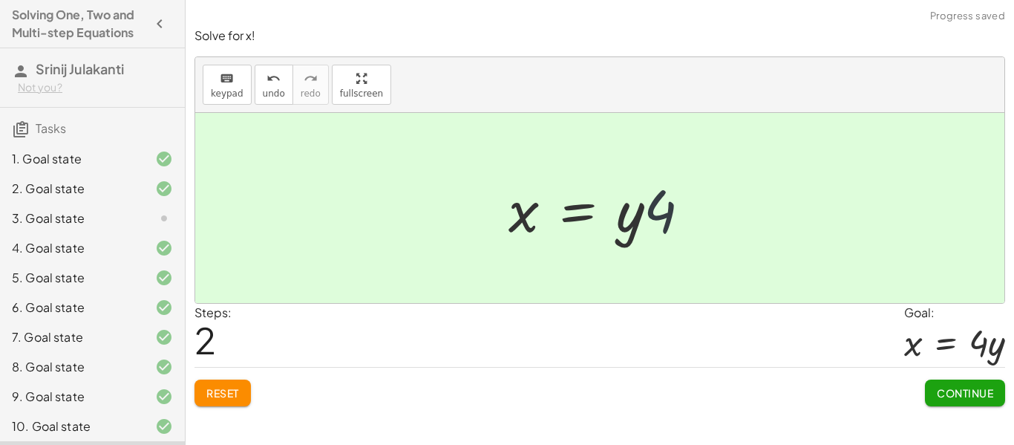
drag, startPoint x: 666, startPoint y: 214, endPoint x: 647, endPoint y: 220, distance: 20.2
click at [647, 220] on div at bounding box center [605, 208] width 209 height 76
drag, startPoint x: 658, startPoint y: 215, endPoint x: 612, endPoint y: 224, distance: 47.8
click at [612, 224] on div at bounding box center [605, 208] width 209 height 76
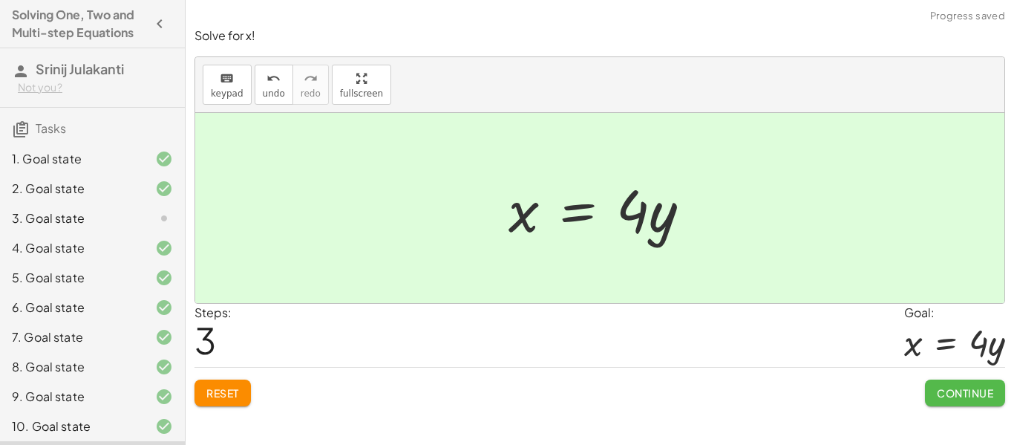
click at [935, 388] on button "Continue" at bounding box center [965, 392] width 80 height 27
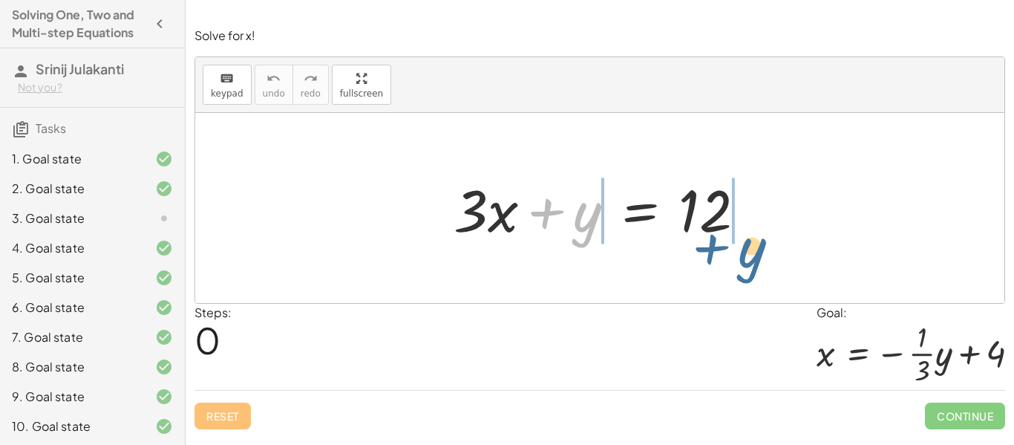
drag, startPoint x: 581, startPoint y: 219, endPoint x: 751, endPoint y: 250, distance: 172.8
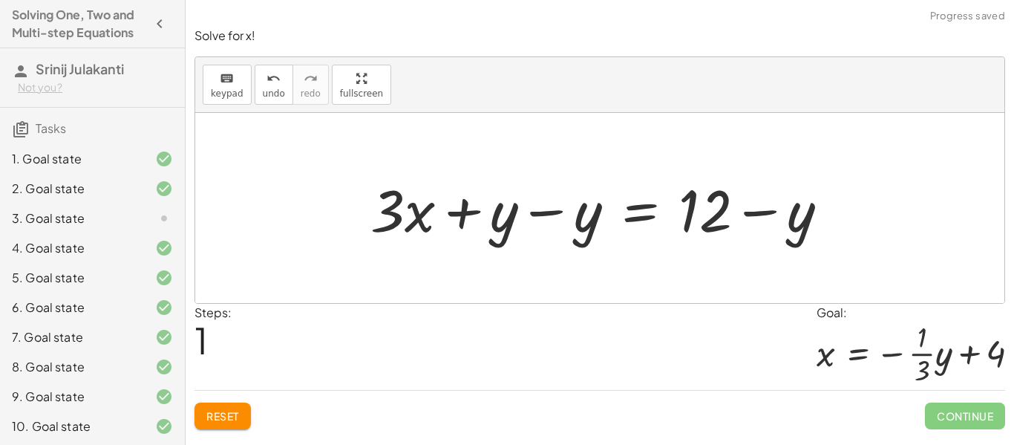
click at [706, 208] on div at bounding box center [605, 208] width 485 height 76
click at [726, 215] on div at bounding box center [605, 208] width 485 height 76
click at [717, 210] on div at bounding box center [605, 208] width 485 height 76
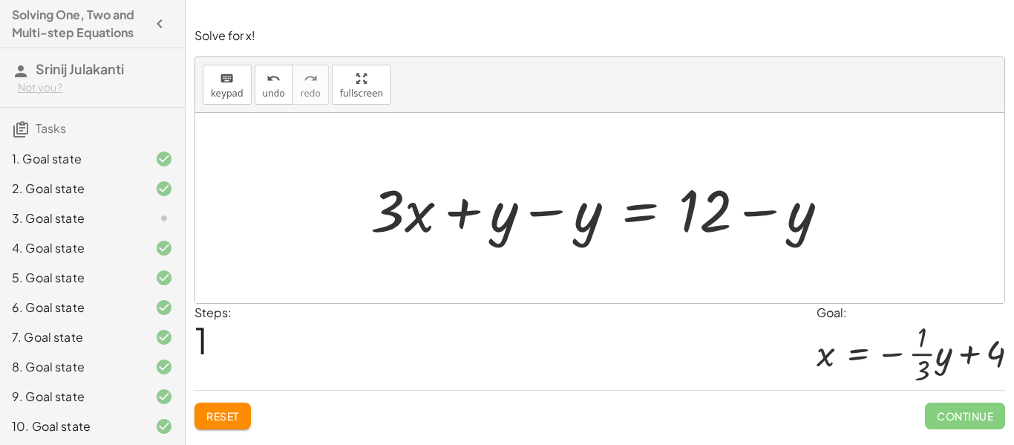
click at [717, 210] on div at bounding box center [605, 208] width 485 height 76
click at [802, 212] on div at bounding box center [605, 208] width 485 height 76
click at [719, 212] on div at bounding box center [605, 208] width 485 height 76
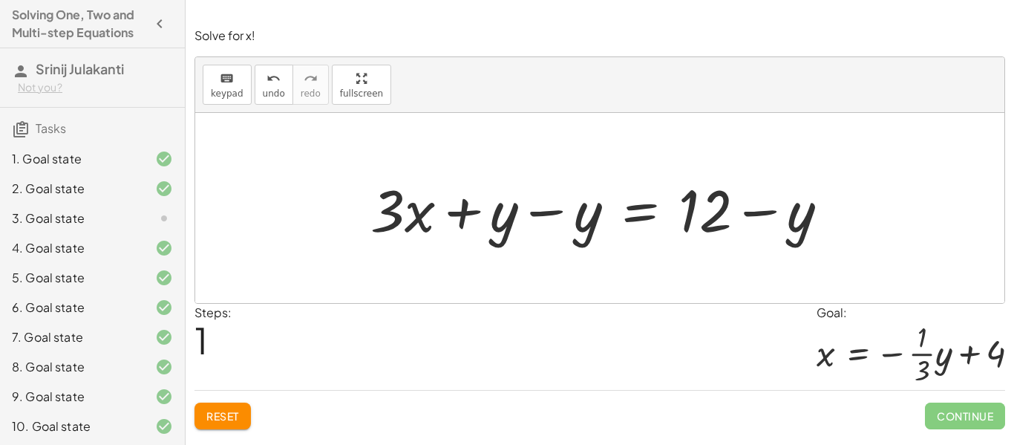
click at [719, 212] on div at bounding box center [605, 208] width 485 height 76
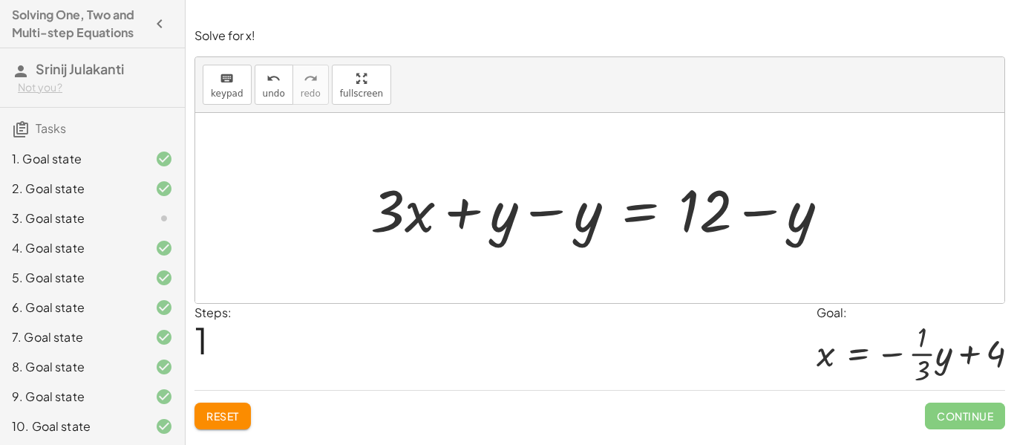
click at [719, 212] on div at bounding box center [605, 208] width 485 height 76
drag, startPoint x: 804, startPoint y: 220, endPoint x: 719, endPoint y: 205, distance: 85.9
click at [719, 205] on div at bounding box center [605, 208] width 485 height 76
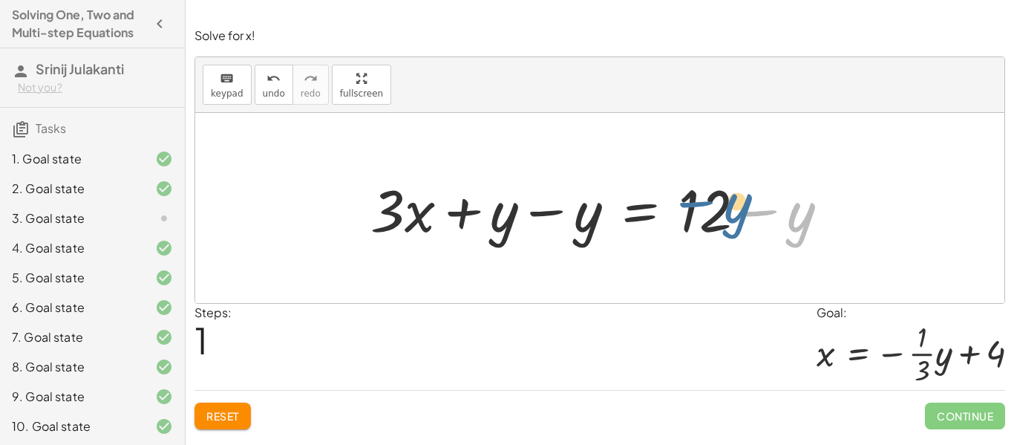
drag, startPoint x: 802, startPoint y: 220, endPoint x: 732, endPoint y: 210, distance: 71.2
click at [732, 210] on div at bounding box center [605, 208] width 485 height 76
click at [578, 218] on div at bounding box center [605, 208] width 485 height 76
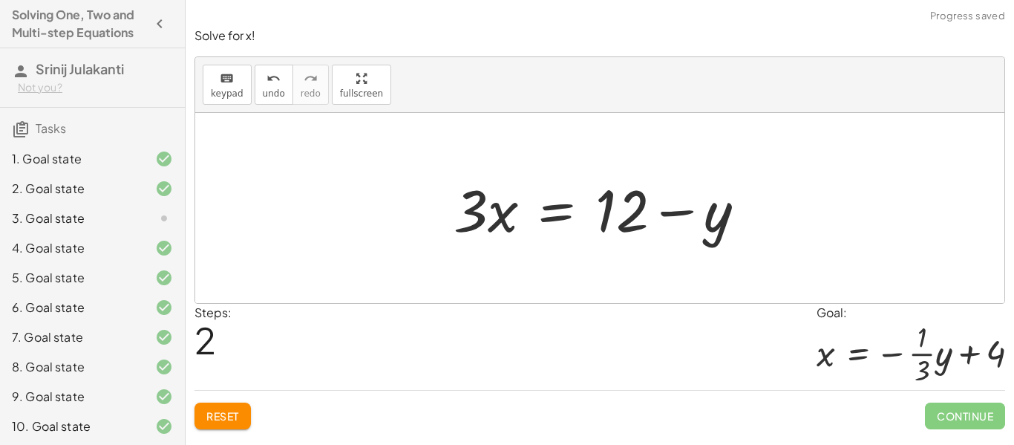
click at [719, 218] on div at bounding box center [605, 208] width 318 height 76
click at [693, 212] on div at bounding box center [605, 208] width 318 height 76
drag, startPoint x: 682, startPoint y: 212, endPoint x: 641, endPoint y: 209, distance: 41.7
click at [641, 209] on div at bounding box center [605, 208] width 318 height 76
click at [470, 213] on div at bounding box center [605, 208] width 318 height 76
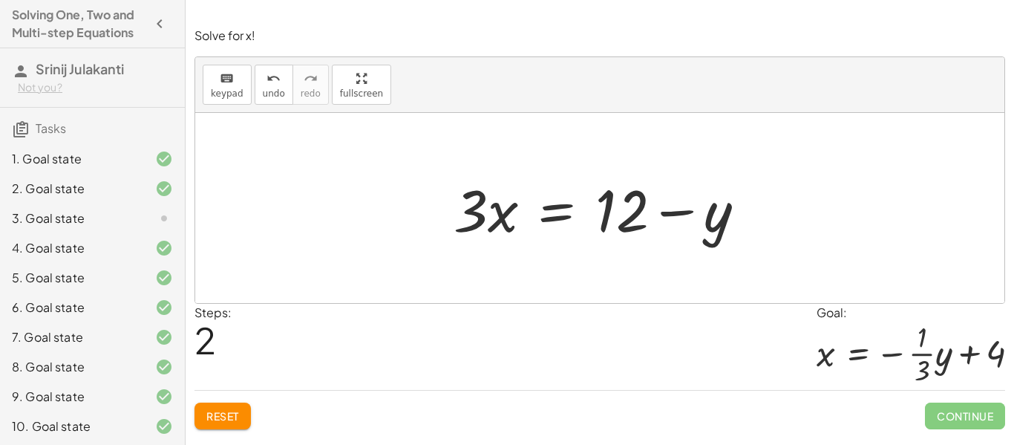
click at [534, 273] on div at bounding box center [599, 208] width 809 height 190
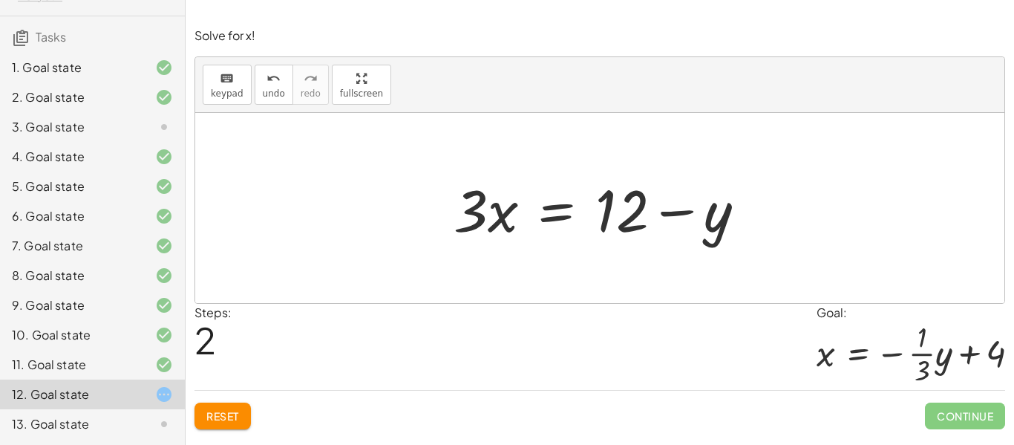
click at [216, 413] on span "Reset" at bounding box center [222, 415] width 33 height 13
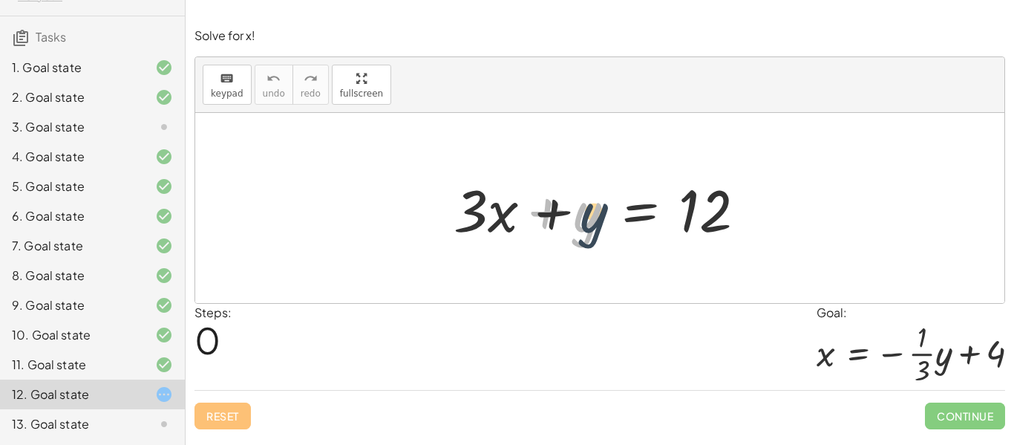
drag, startPoint x: 574, startPoint y: 238, endPoint x: 585, endPoint y: 240, distance: 11.2
click at [585, 240] on div at bounding box center [605, 208] width 318 height 76
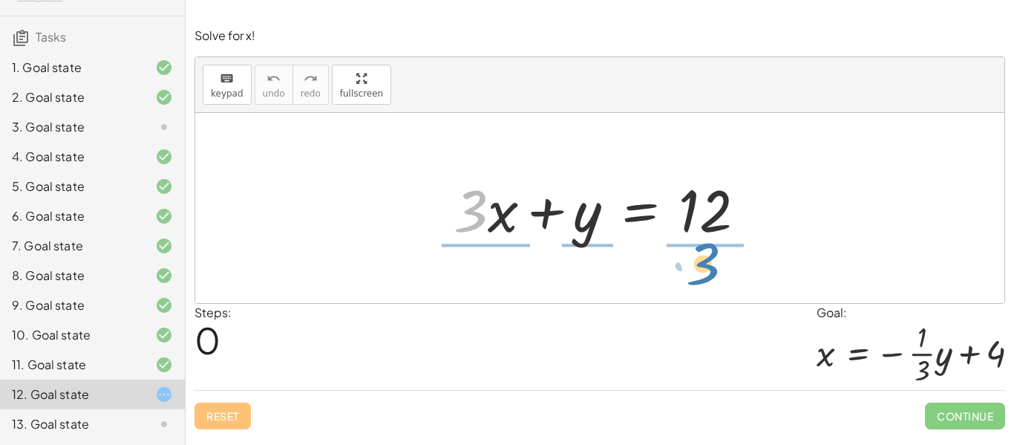
drag, startPoint x: 476, startPoint y: 206, endPoint x: 708, endPoint y: 259, distance: 238.2
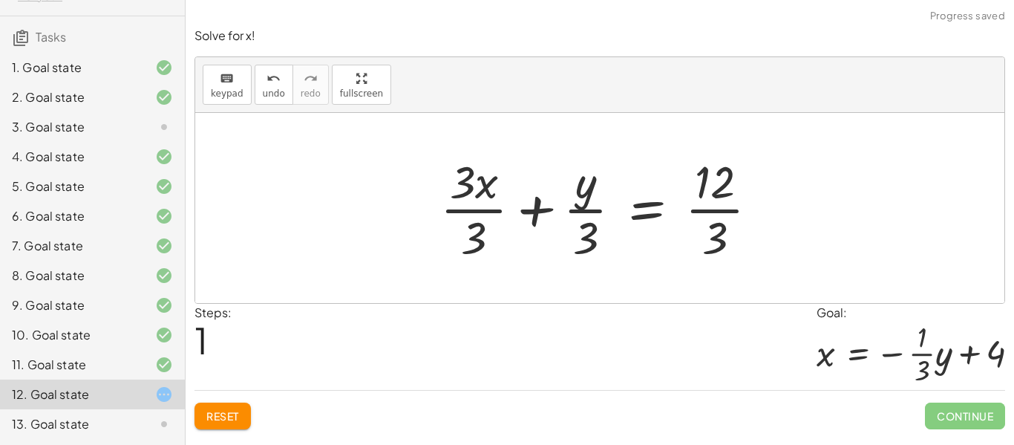
click at [714, 178] on div at bounding box center [605, 208] width 345 height 114
click at [719, 248] on div at bounding box center [605, 208] width 345 height 114
click at [719, 248] on div at bounding box center [592, 208] width 318 height 114
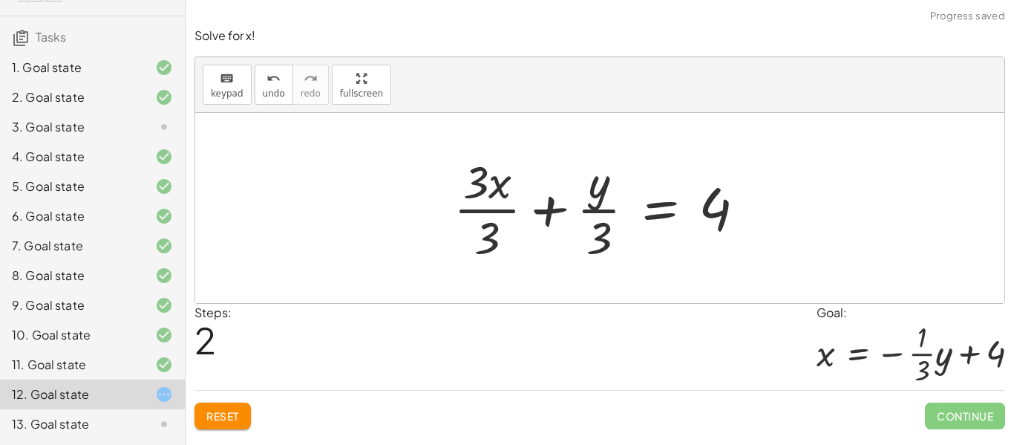
click at [599, 232] on div at bounding box center [605, 208] width 318 height 114
drag, startPoint x: 599, startPoint y: 232, endPoint x: 590, endPoint y: 191, distance: 41.8
click at [590, 191] on div at bounding box center [605, 208] width 318 height 114
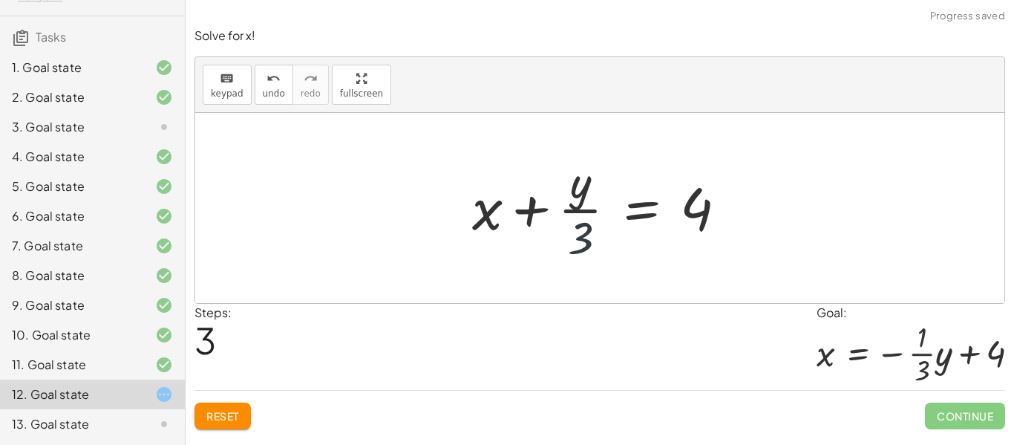
drag, startPoint x: 586, startPoint y: 240, endPoint x: 578, endPoint y: 193, distance: 47.5
click at [578, 193] on div at bounding box center [605, 208] width 281 height 114
drag, startPoint x: 578, startPoint y: 191, endPoint x: 719, endPoint y: 226, distance: 145.3
click at [719, 226] on div at bounding box center [605, 208] width 281 height 114
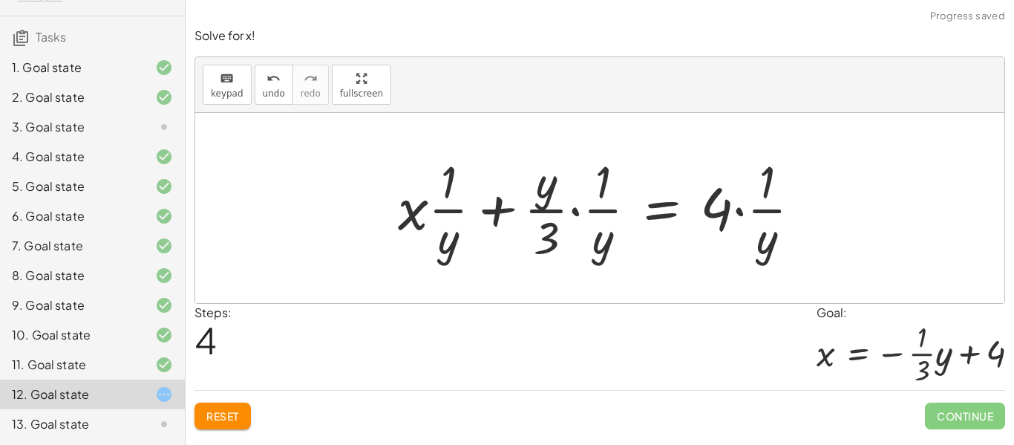
click at [615, 243] on div at bounding box center [605, 208] width 430 height 114
click at [596, 248] on div at bounding box center [605, 208] width 430 height 114
click at [225, 416] on span "Reset" at bounding box center [222, 415] width 33 height 13
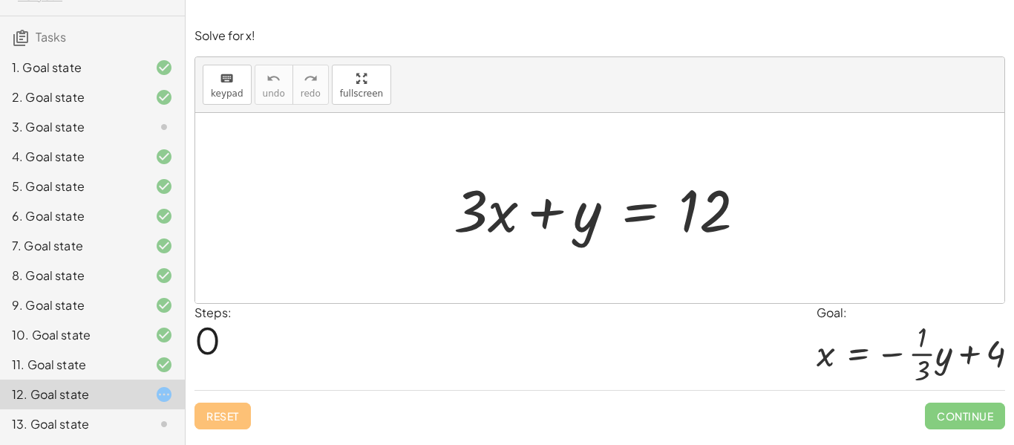
click at [131, 171] on div "3. Goal state" at bounding box center [92, 186] width 185 height 30
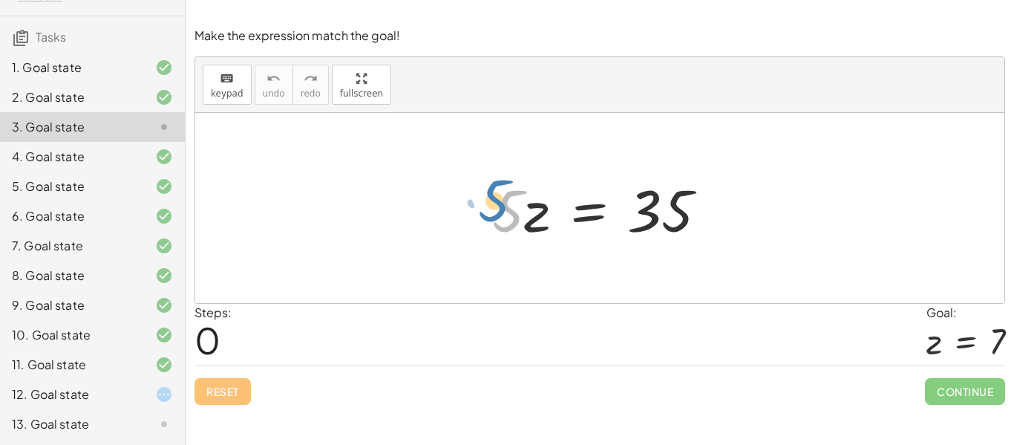
drag, startPoint x: 514, startPoint y: 215, endPoint x: 508, endPoint y: 209, distance: 7.9
click at [508, 209] on div at bounding box center [606, 208] width 242 height 76
click at [590, 206] on div at bounding box center [606, 208] width 242 height 76
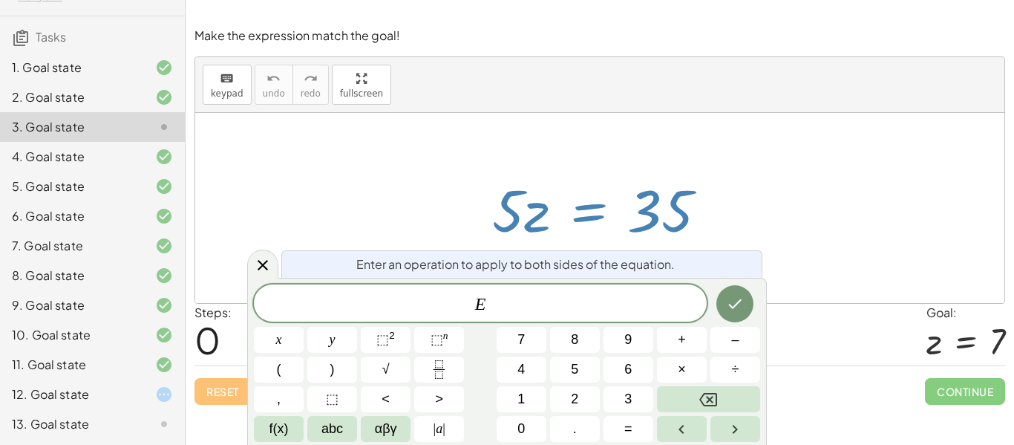
click at [826, 231] on div at bounding box center [599, 208] width 809 height 190
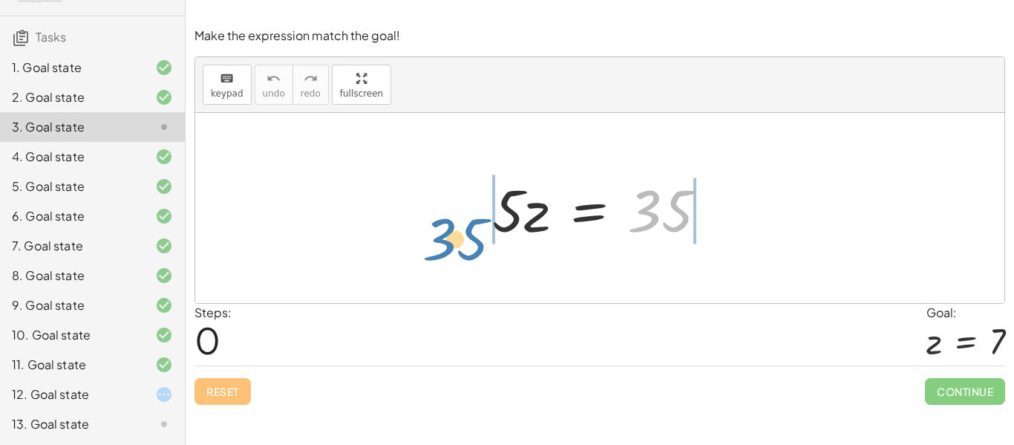
drag, startPoint x: 647, startPoint y: 220, endPoint x: 442, endPoint y: 246, distance: 206.6
click at [442, 246] on div "35 · 5 · z = 35" at bounding box center [599, 208] width 809 height 190
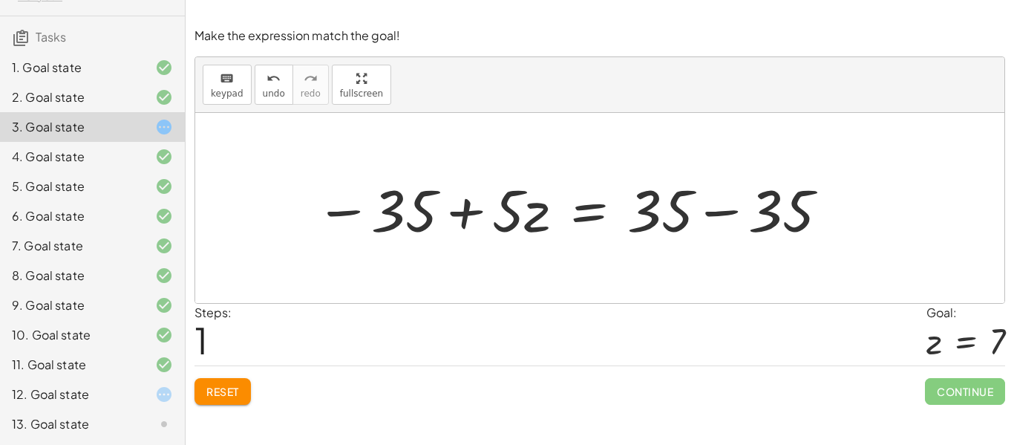
click at [410, 212] on div at bounding box center [573, 208] width 530 height 76
click at [796, 206] on div at bounding box center [573, 208] width 530 height 76
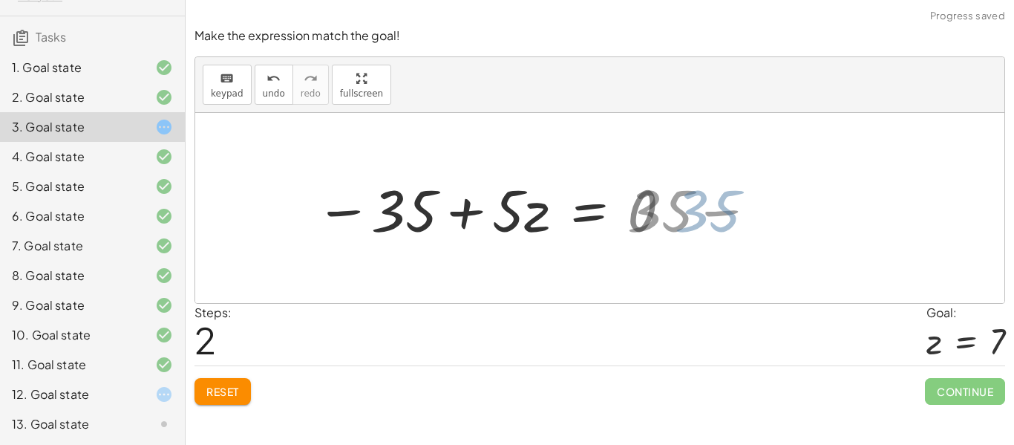
click at [796, 206] on div at bounding box center [599, 208] width 809 height 190
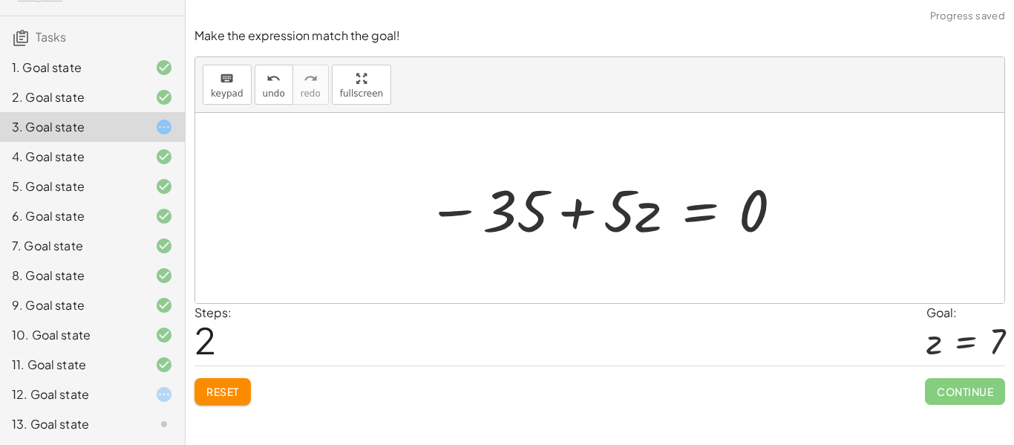
click at [643, 218] on div at bounding box center [605, 208] width 373 height 76
drag, startPoint x: 643, startPoint y: 218, endPoint x: 534, endPoint y: 216, distance: 109.1
click at [534, 216] on div at bounding box center [605, 208] width 373 height 76
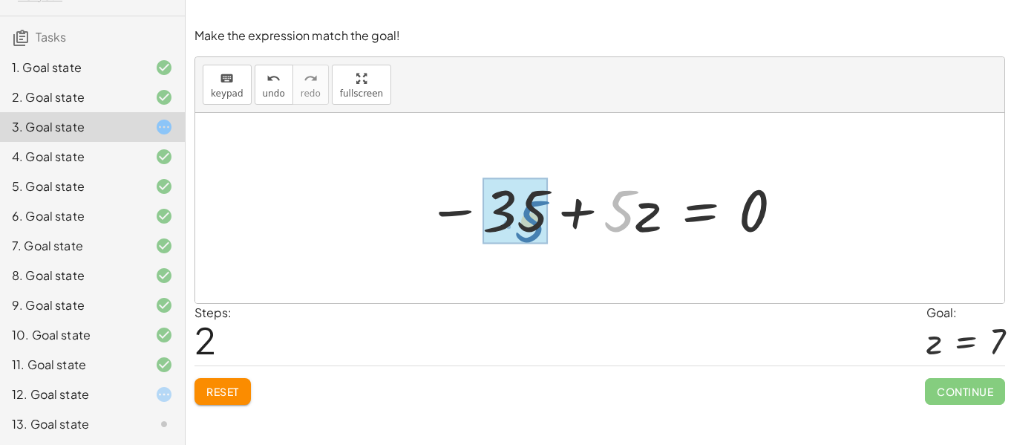
drag, startPoint x: 621, startPoint y: 218, endPoint x: 533, endPoint y: 229, distance: 88.2
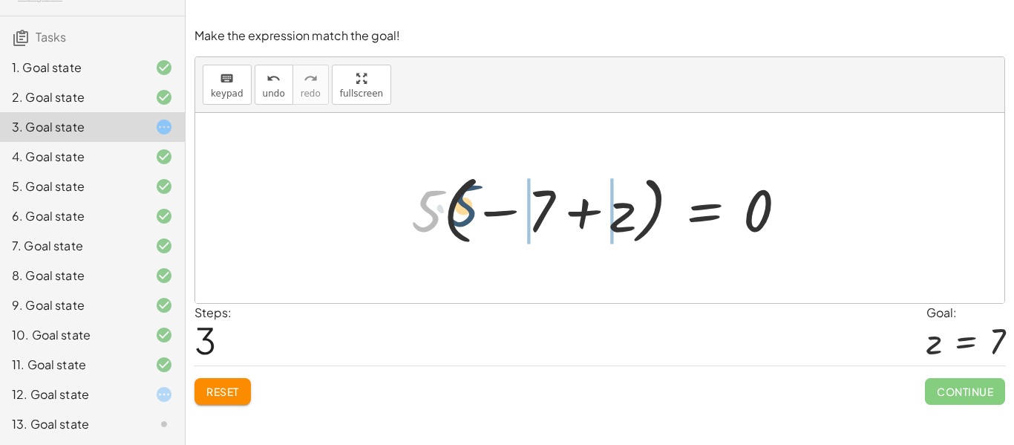
drag, startPoint x: 438, startPoint y: 209, endPoint x: 485, endPoint y: 208, distance: 46.8
click at [485, 208] on div at bounding box center [605, 208] width 402 height 82
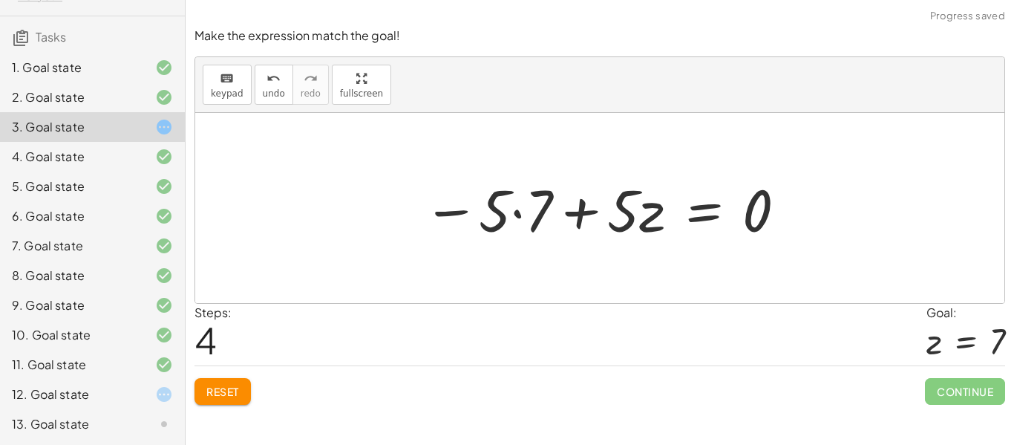
click at [233, 396] on span "Reset" at bounding box center [222, 391] width 33 height 13
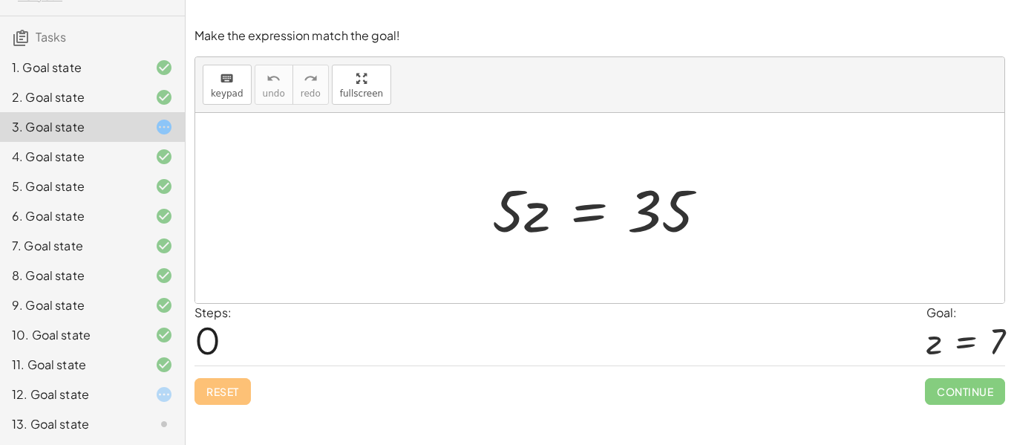
click at [50, 399] on div "12. Goal state" at bounding box center [72, 394] width 120 height 18
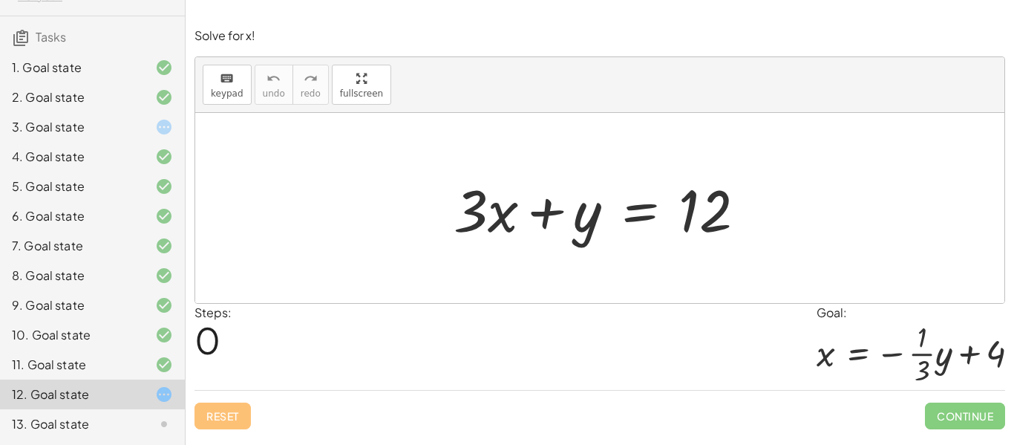
click at [499, 220] on div at bounding box center [605, 208] width 318 height 76
drag, startPoint x: 575, startPoint y: 217, endPoint x: 745, endPoint y: 221, distance: 170.0
click at [745, 221] on div at bounding box center [605, 208] width 318 height 76
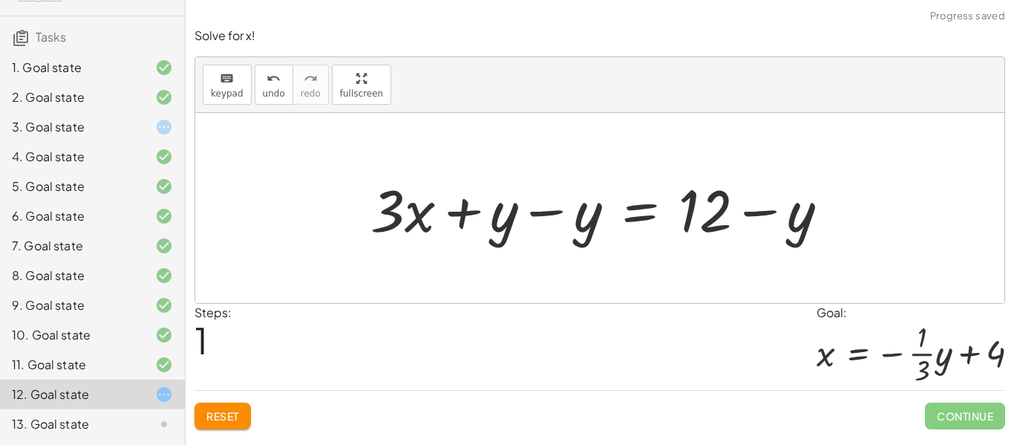
click at [499, 217] on div at bounding box center [605, 208] width 485 height 76
click at [592, 222] on div at bounding box center [605, 208] width 485 height 76
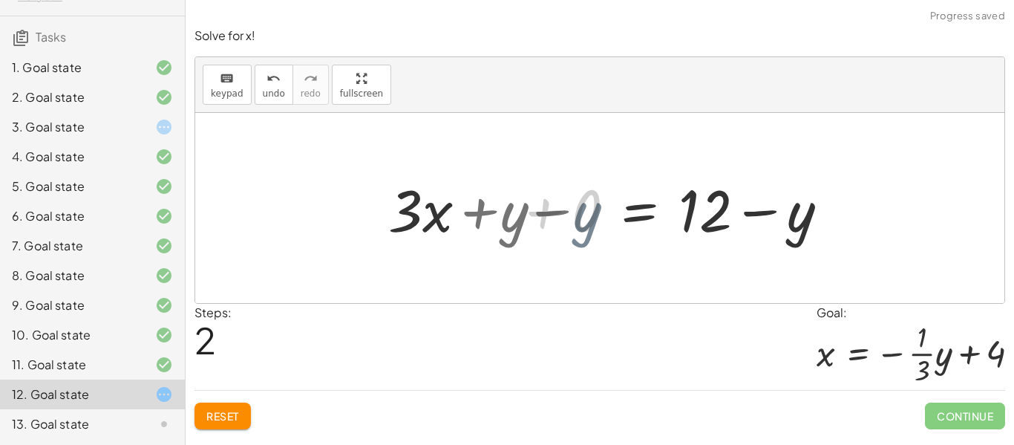
click at [592, 222] on div at bounding box center [688, 208] width 318 height 76
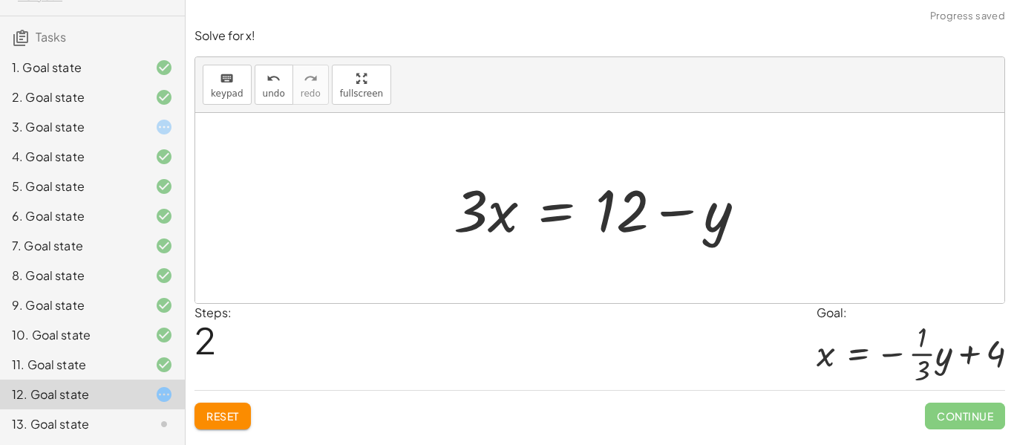
click at [713, 218] on div at bounding box center [605, 208] width 318 height 76
click at [450, 220] on div at bounding box center [605, 208] width 318 height 76
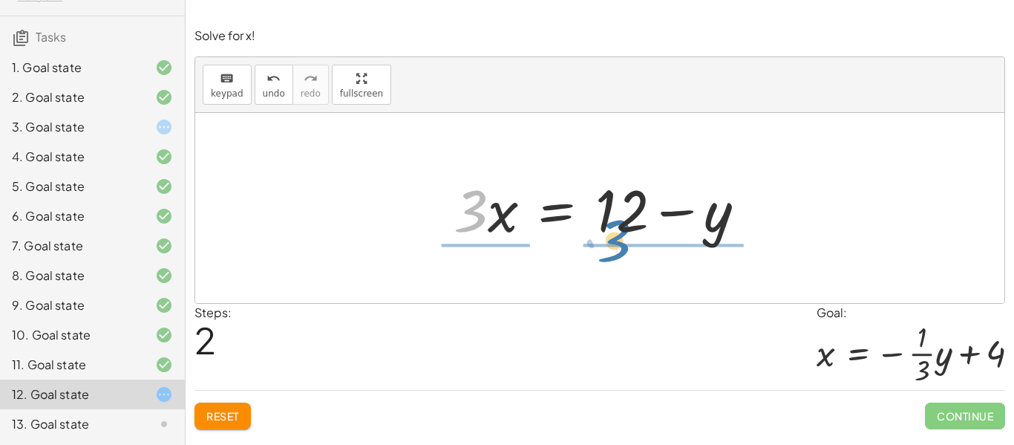
drag, startPoint x: 467, startPoint y: 215, endPoint x: 616, endPoint y: 248, distance: 152.7
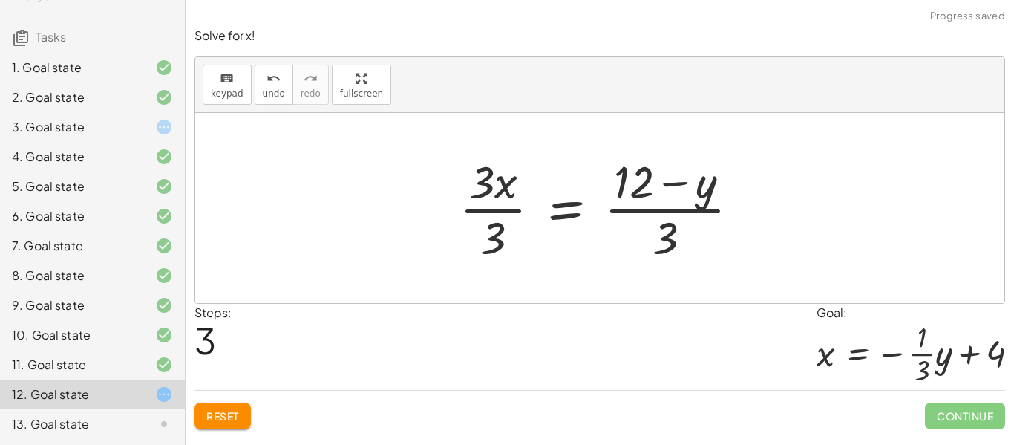
click at [649, 184] on div at bounding box center [605, 208] width 307 height 114
click at [641, 182] on div at bounding box center [605, 208] width 307 height 114
drag, startPoint x: 670, startPoint y: 233, endPoint x: 637, endPoint y: 171, distance: 70.4
click at [637, 171] on div at bounding box center [605, 208] width 307 height 114
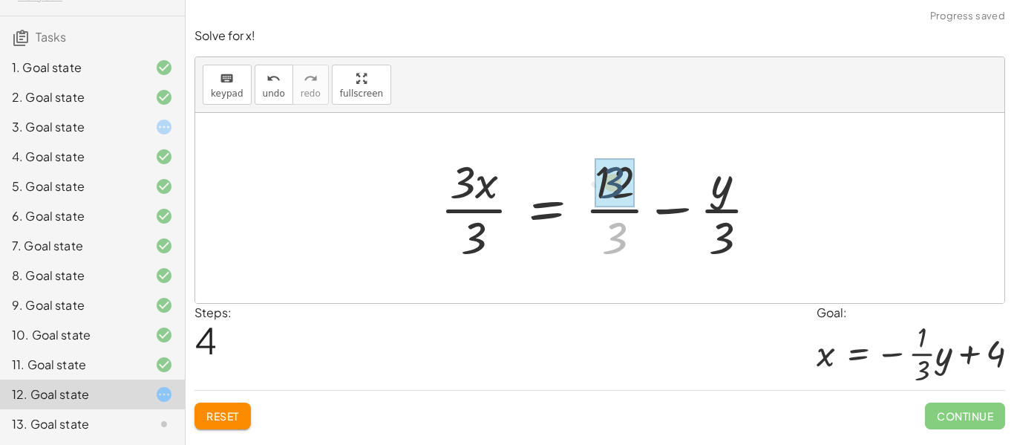
drag, startPoint x: 618, startPoint y: 237, endPoint x: 615, endPoint y: 175, distance: 61.7
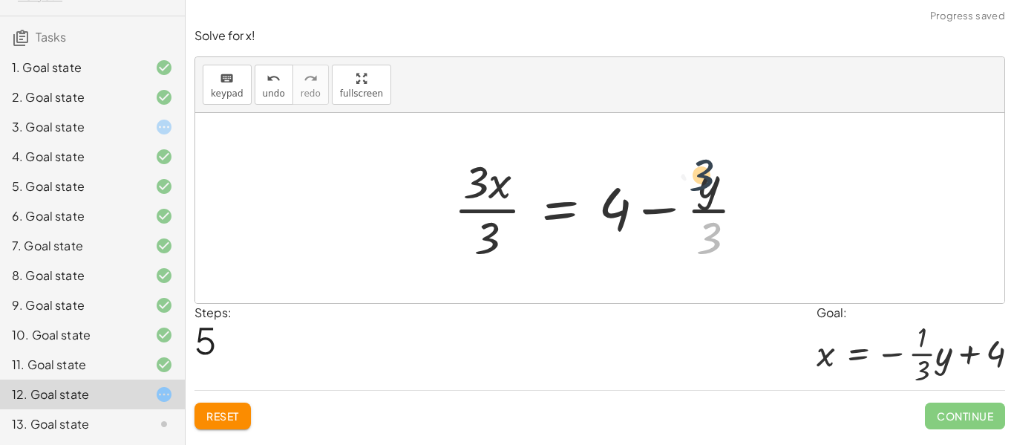
drag, startPoint x: 708, startPoint y: 249, endPoint x: 700, endPoint y: 184, distance: 65.1
click at [700, 184] on div at bounding box center [605, 208] width 318 height 114
drag, startPoint x: 663, startPoint y: 206, endPoint x: 706, endPoint y: 197, distance: 44.0
click at [706, 197] on div at bounding box center [605, 208] width 318 height 114
drag, startPoint x: 709, startPoint y: 183, endPoint x: 740, endPoint y: 211, distance: 42.0
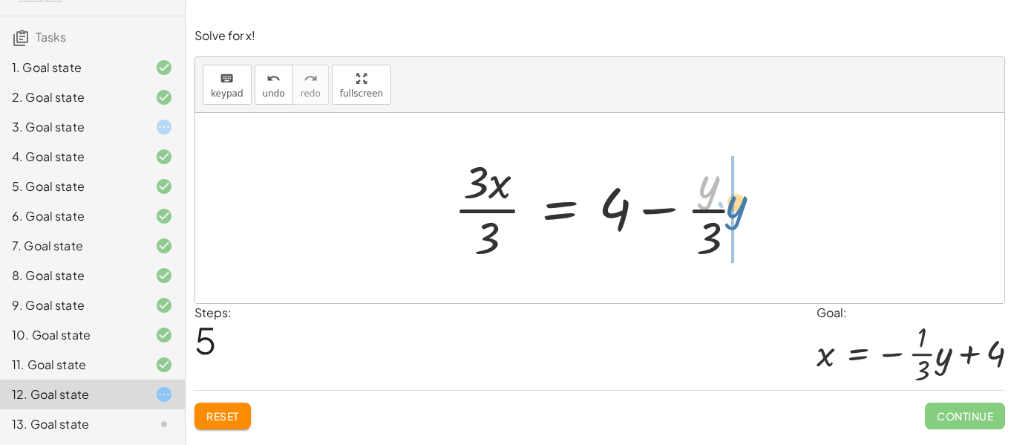
click at [740, 211] on div at bounding box center [605, 208] width 318 height 114
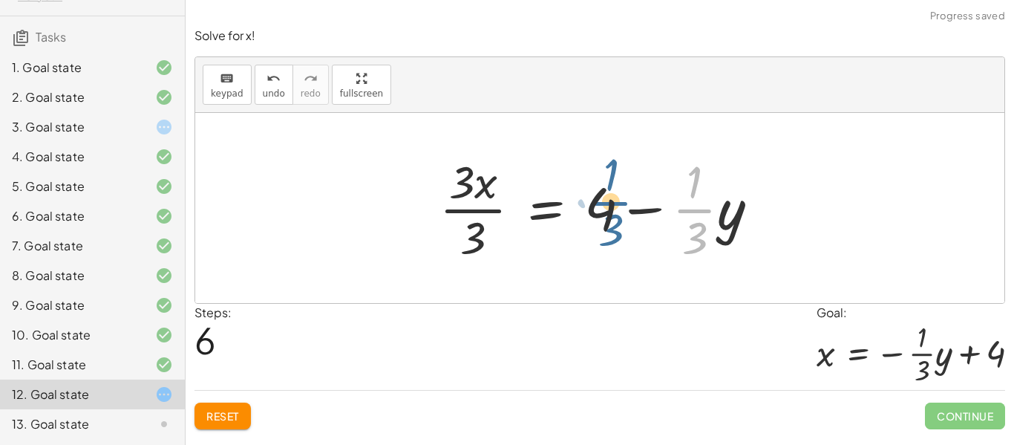
drag, startPoint x: 701, startPoint y: 212, endPoint x: 617, endPoint y: 206, distance: 84.0
click at [617, 206] on div at bounding box center [605, 208] width 346 height 114
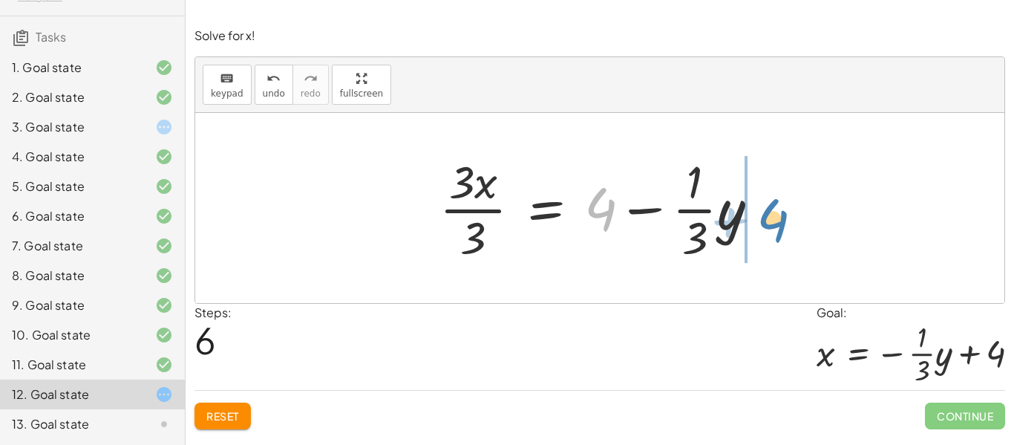
drag, startPoint x: 589, startPoint y: 214, endPoint x: 791, endPoint y: 228, distance: 202.4
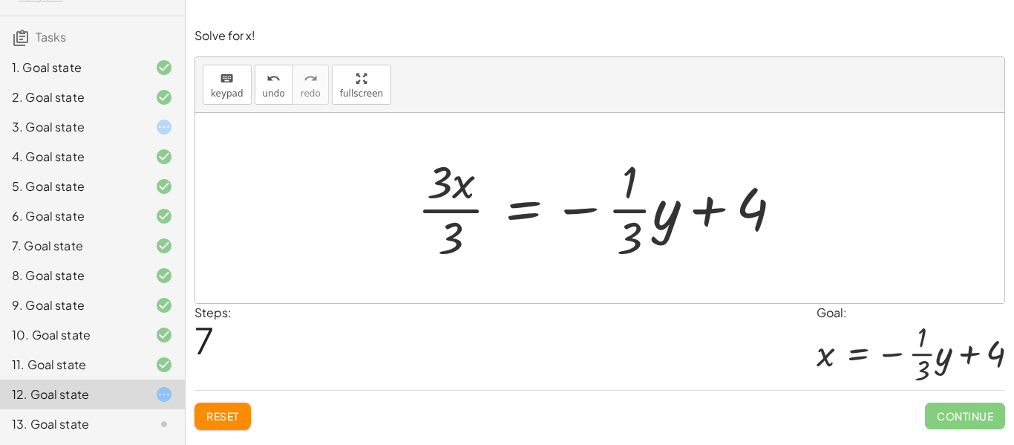
click at [441, 186] on div at bounding box center [606, 208] width 392 height 114
drag, startPoint x: 454, startPoint y: 238, endPoint x: 445, endPoint y: 193, distance: 46.1
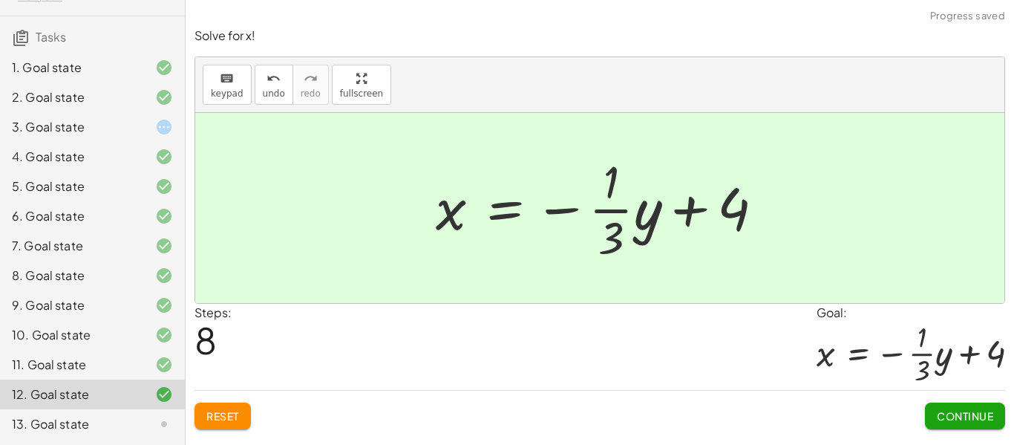
click at [937, 417] on span "Continue" at bounding box center [965, 415] width 56 height 13
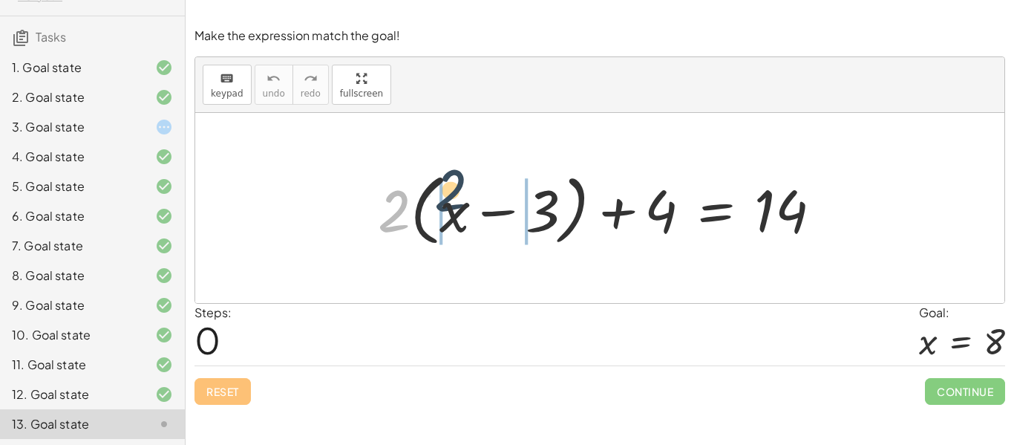
drag, startPoint x: 393, startPoint y: 206, endPoint x: 453, endPoint y: 196, distance: 60.2
click at [453, 196] on div at bounding box center [605, 208] width 471 height 85
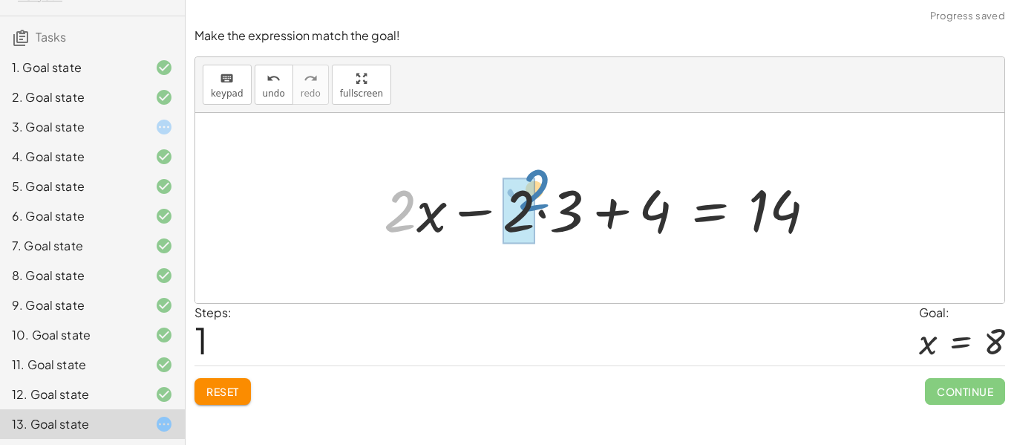
drag, startPoint x: 390, startPoint y: 209, endPoint x: 522, endPoint y: 190, distance: 132.7
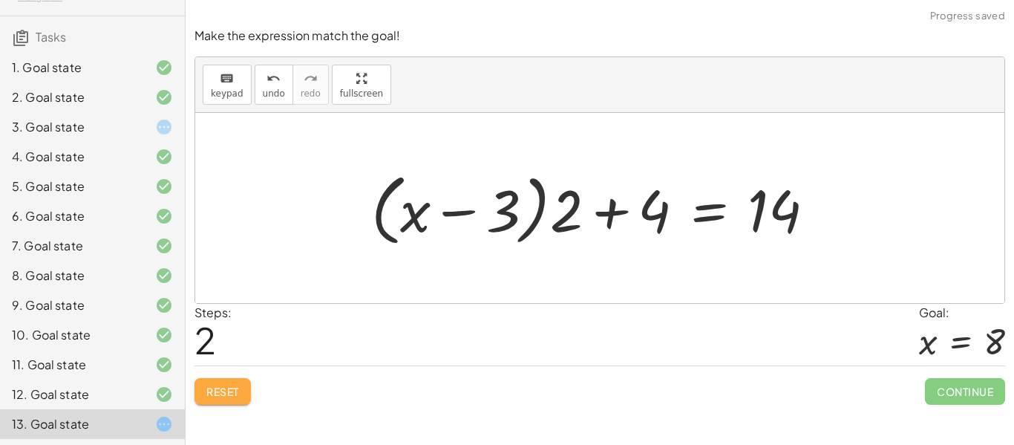
click at [238, 399] on button "Reset" at bounding box center [222, 391] width 56 height 27
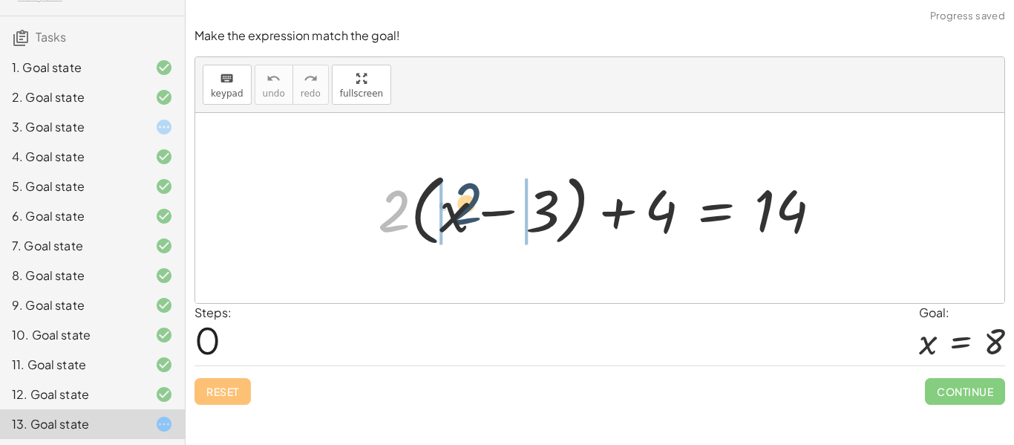
drag, startPoint x: 397, startPoint y: 200, endPoint x: 459, endPoint y: 196, distance: 62.5
click at [459, 196] on div at bounding box center [605, 208] width 471 height 85
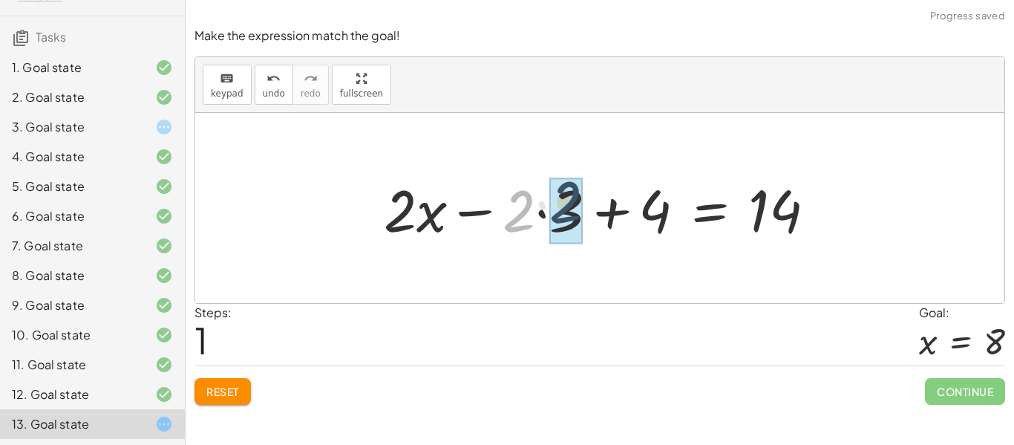
drag, startPoint x: 523, startPoint y: 216, endPoint x: 572, endPoint y: 209, distance: 48.7
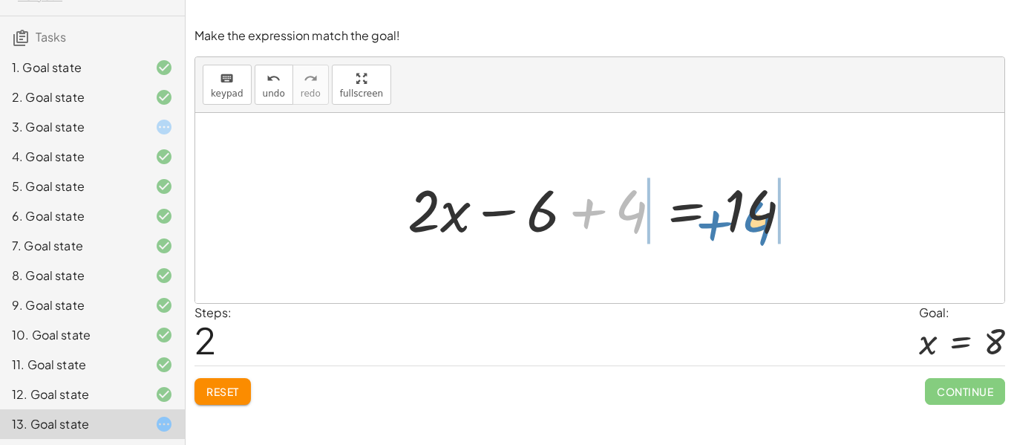
drag, startPoint x: 589, startPoint y: 212, endPoint x: 718, endPoint y: 223, distance: 129.6
click at [718, 223] on div at bounding box center [605, 208] width 411 height 76
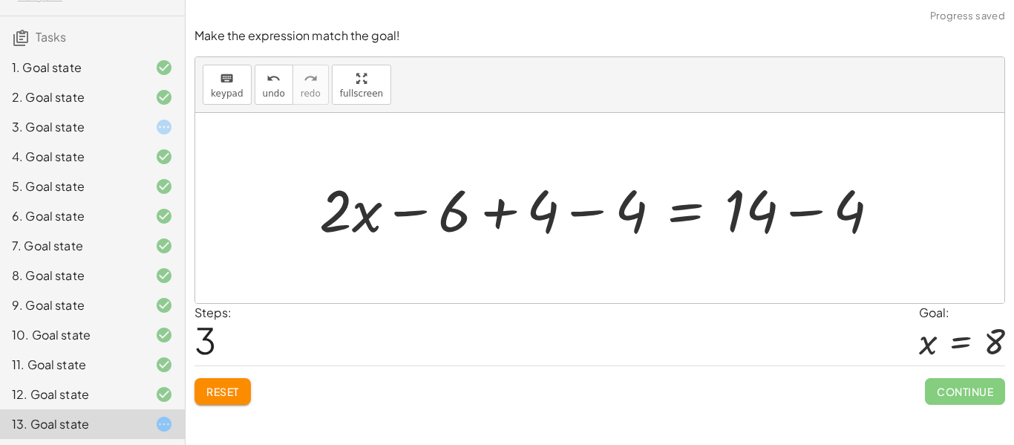
click at [547, 215] on div at bounding box center [605, 208] width 587 height 76
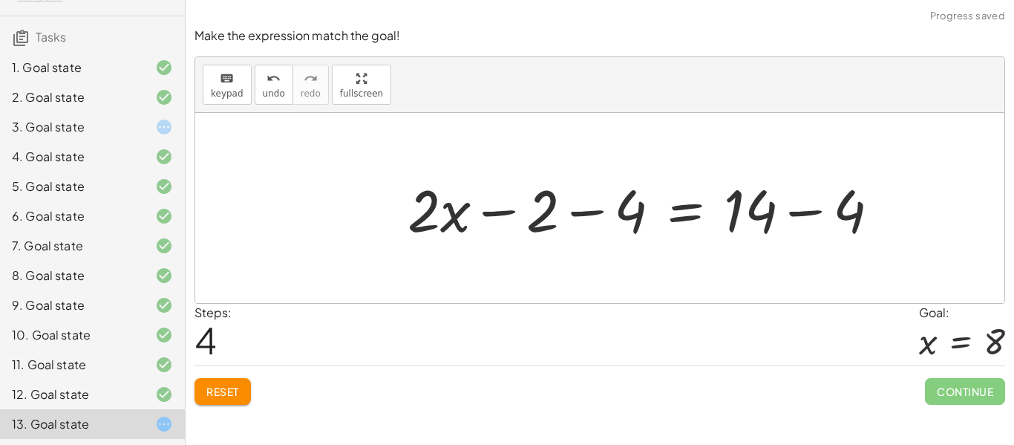
click at [866, 207] on div at bounding box center [649, 208] width 499 height 76
click at [641, 208] on div at bounding box center [604, 208] width 408 height 76
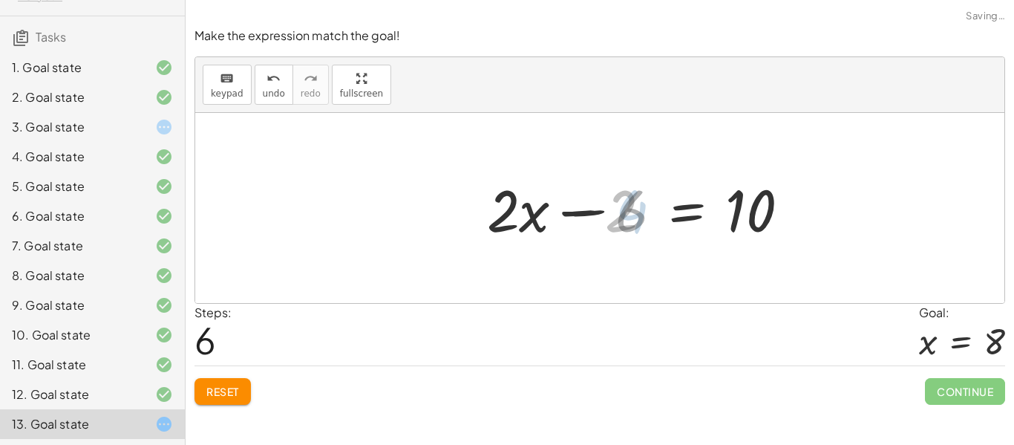
click at [643, 209] on div at bounding box center [649, 208] width 320 height 76
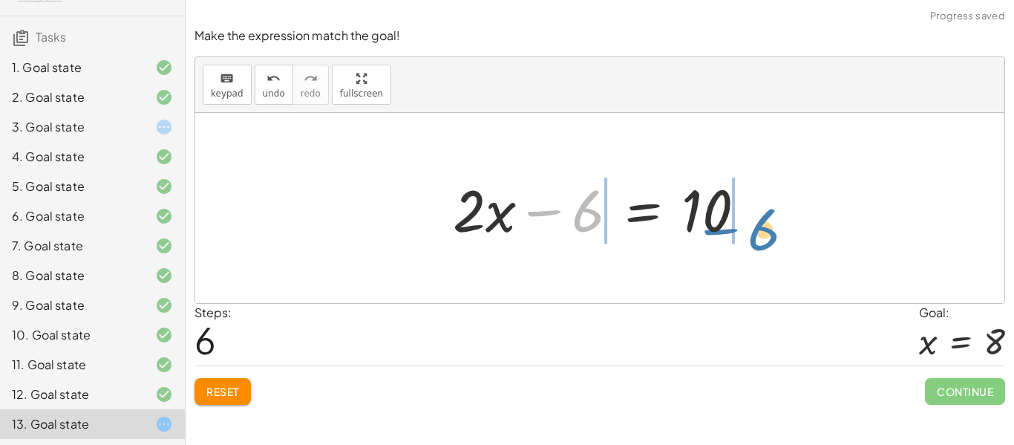
drag, startPoint x: 578, startPoint y: 214, endPoint x: 760, endPoint y: 228, distance: 183.2
click at [760, 228] on div at bounding box center [605, 208] width 320 height 76
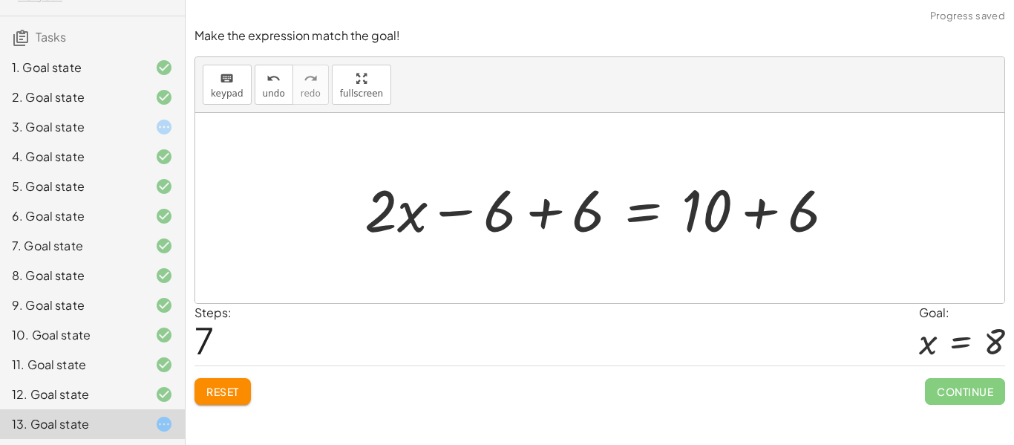
click at [581, 214] on div at bounding box center [605, 208] width 497 height 76
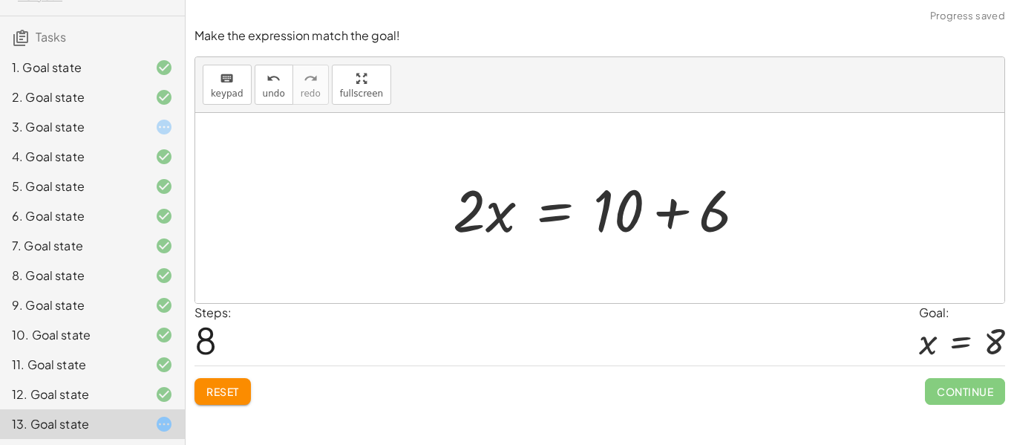
click at [719, 212] on div at bounding box center [605, 208] width 320 height 76
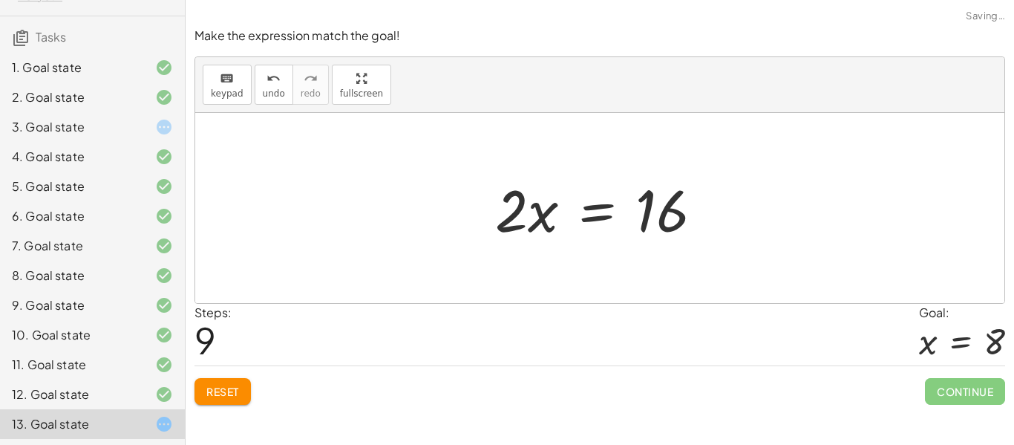
click at [535, 209] on div at bounding box center [605, 208] width 235 height 76
click at [511, 210] on div at bounding box center [605, 208] width 235 height 76
drag, startPoint x: 506, startPoint y: 218, endPoint x: 658, endPoint y: 268, distance: 160.1
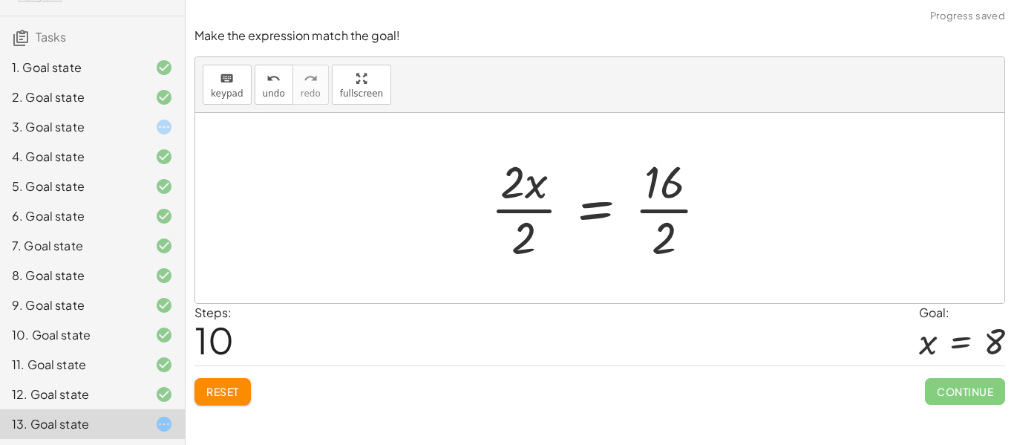
click at [652, 173] on div at bounding box center [605, 208] width 244 height 114
click at [663, 206] on div at bounding box center [605, 208] width 244 height 114
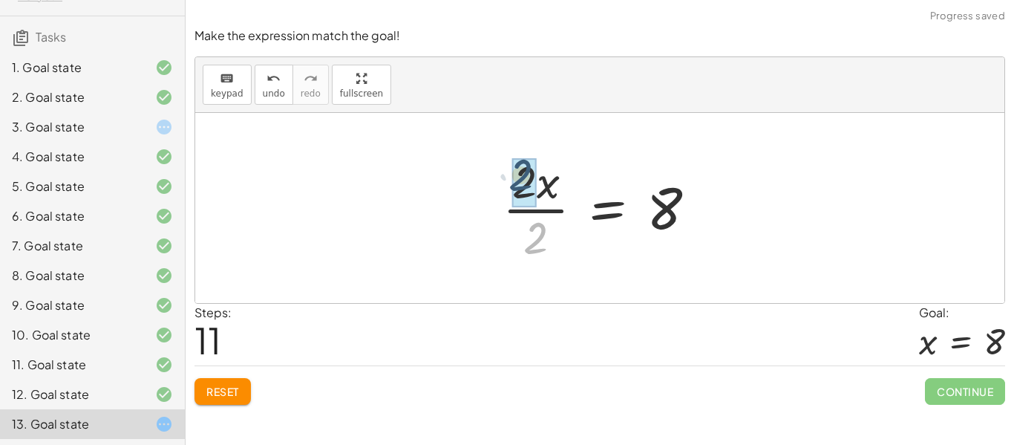
drag, startPoint x: 533, startPoint y: 241, endPoint x: 519, endPoint y: 180, distance: 62.5
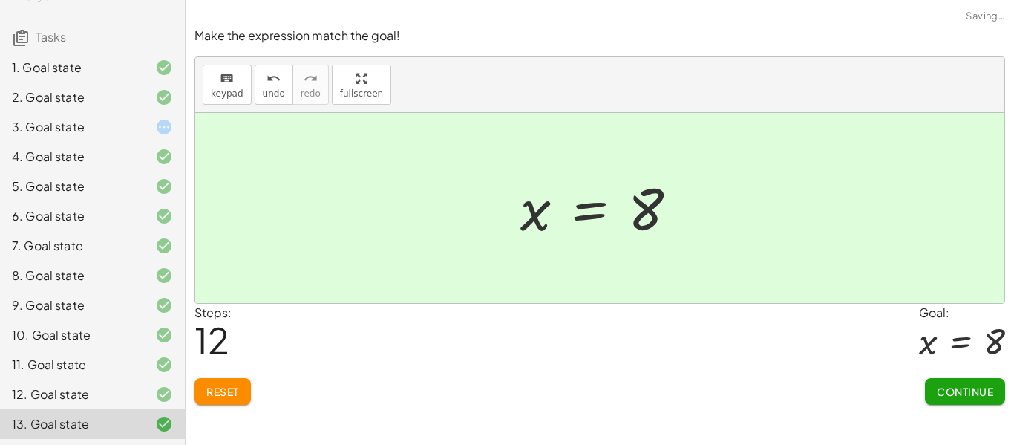
click at [937, 380] on button "Continue" at bounding box center [965, 391] width 80 height 27
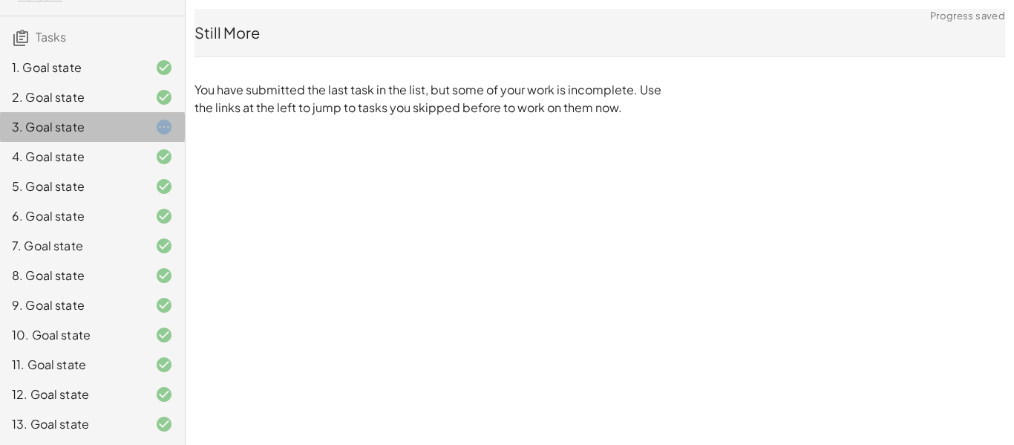
click at [133, 134] on div at bounding box center [152, 127] width 42 height 18
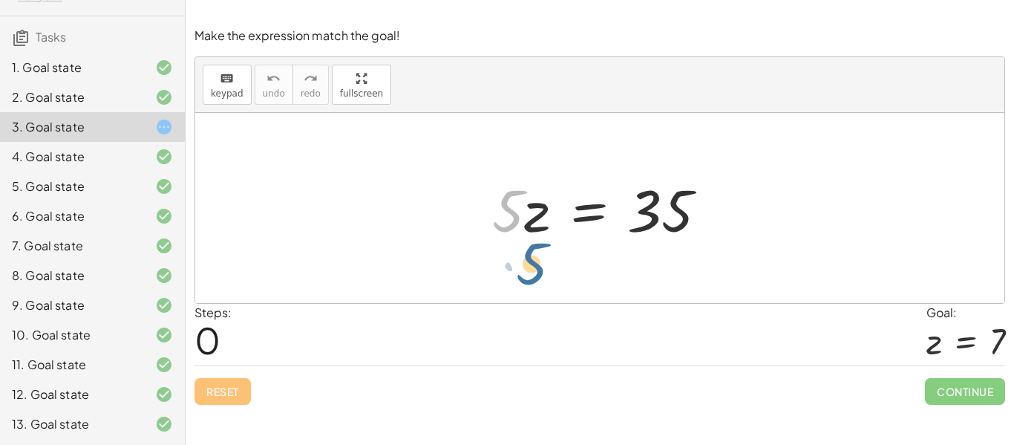
drag, startPoint x: 506, startPoint y: 214, endPoint x: 531, endPoint y: 249, distance: 43.2
click at [511, 226] on div at bounding box center [606, 208] width 242 height 76
drag, startPoint x: 508, startPoint y: 222, endPoint x: 664, endPoint y: 287, distance: 168.3
click at [664, 287] on div "· 5 · 5 · z = 35" at bounding box center [599, 208] width 809 height 190
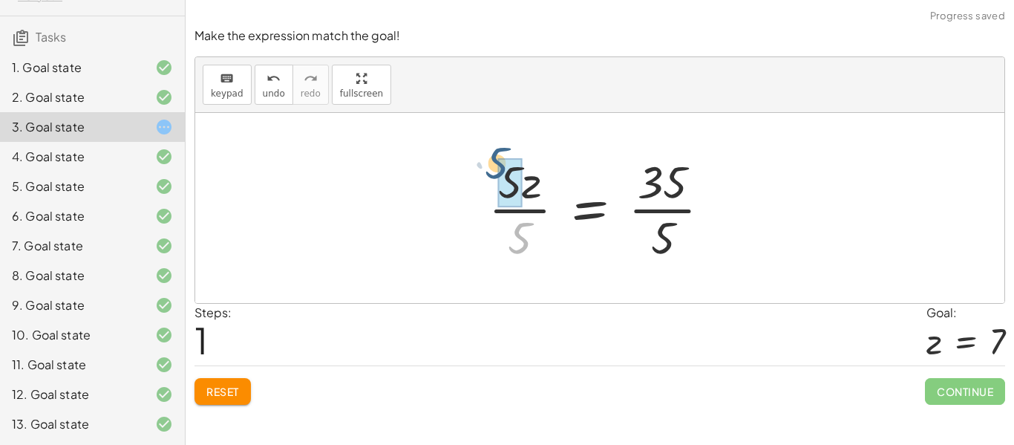
drag, startPoint x: 517, startPoint y: 232, endPoint x: 500, endPoint y: 166, distance: 68.1
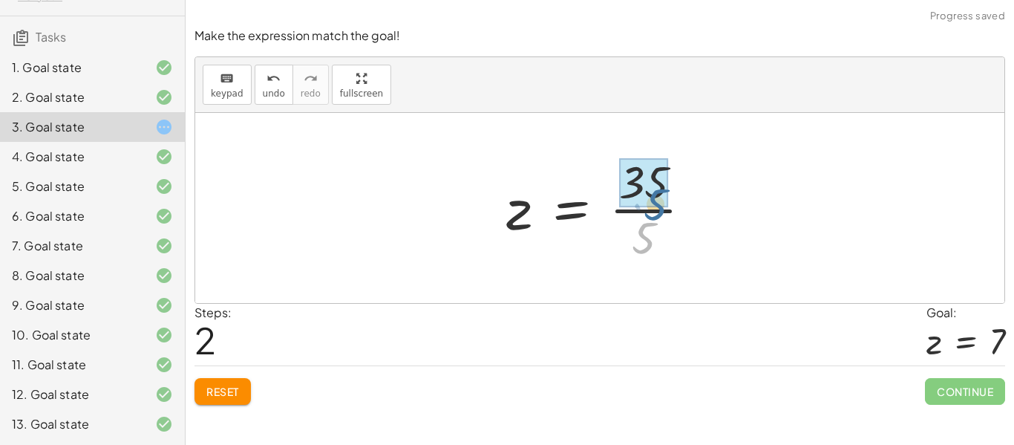
drag, startPoint x: 640, startPoint y: 241, endPoint x: 650, endPoint y: 208, distance: 34.8
click at [650, 208] on div at bounding box center [605, 208] width 213 height 114
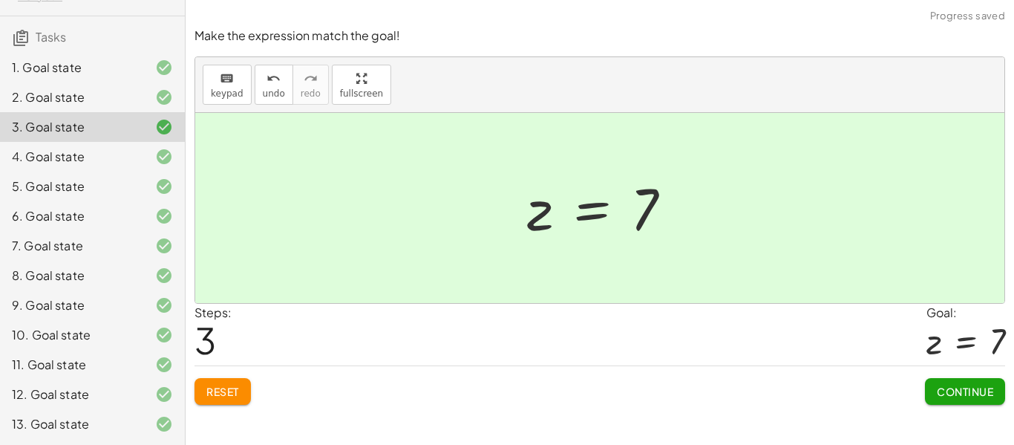
click at [933, 389] on button "Continue" at bounding box center [965, 391] width 80 height 27
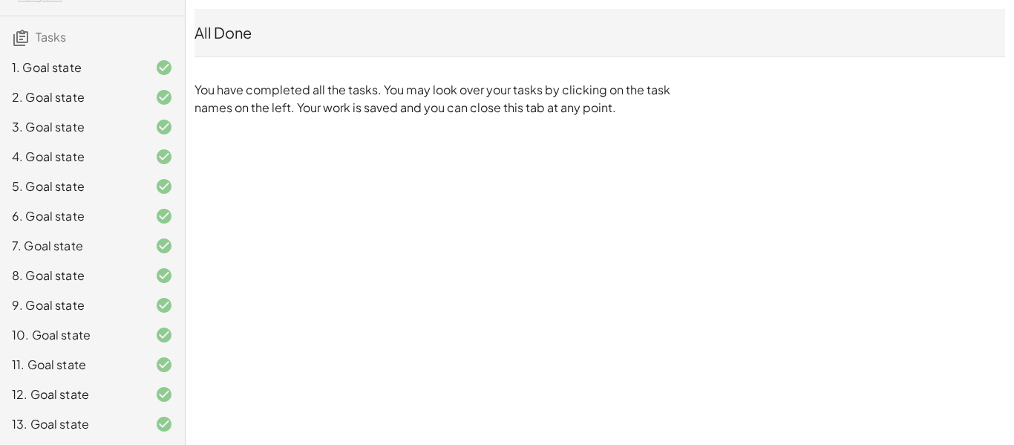
scroll to position [0, 0]
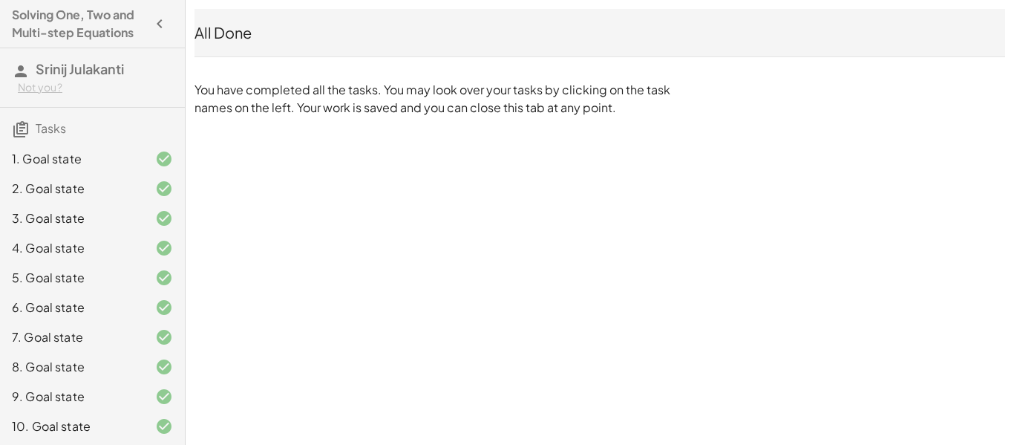
click at [217, 42] on div "All Done" at bounding box center [599, 32] width 811 height 21
click at [159, 27] on icon "button" at bounding box center [160, 24] width 18 height 18
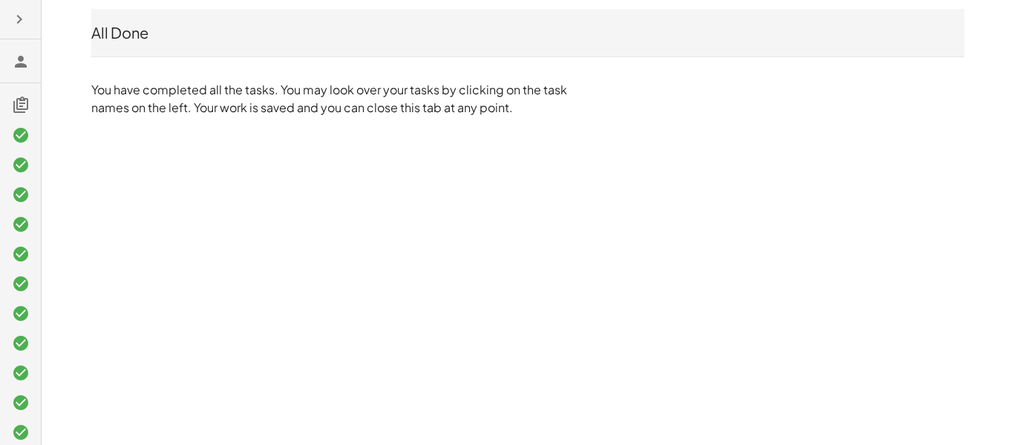
click at [19, 23] on icon "button" at bounding box center [19, 19] width 18 height 18
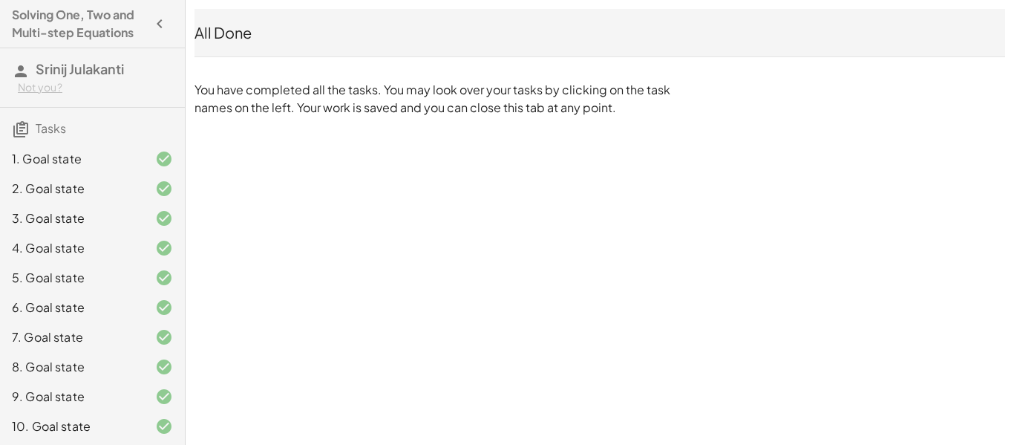
click at [50, 134] on span "Tasks" at bounding box center [51, 128] width 30 height 16
click at [97, 68] on span "Srinij Julakanti" at bounding box center [80, 68] width 88 height 17
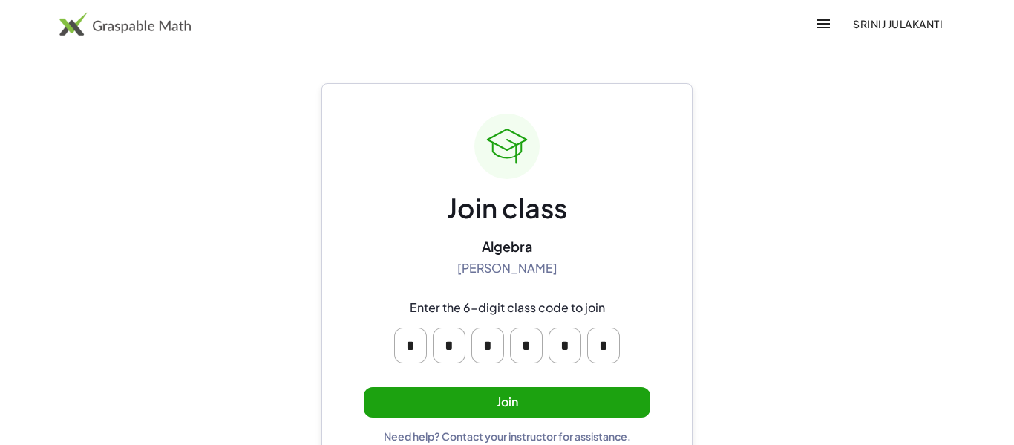
click at [483, 402] on button "Join" at bounding box center [507, 402] width 287 height 30
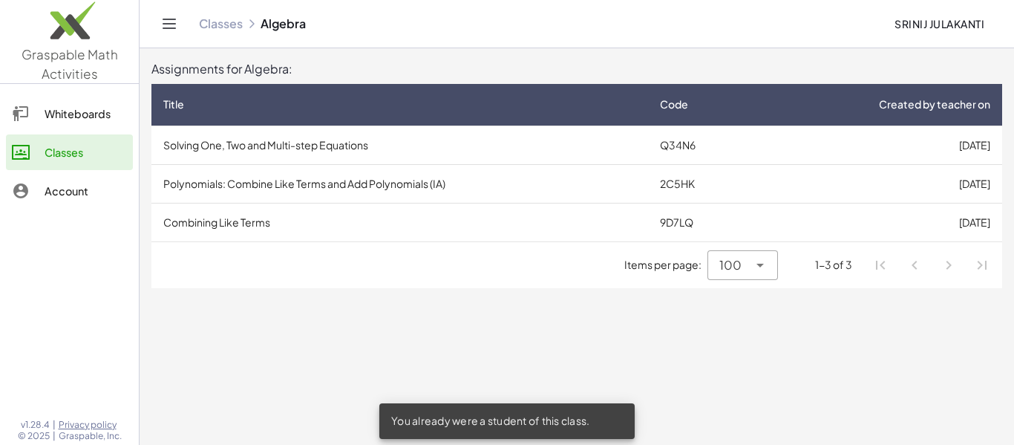
click at [340, 180] on td "Polynomials: Combine Like Terms and Add Polynomials (IA)" at bounding box center [399, 183] width 497 height 39
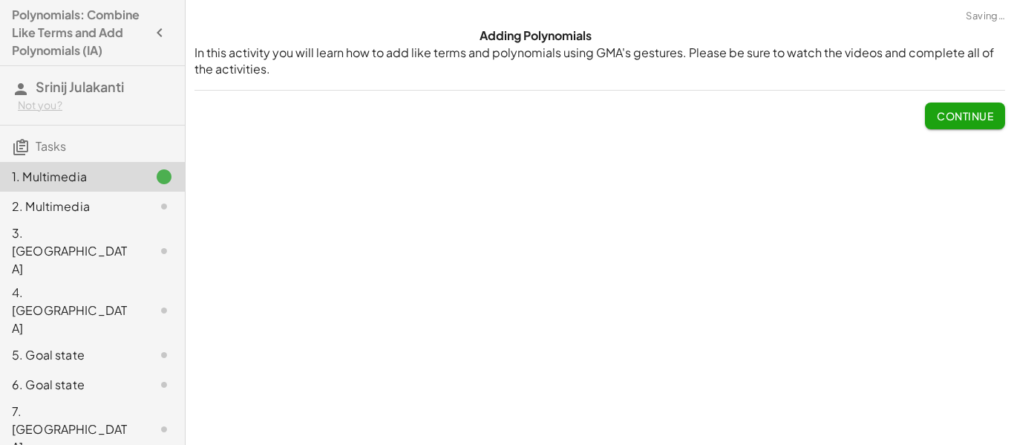
click at [952, 112] on span "Continue" at bounding box center [965, 115] width 56 height 13
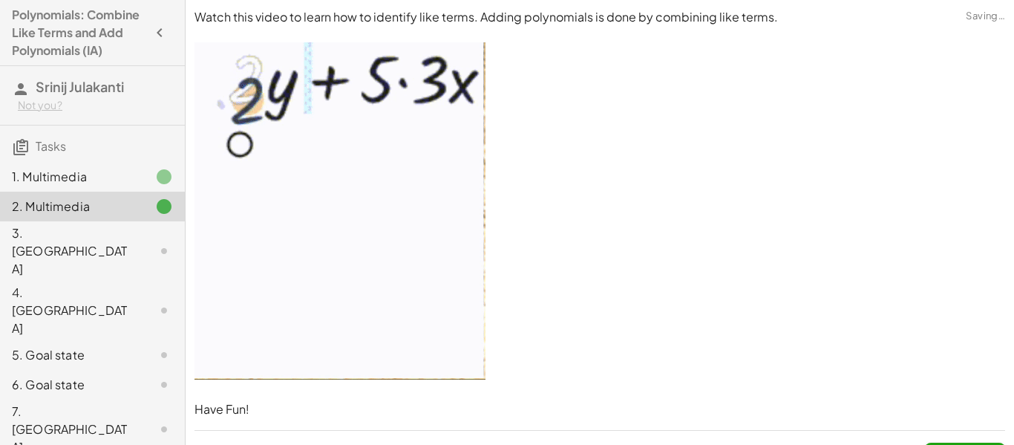
click at [952, 115] on p at bounding box center [599, 212] width 811 height 341
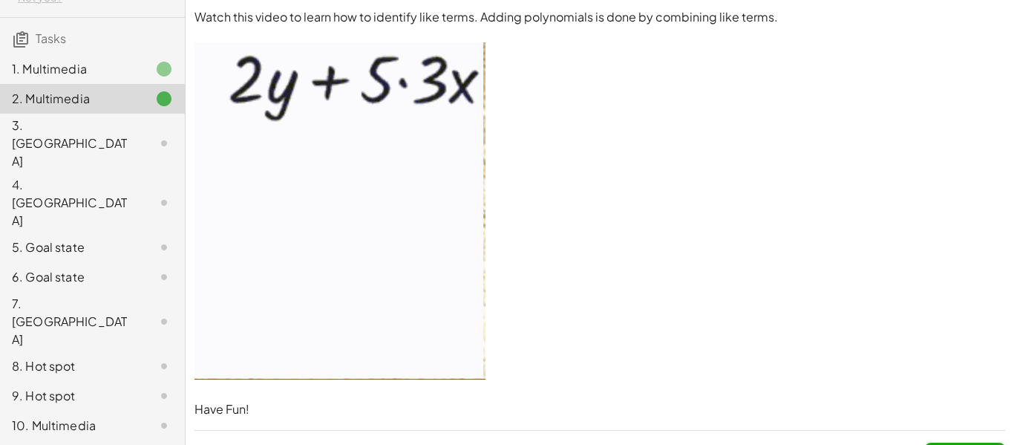
scroll to position [33, 0]
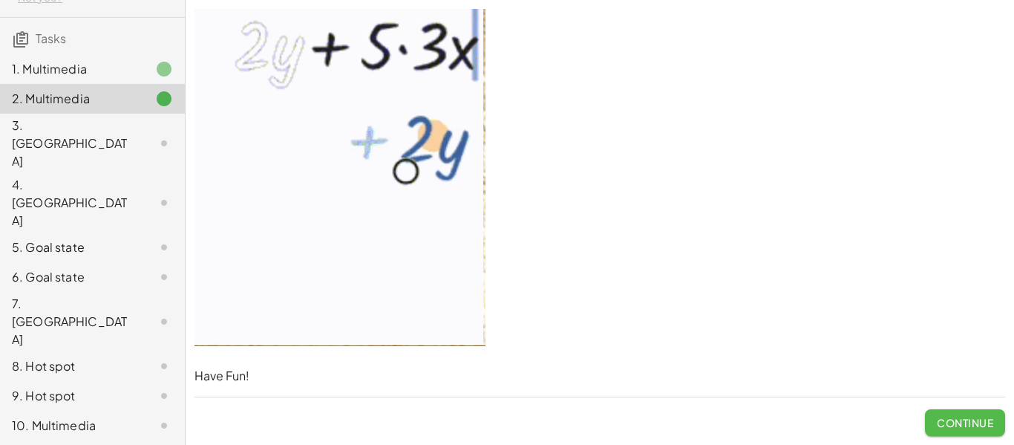
click at [965, 427] on span "Continue" at bounding box center [965, 422] width 56 height 13
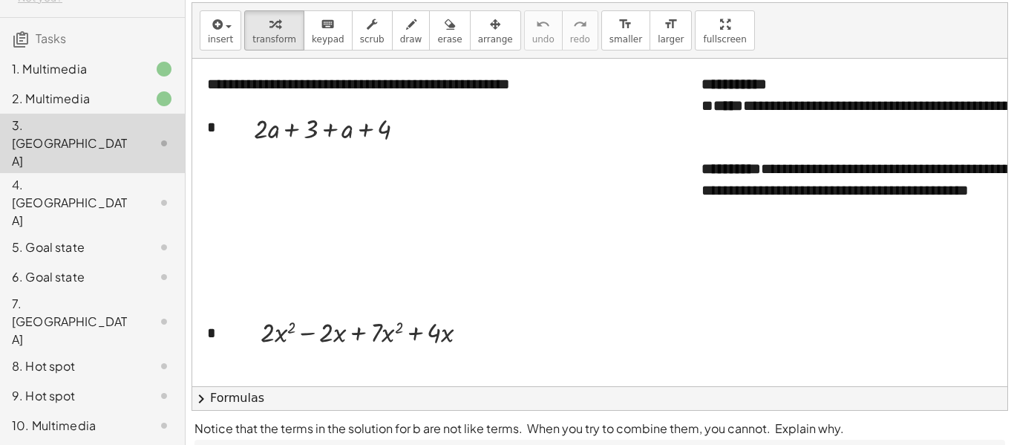
scroll to position [3, 2]
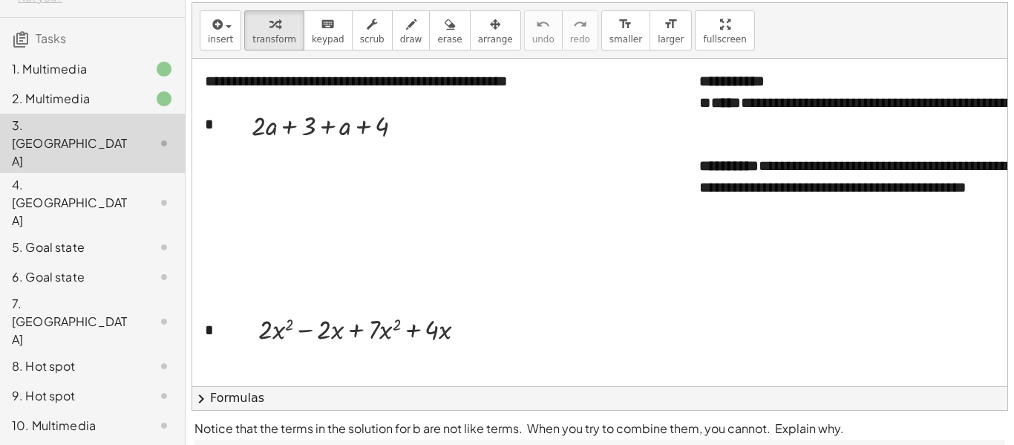
drag, startPoint x: 542, startPoint y: 281, endPoint x: 606, endPoint y: 329, distance: 79.6
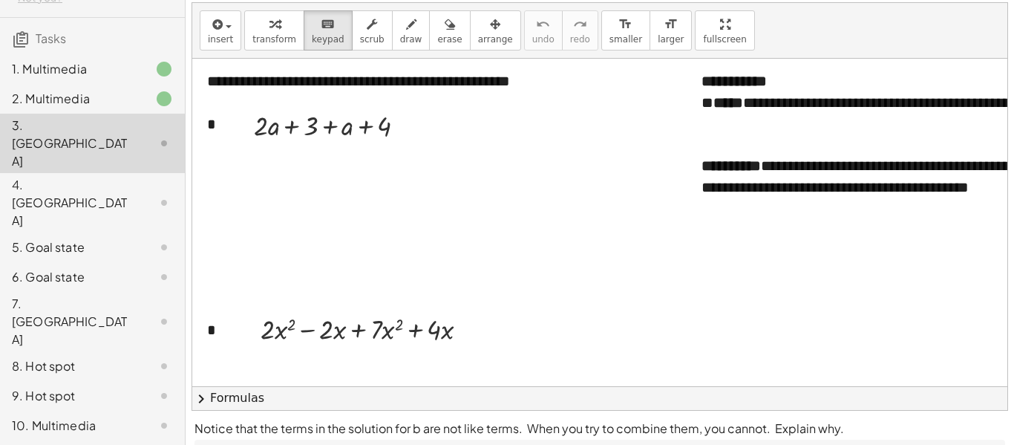
scroll to position [1, 0]
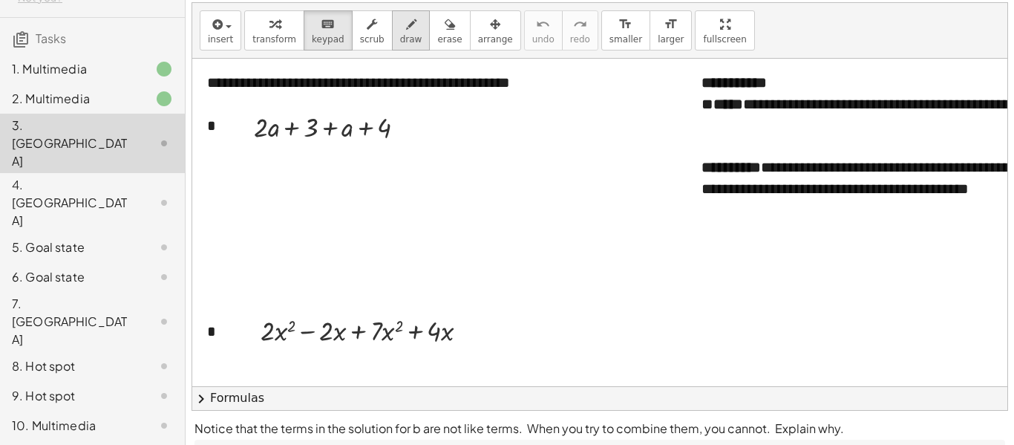
click at [408, 27] on button "draw" at bounding box center [411, 30] width 39 height 40
drag, startPoint x: 258, startPoint y: 147, endPoint x: 339, endPoint y: 144, distance: 81.7
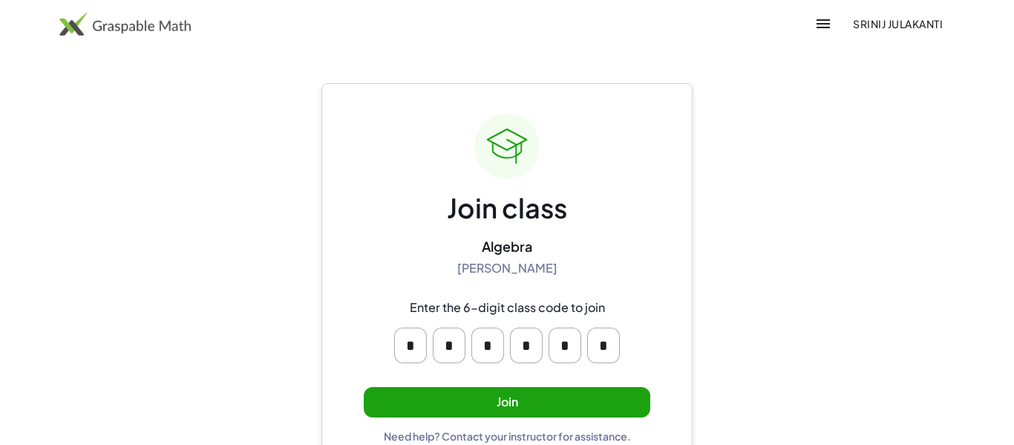
click at [440, 407] on button "Join" at bounding box center [507, 402] width 287 height 30
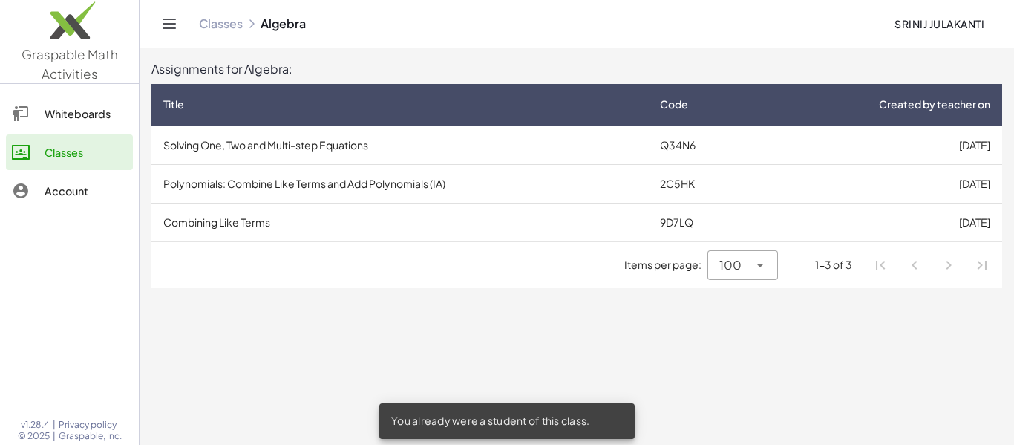
click at [243, 215] on td "Combining Like Terms" at bounding box center [399, 222] width 497 height 39
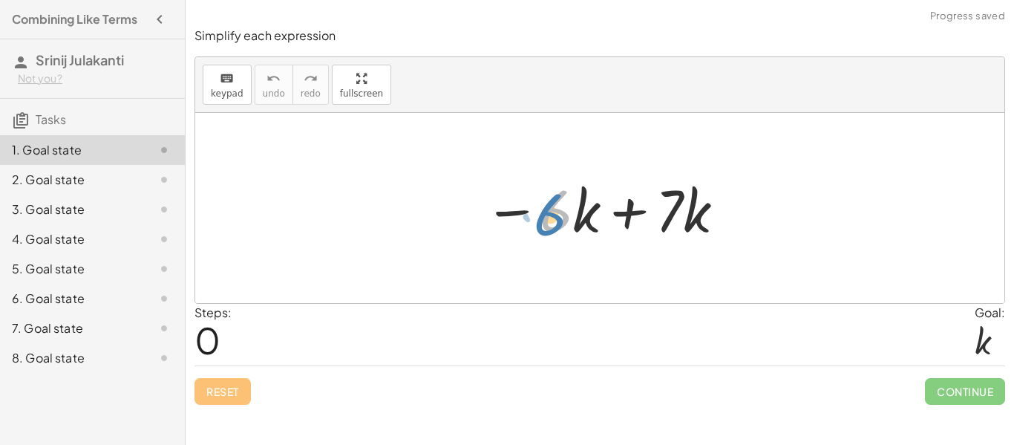
click at [549, 217] on div at bounding box center [606, 208] width 258 height 76
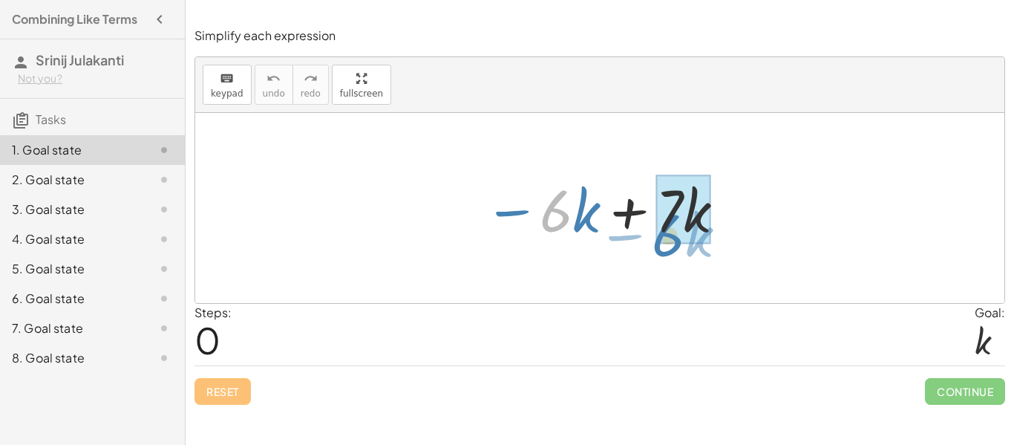
drag, startPoint x: 553, startPoint y: 215, endPoint x: 653, endPoint y: 217, distance: 100.2
click at [653, 217] on div at bounding box center [606, 208] width 258 height 76
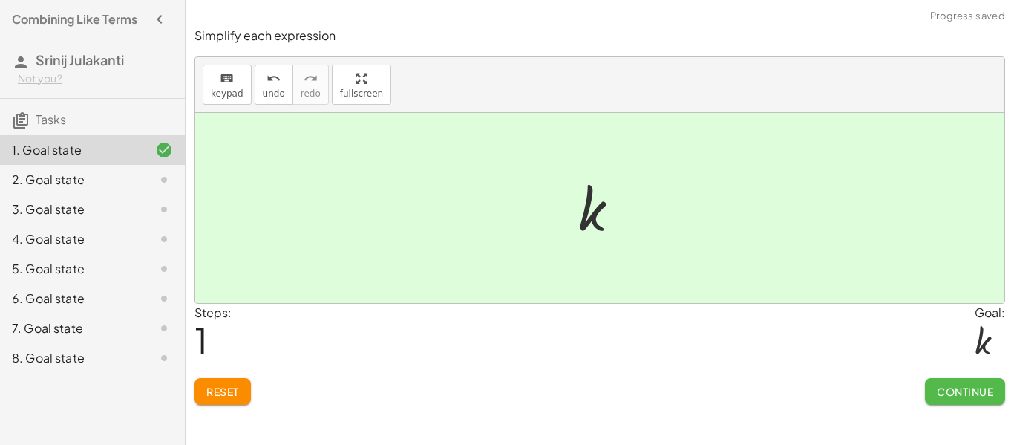
click at [958, 392] on span "Continue" at bounding box center [965, 391] width 56 height 13
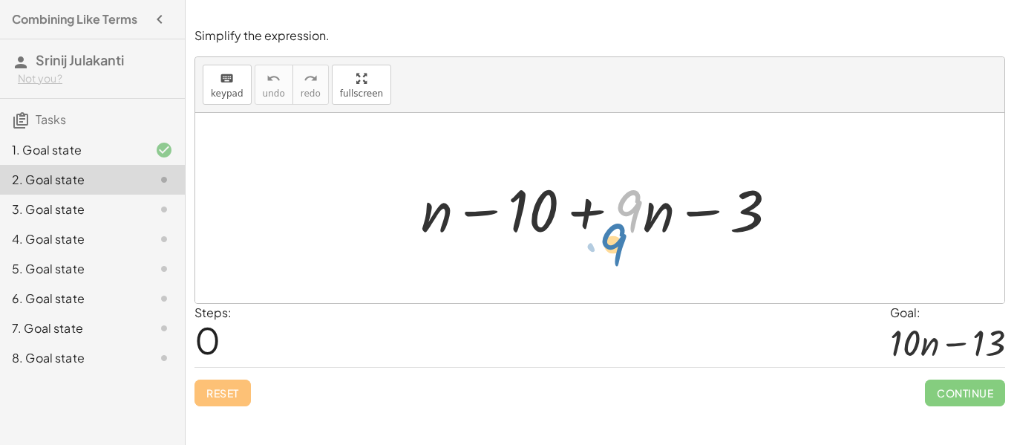
drag, startPoint x: 635, startPoint y: 220, endPoint x: 655, endPoint y: 227, distance: 22.1
click at [655, 227] on div at bounding box center [605, 208] width 384 height 76
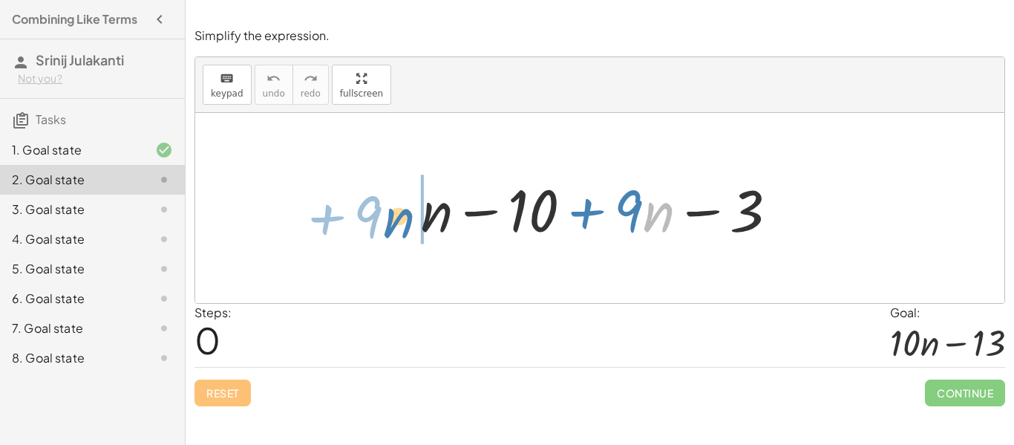
drag, startPoint x: 650, startPoint y: 218, endPoint x: 411, endPoint y: 223, distance: 238.3
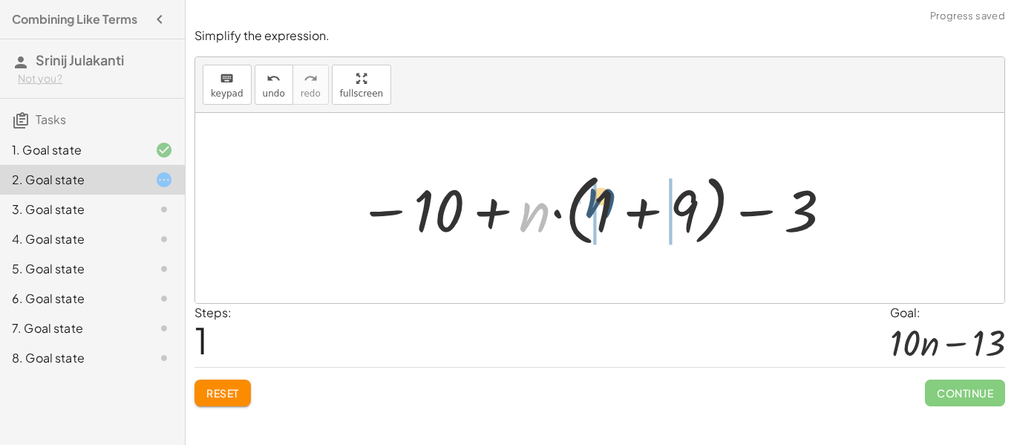
drag, startPoint x: 534, startPoint y: 219, endPoint x: 601, endPoint y: 206, distance: 68.1
click at [601, 206] on div at bounding box center [595, 208] width 491 height 85
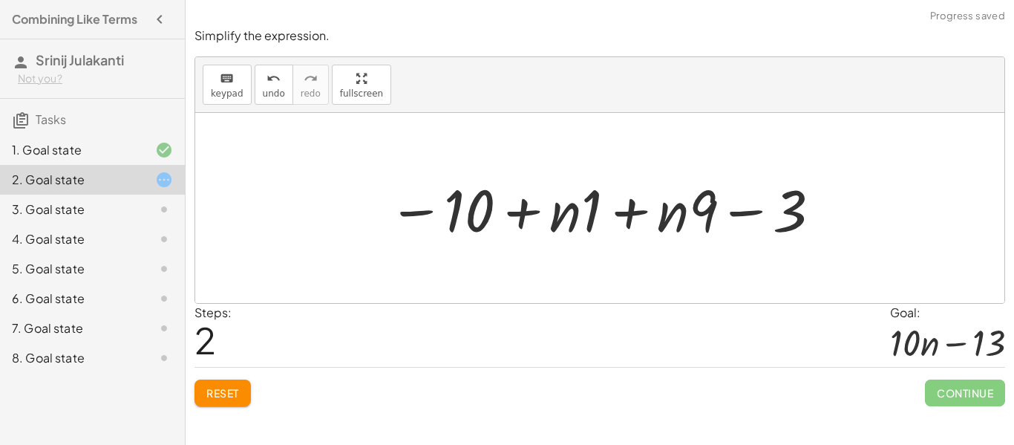
click at [222, 386] on span "Reset" at bounding box center [222, 392] width 33 height 13
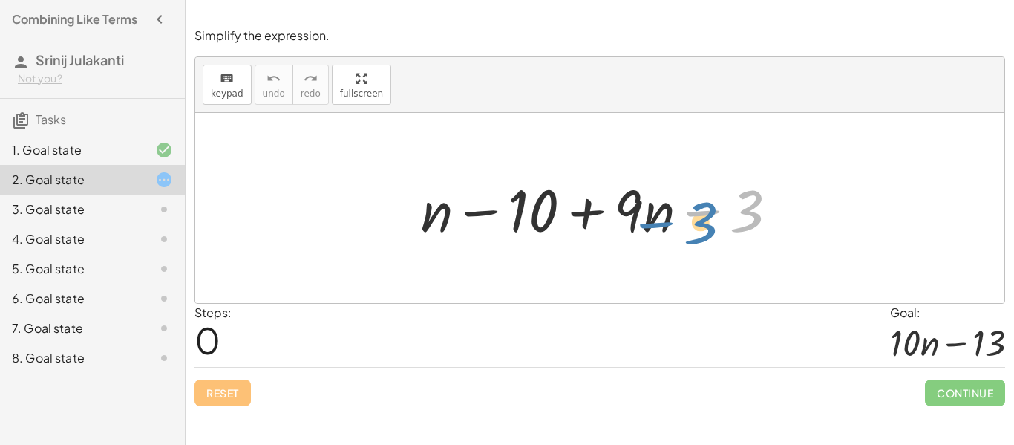
drag, startPoint x: 754, startPoint y: 217, endPoint x: 715, endPoint y: 226, distance: 40.2
click at [715, 226] on div at bounding box center [605, 208] width 384 height 76
click at [713, 226] on div at bounding box center [605, 208] width 384 height 76
drag, startPoint x: 753, startPoint y: 215, endPoint x: 551, endPoint y: 212, distance: 202.7
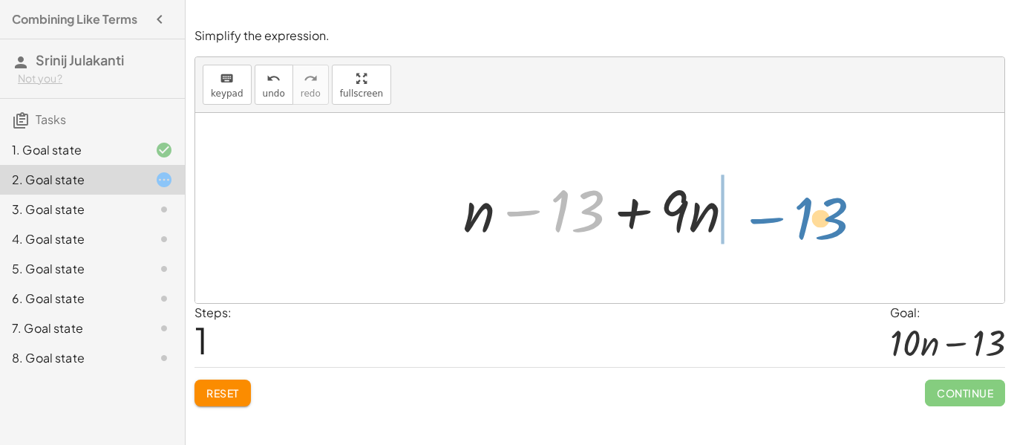
drag, startPoint x: 585, startPoint y: 218, endPoint x: 829, endPoint y: 226, distance: 244.4
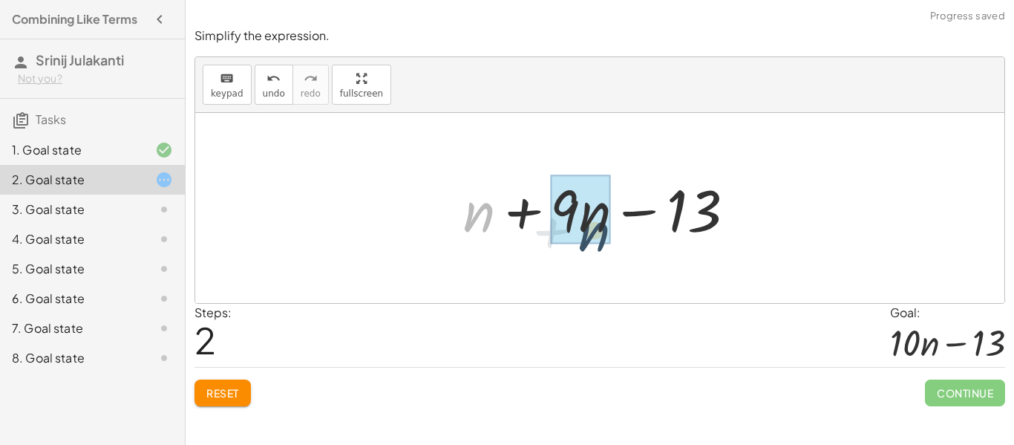
drag, startPoint x: 484, startPoint y: 217, endPoint x: 600, endPoint y: 236, distance: 117.4
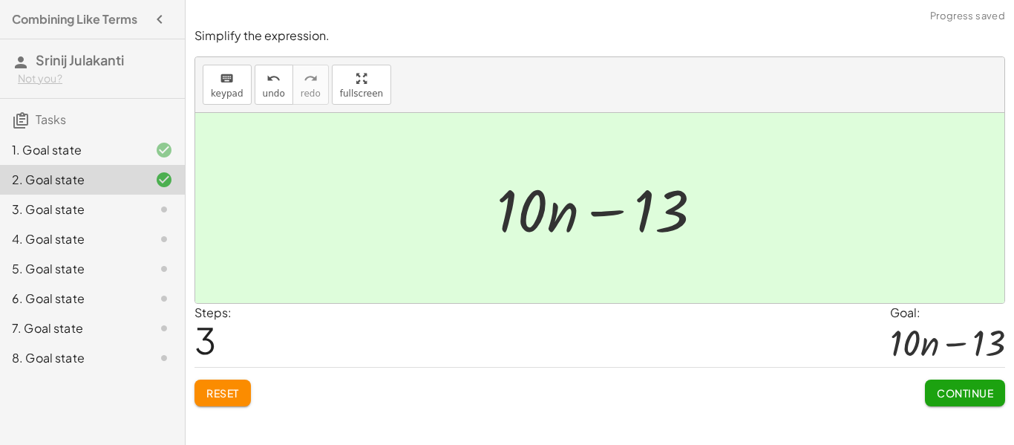
click at [961, 387] on span "Continue" at bounding box center [965, 392] width 56 height 13
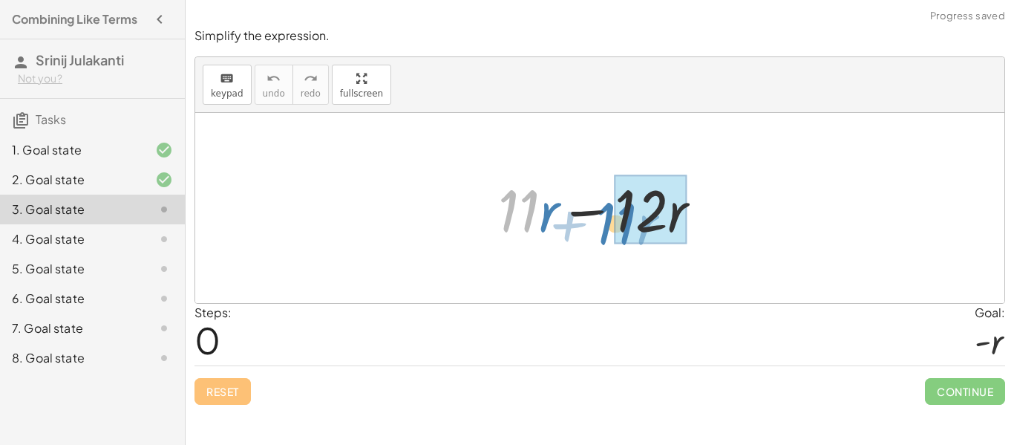
drag, startPoint x: 531, startPoint y: 206, endPoint x: 629, endPoint y: 217, distance: 98.7
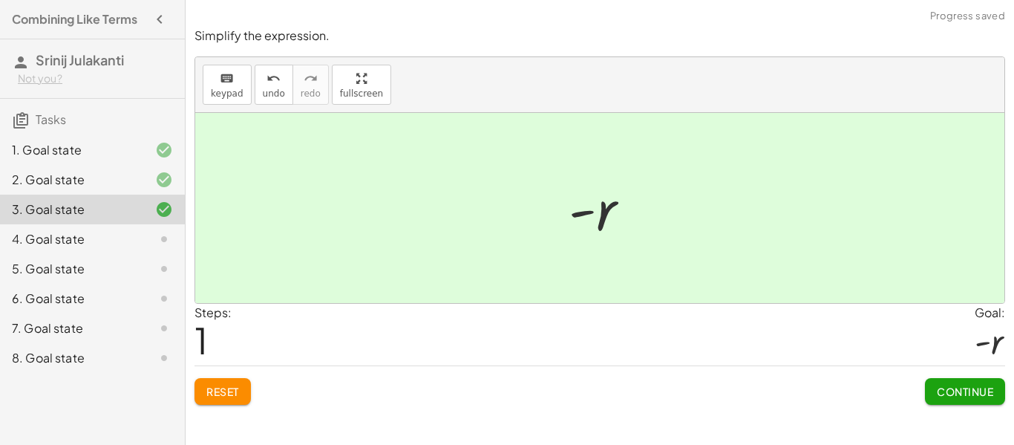
click at [943, 395] on span "Continue" at bounding box center [965, 391] width 56 height 13
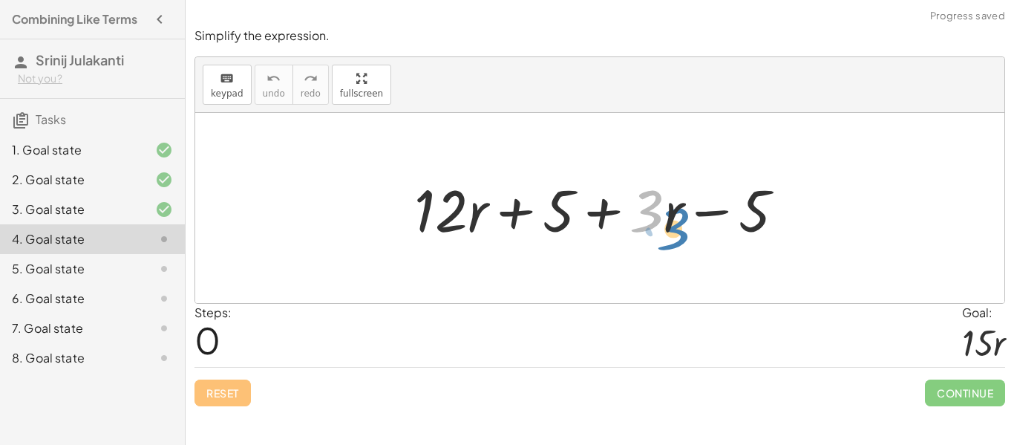
drag, startPoint x: 645, startPoint y: 223, endPoint x: 667, endPoint y: 239, distance: 27.6
click at [667, 239] on div at bounding box center [605, 208] width 397 height 76
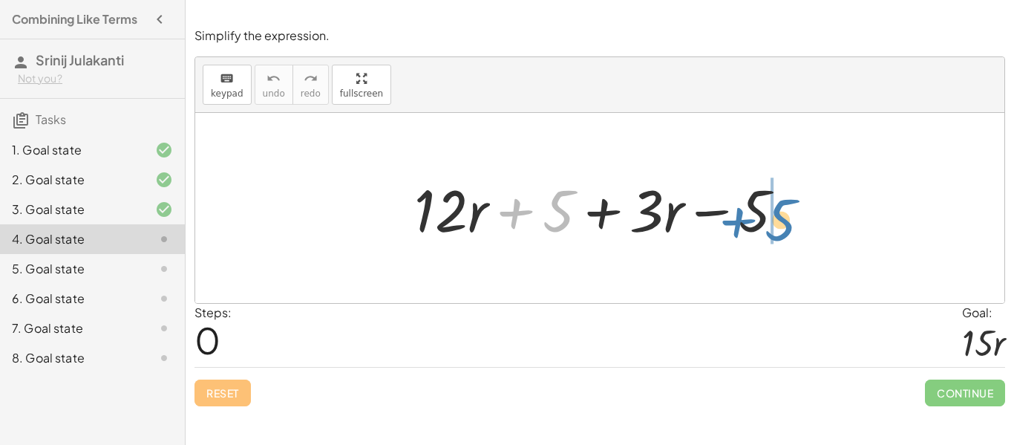
drag, startPoint x: 562, startPoint y: 206, endPoint x: 791, endPoint y: 214, distance: 229.5
click at [791, 214] on div at bounding box center [605, 208] width 397 height 76
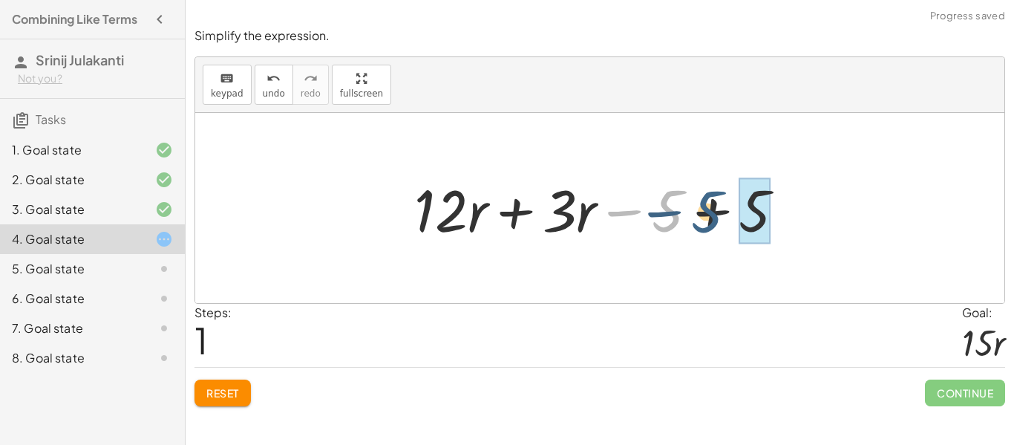
drag, startPoint x: 669, startPoint y: 222, endPoint x: 710, endPoint y: 222, distance: 40.8
click at [710, 222] on div at bounding box center [605, 208] width 397 height 76
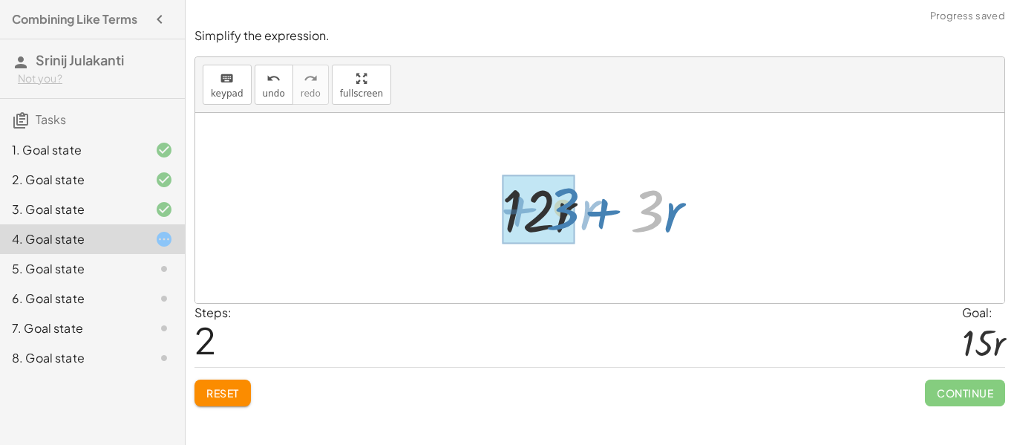
drag, startPoint x: 658, startPoint y: 218, endPoint x: 573, endPoint y: 217, distance: 85.4
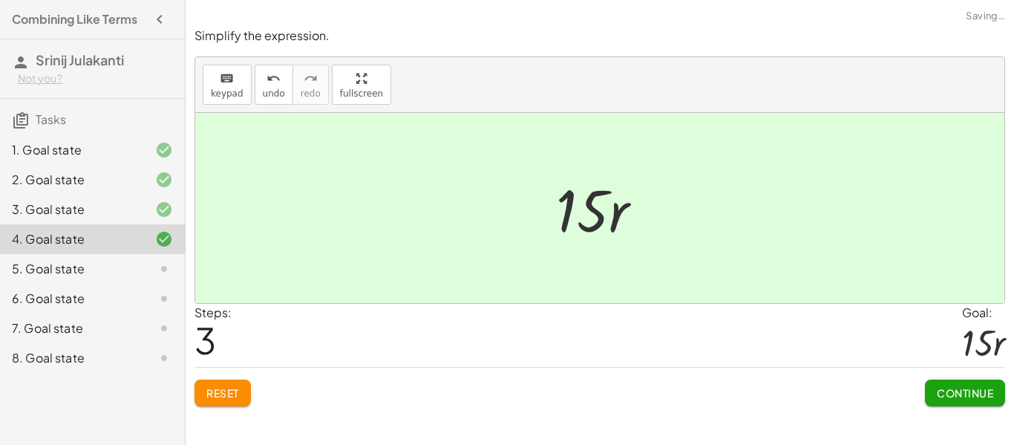
click at [938, 402] on button "Continue" at bounding box center [965, 392] width 80 height 27
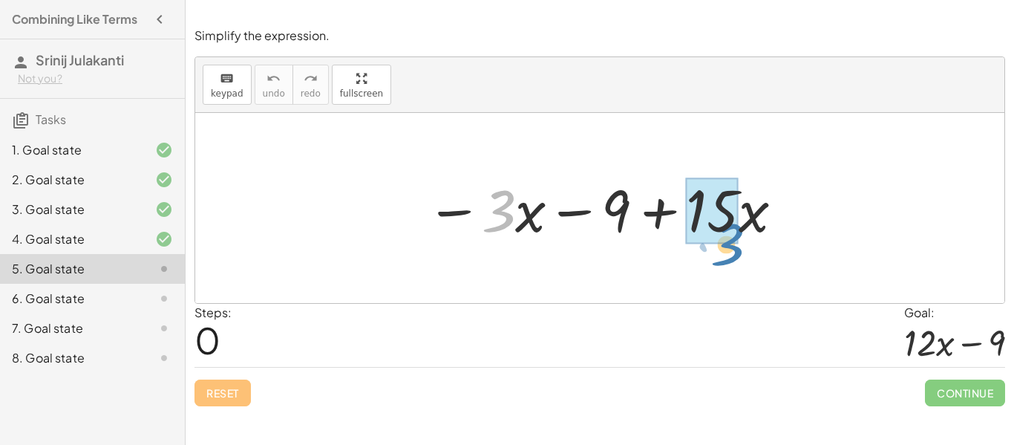
drag, startPoint x: 488, startPoint y: 221, endPoint x: 716, endPoint y: 257, distance: 230.7
click at [716, 257] on div "· 3 − · x − · 3 · x − 9 + · 15 · x" at bounding box center [599, 208] width 809 height 190
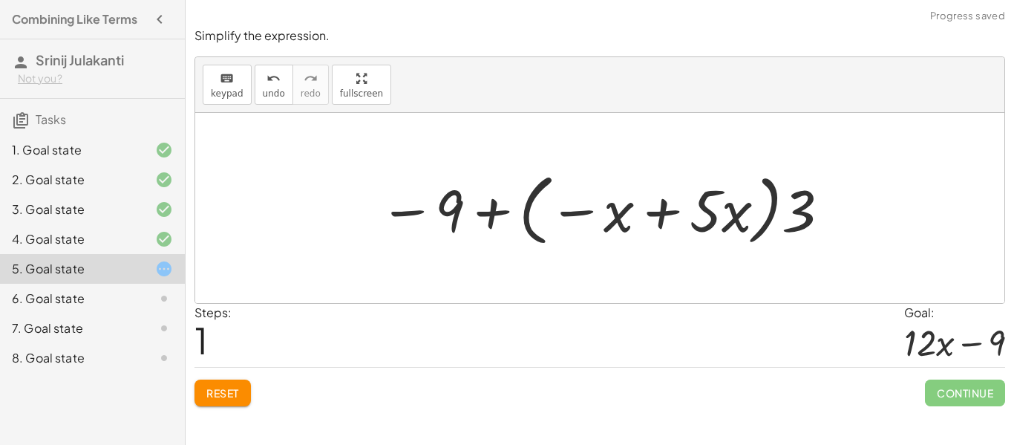
click at [220, 399] on button "Reset" at bounding box center [222, 392] width 56 height 27
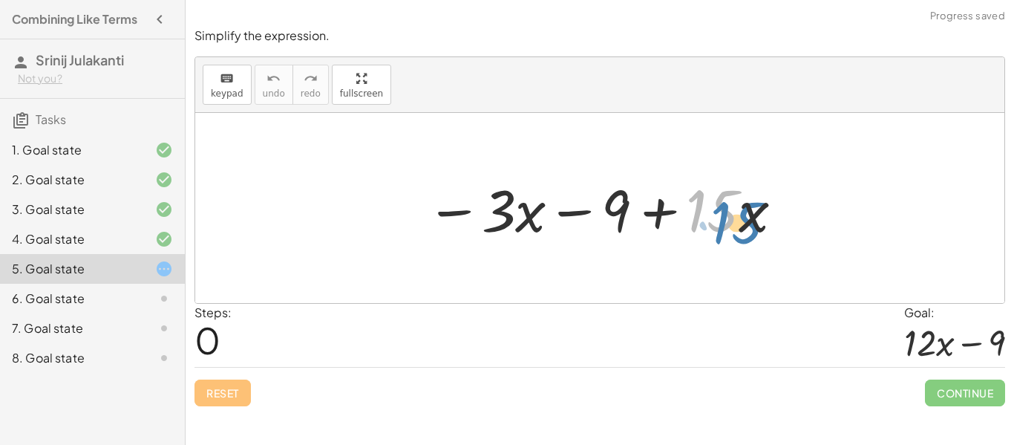
drag, startPoint x: 695, startPoint y: 200, endPoint x: 708, endPoint y: 208, distance: 15.7
click at [708, 208] on div at bounding box center [605, 208] width 373 height 76
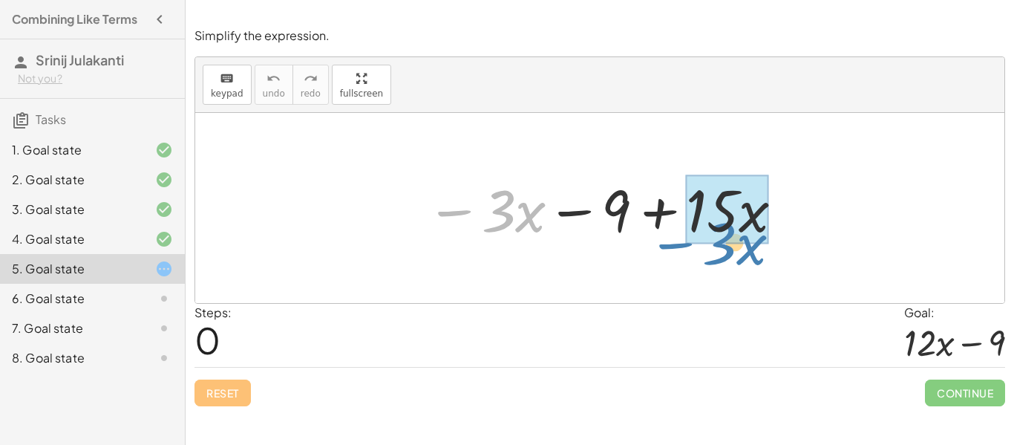
drag, startPoint x: 459, startPoint y: 210, endPoint x: 688, endPoint y: 239, distance: 231.2
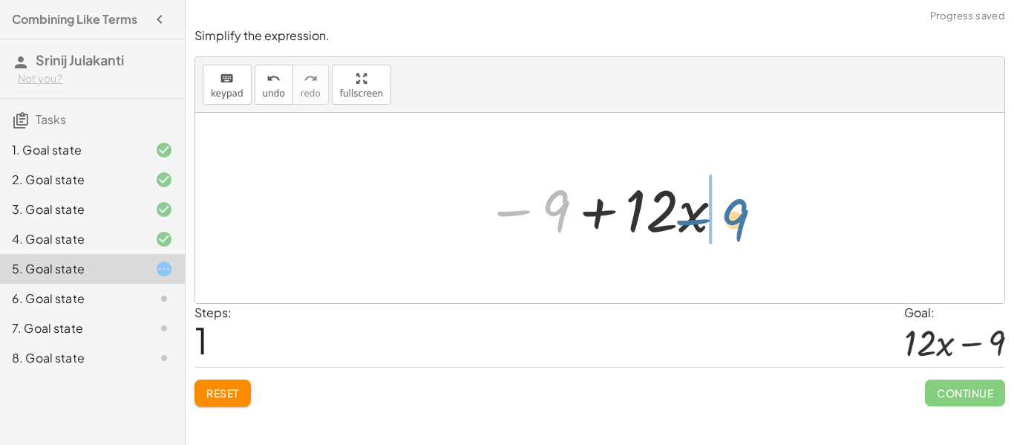
drag, startPoint x: 560, startPoint y: 217, endPoint x: 739, endPoint y: 226, distance: 178.4
click at [739, 226] on div at bounding box center [599, 208] width 809 height 190
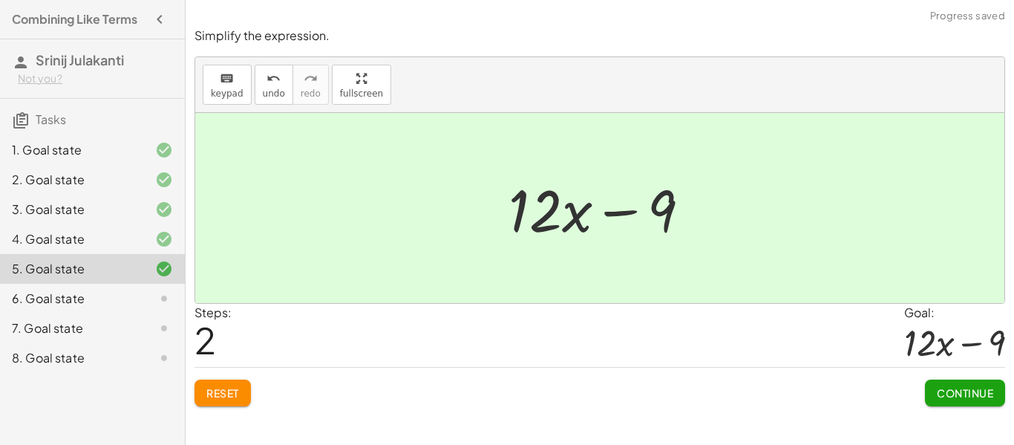
click at [944, 387] on span "Continue" at bounding box center [965, 392] width 56 height 13
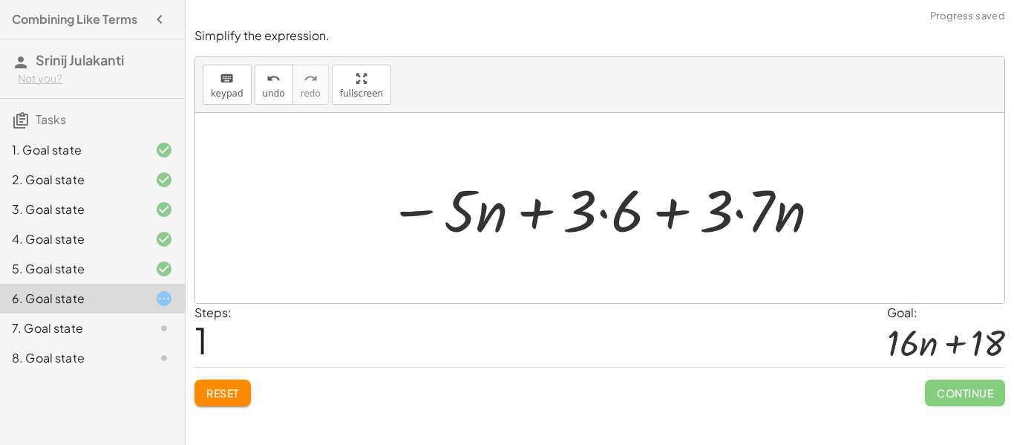
click at [587, 220] on div at bounding box center [605, 208] width 449 height 76
drag, startPoint x: 587, startPoint y: 220, endPoint x: 629, endPoint y: 224, distance: 41.8
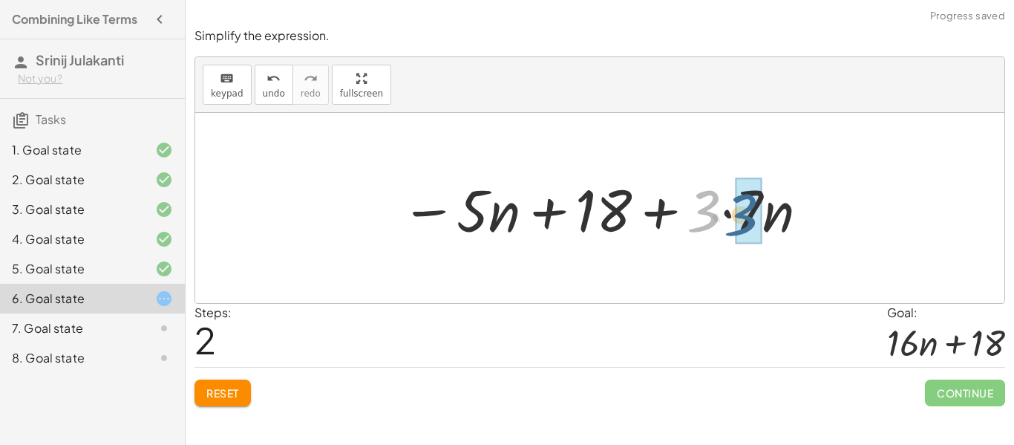
drag, startPoint x: 707, startPoint y: 212, endPoint x: 744, endPoint y: 216, distance: 37.3
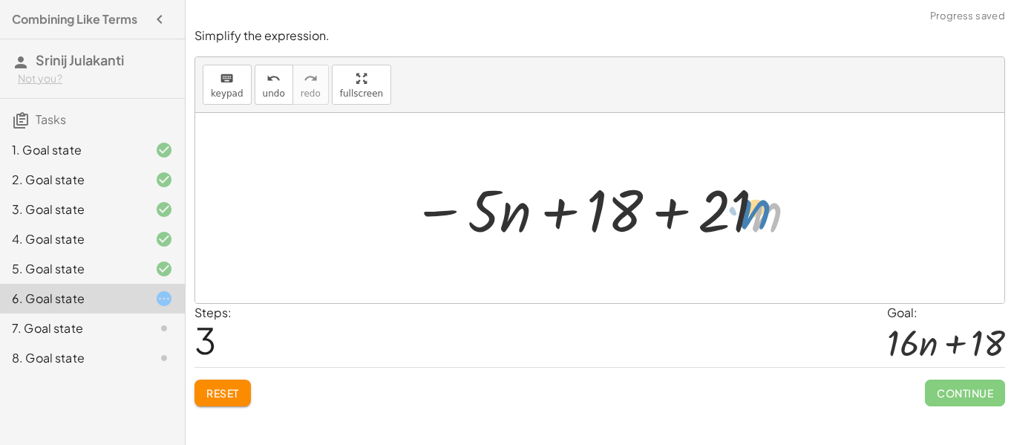
drag, startPoint x: 753, startPoint y: 215, endPoint x: 743, endPoint y: 212, distance: 10.1
click at [743, 212] on div at bounding box center [606, 208] width 402 height 76
drag, startPoint x: 480, startPoint y: 203, endPoint x: 469, endPoint y: 200, distance: 11.5
click at [469, 200] on div at bounding box center [606, 208] width 402 height 76
drag, startPoint x: 511, startPoint y: 214, endPoint x: 525, endPoint y: 217, distance: 14.4
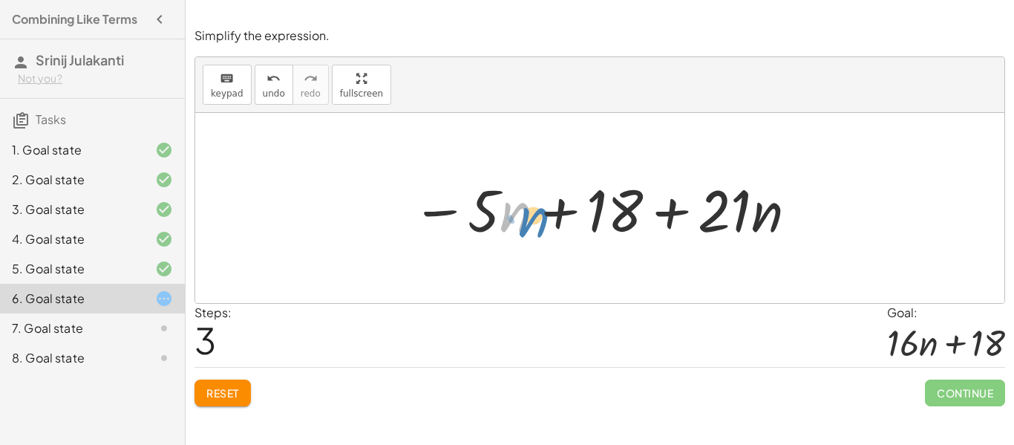
click at [525, 217] on div at bounding box center [606, 208] width 402 height 76
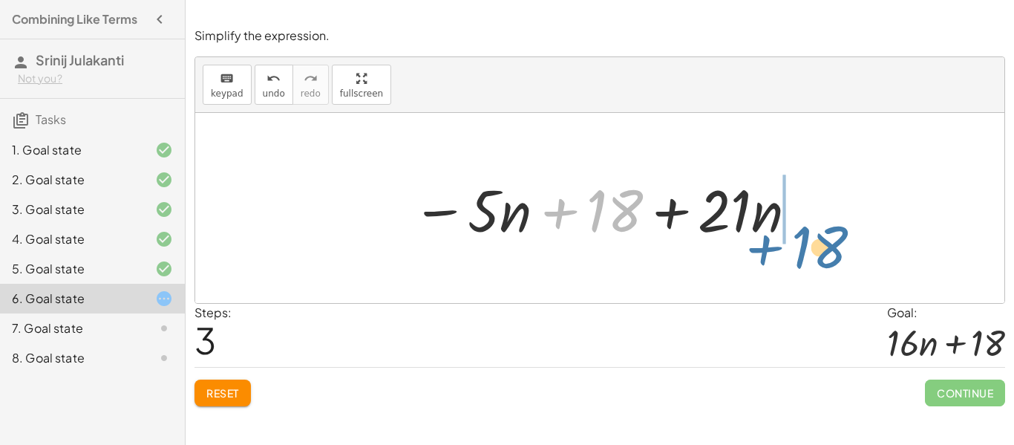
drag, startPoint x: 627, startPoint y: 205, endPoint x: 833, endPoint y: 239, distance: 208.4
click at [833, 239] on div "− · 5 · n + · 3 · ( + 6 + · 7 · n ) − · 5 · n + · 3 · 6 + · 3 · 7 · n − · 5 · n…" at bounding box center [599, 208] width 809 height 190
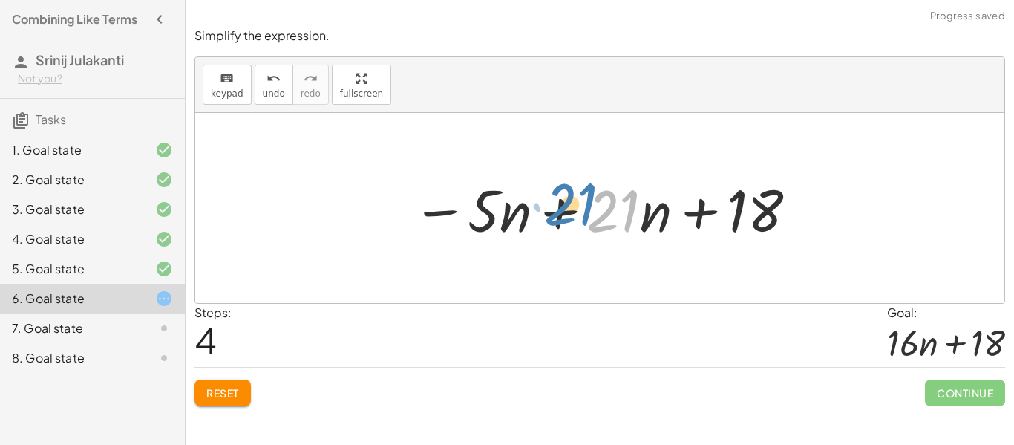
drag, startPoint x: 627, startPoint y: 216, endPoint x: 580, endPoint y: 206, distance: 48.5
click at [580, 206] on div at bounding box center [606, 208] width 402 height 76
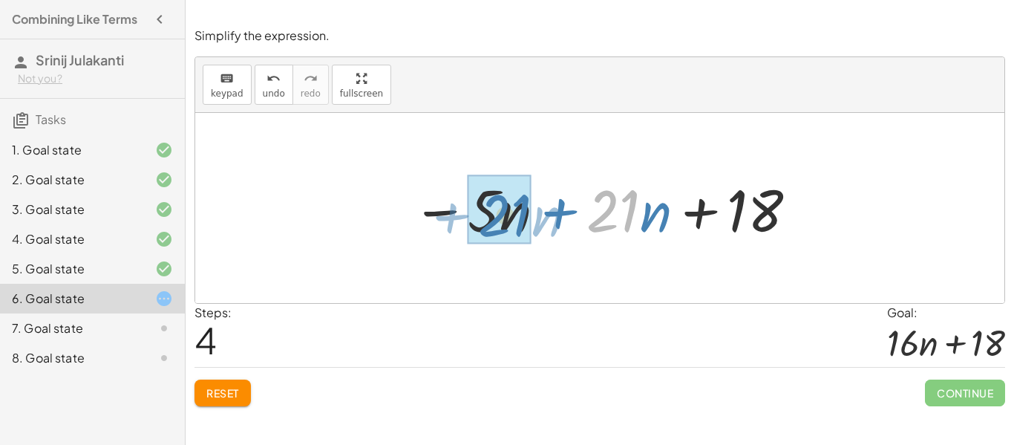
drag, startPoint x: 626, startPoint y: 208, endPoint x: 511, endPoint y: 211, distance: 115.1
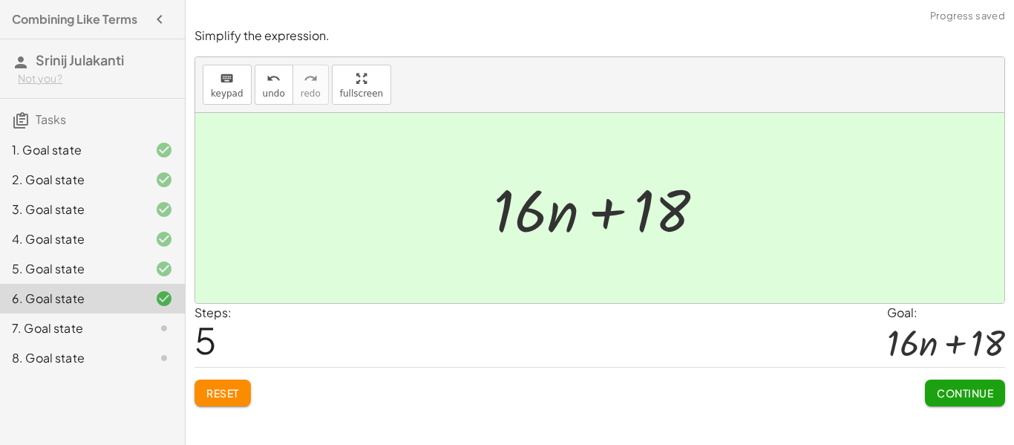
click at [945, 386] on span "Continue" at bounding box center [965, 392] width 56 height 13
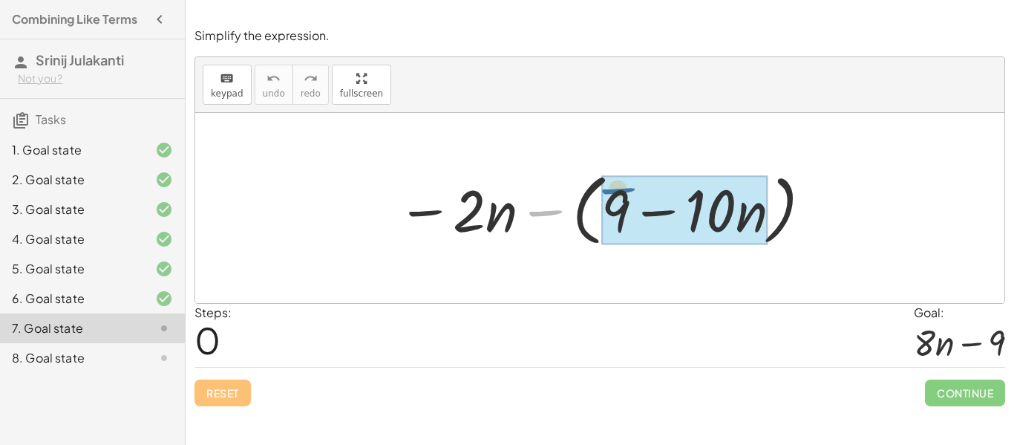
drag, startPoint x: 553, startPoint y: 217, endPoint x: 623, endPoint y: 203, distance: 71.2
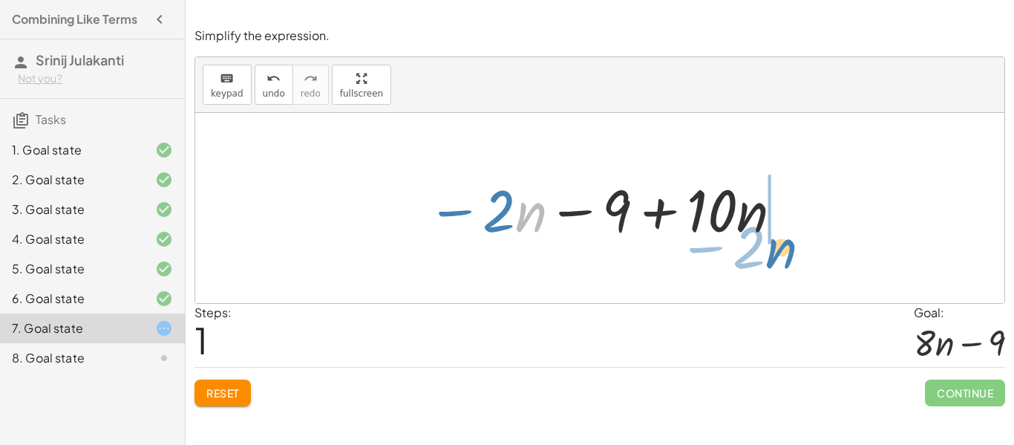
drag, startPoint x: 534, startPoint y: 213, endPoint x: 776, endPoint y: 243, distance: 244.6
click at [776, 243] on div at bounding box center [605, 208] width 373 height 76
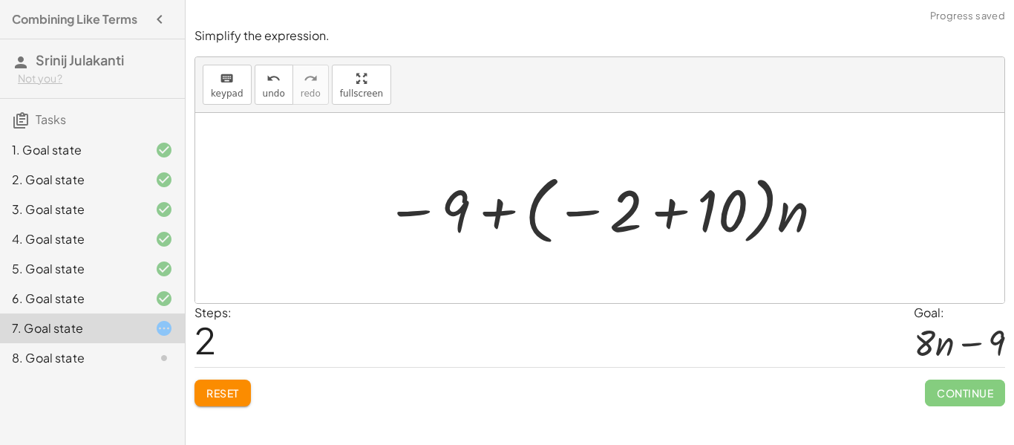
click at [207, 399] on button "Reset" at bounding box center [222, 392] width 56 height 27
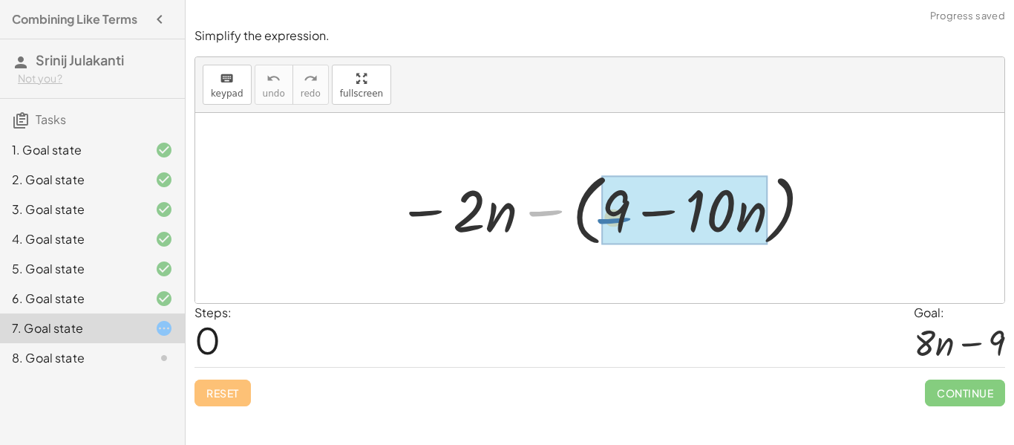
drag, startPoint x: 540, startPoint y: 203, endPoint x: 609, endPoint y: 210, distance: 69.4
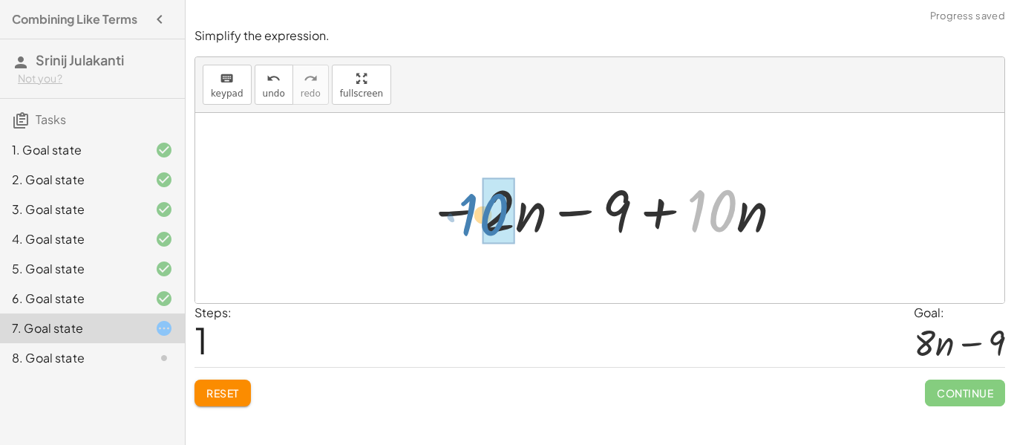
drag, startPoint x: 705, startPoint y: 206, endPoint x: 477, endPoint y: 210, distance: 227.9
click at [477, 210] on div at bounding box center [605, 208] width 373 height 76
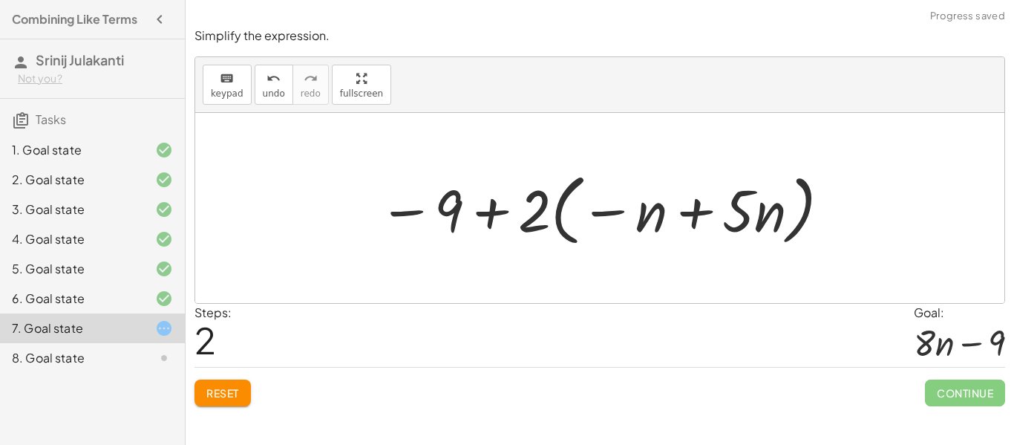
click at [230, 389] on span "Reset" at bounding box center [222, 392] width 33 height 13
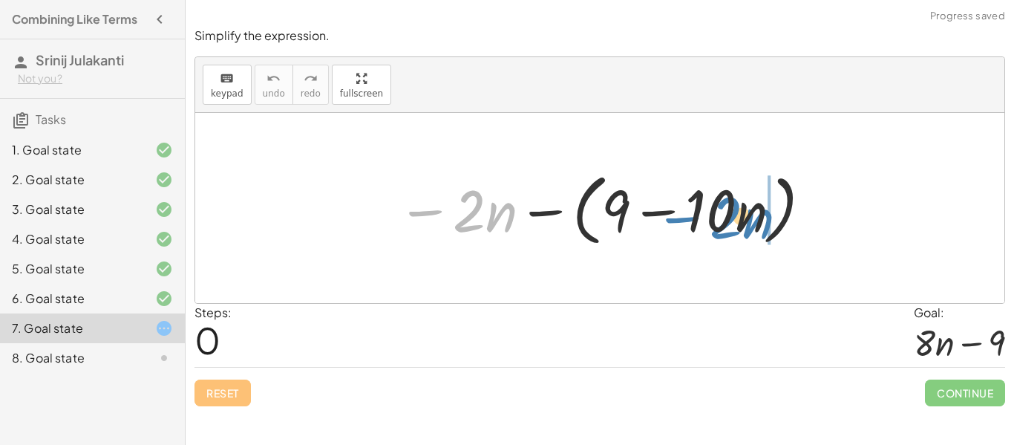
drag, startPoint x: 423, startPoint y: 211, endPoint x: 680, endPoint y: 217, distance: 256.9
click at [680, 217] on div at bounding box center [605, 208] width 431 height 85
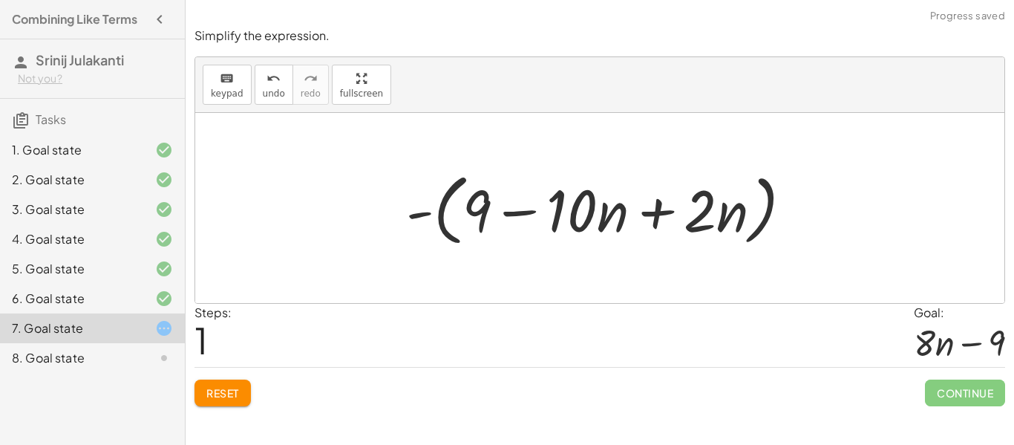
click at [217, 390] on span "Reset" at bounding box center [222, 392] width 33 height 13
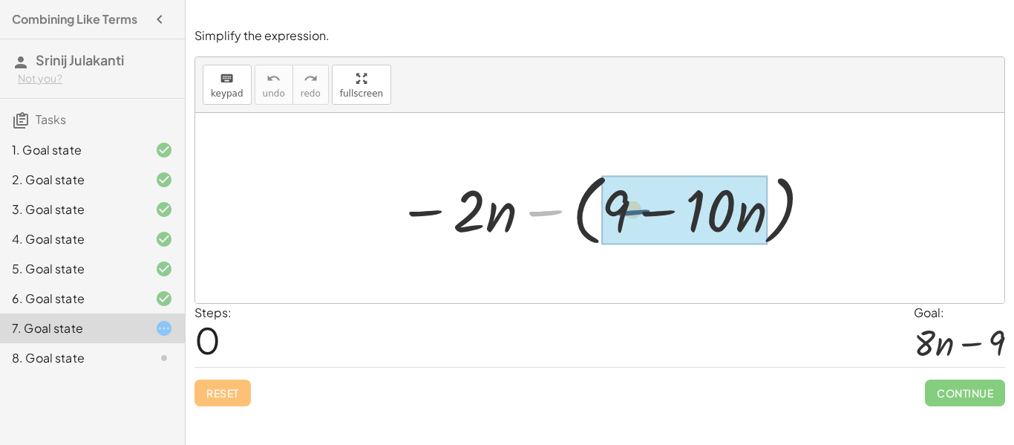
drag, startPoint x: 552, startPoint y: 207, endPoint x: 643, endPoint y: 206, distance: 90.6
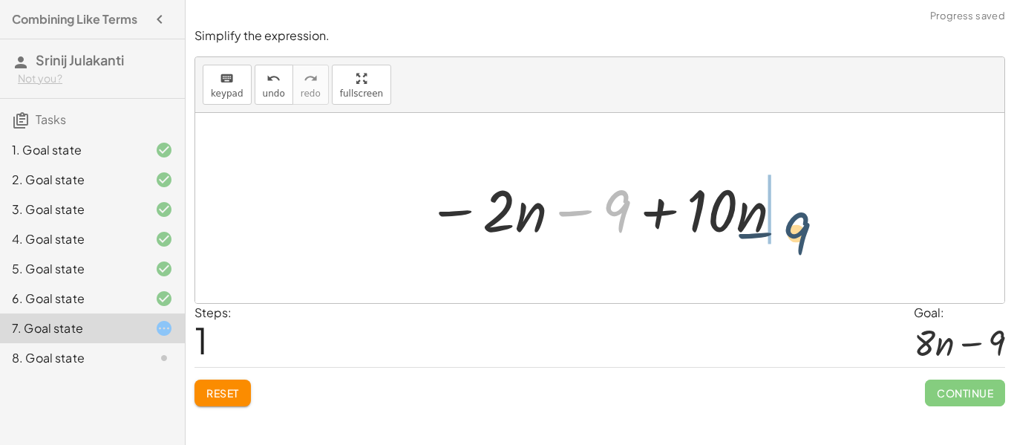
drag, startPoint x: 620, startPoint y: 207, endPoint x: 809, endPoint y: 231, distance: 190.8
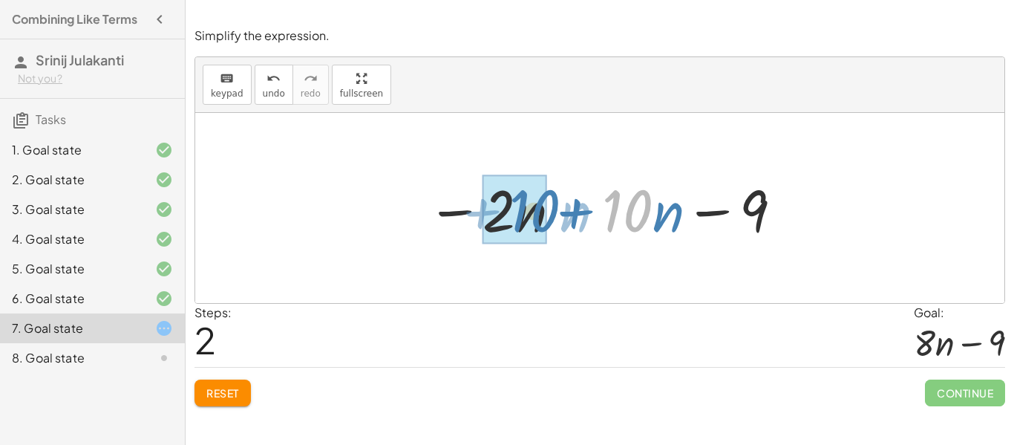
drag, startPoint x: 648, startPoint y: 223, endPoint x: 555, endPoint y: 223, distance: 92.8
click at [555, 223] on div at bounding box center [605, 208] width 373 height 76
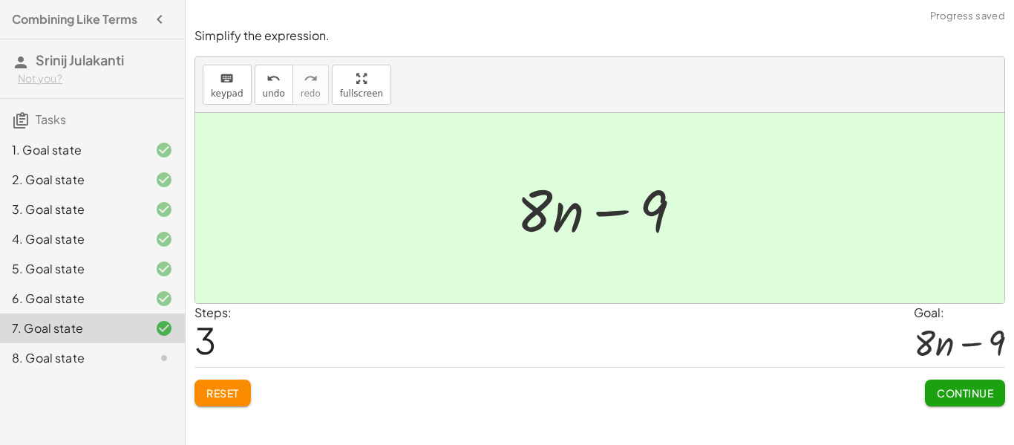
click at [931, 392] on button "Continue" at bounding box center [965, 392] width 80 height 27
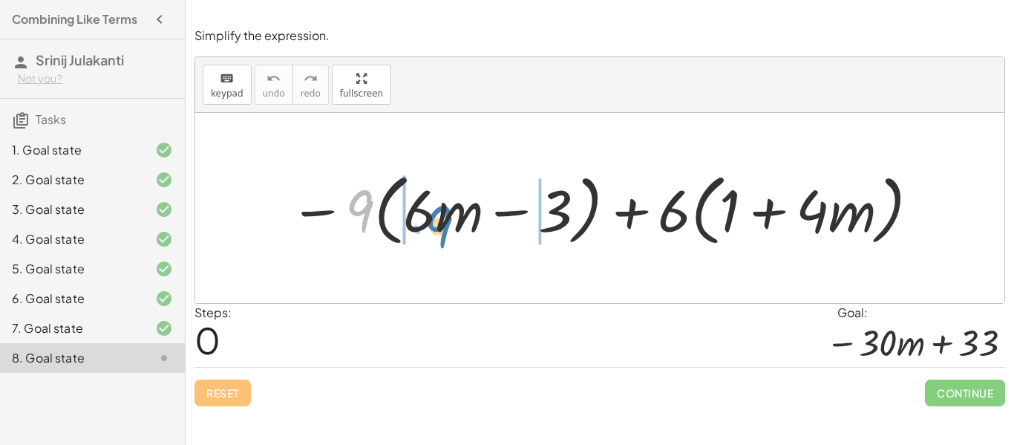
drag, startPoint x: 362, startPoint y: 204, endPoint x: 439, endPoint y: 219, distance: 79.3
click at [439, 219] on div at bounding box center [605, 208] width 647 height 85
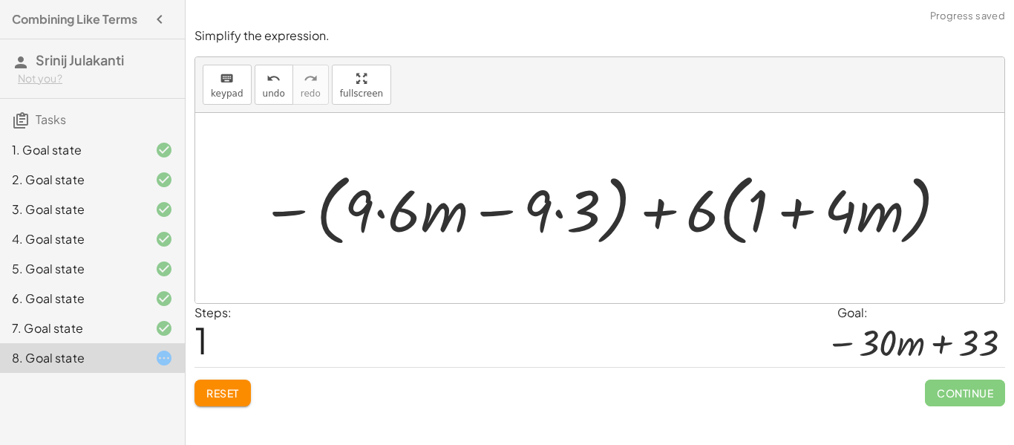
click at [377, 217] on div at bounding box center [605, 208] width 704 height 85
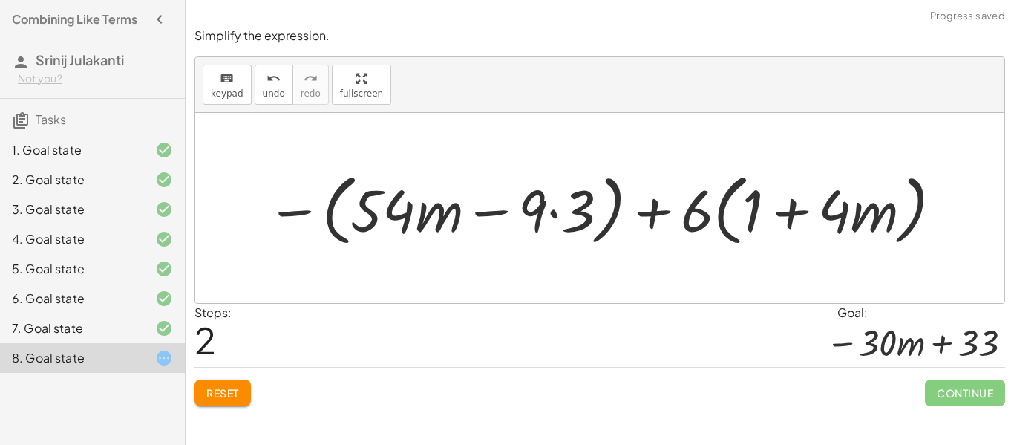
click at [537, 212] on div at bounding box center [605, 208] width 693 height 85
click at [582, 212] on div at bounding box center [605, 208] width 693 height 85
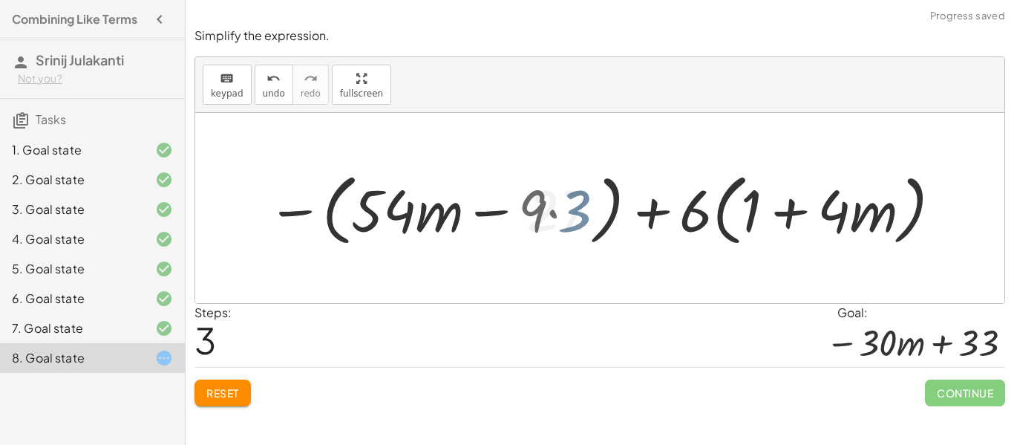
click at [582, 212] on div at bounding box center [605, 208] width 676 height 85
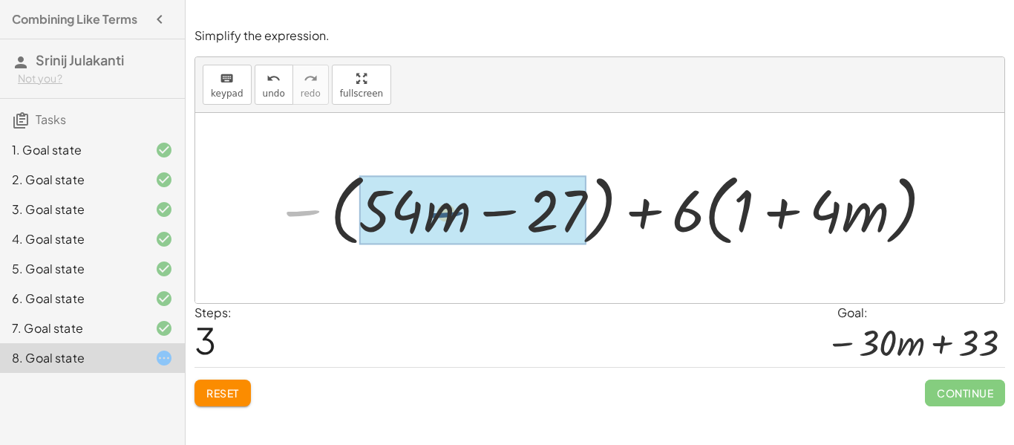
drag, startPoint x: 293, startPoint y: 212, endPoint x: 440, endPoint y: 213, distance: 147.0
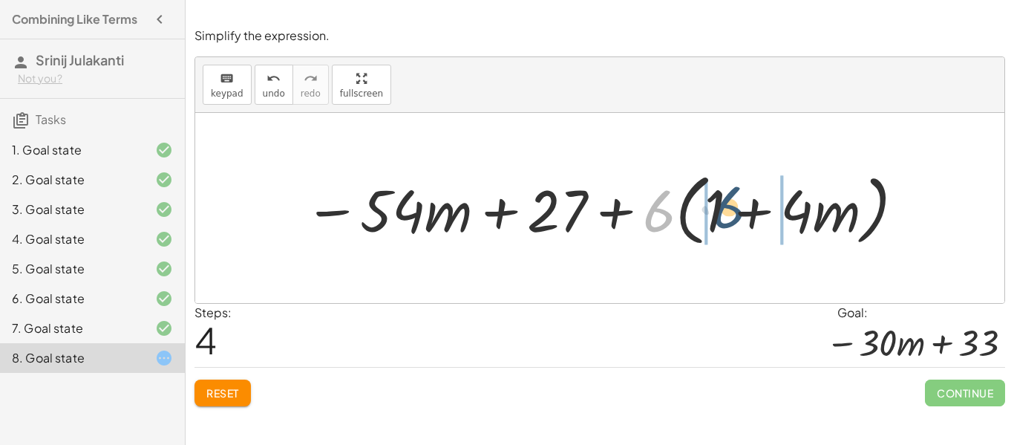
drag, startPoint x: 662, startPoint y: 221, endPoint x: 731, endPoint y: 216, distance: 69.2
click at [731, 216] on div at bounding box center [605, 208] width 617 height 85
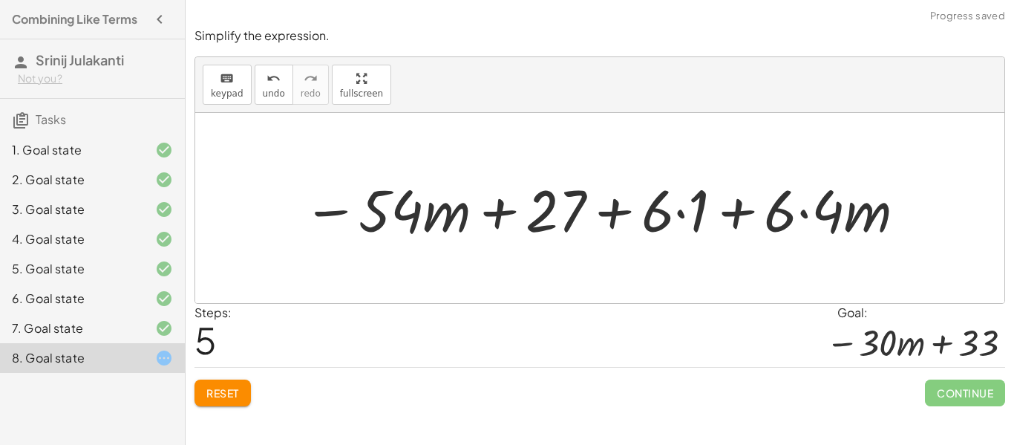
click at [652, 211] on div at bounding box center [604, 208] width 619 height 76
click at [698, 218] on div at bounding box center [604, 208] width 619 height 76
click at [698, 218] on div at bounding box center [605, 208] width 585 height 76
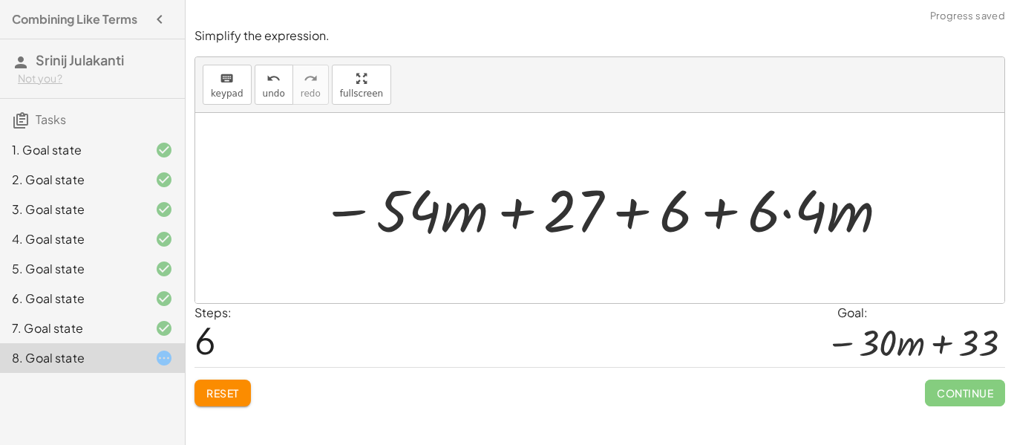
click at [817, 206] on div at bounding box center [605, 208] width 585 height 76
click at [817, 206] on div at bounding box center [605, 208] width 570 height 76
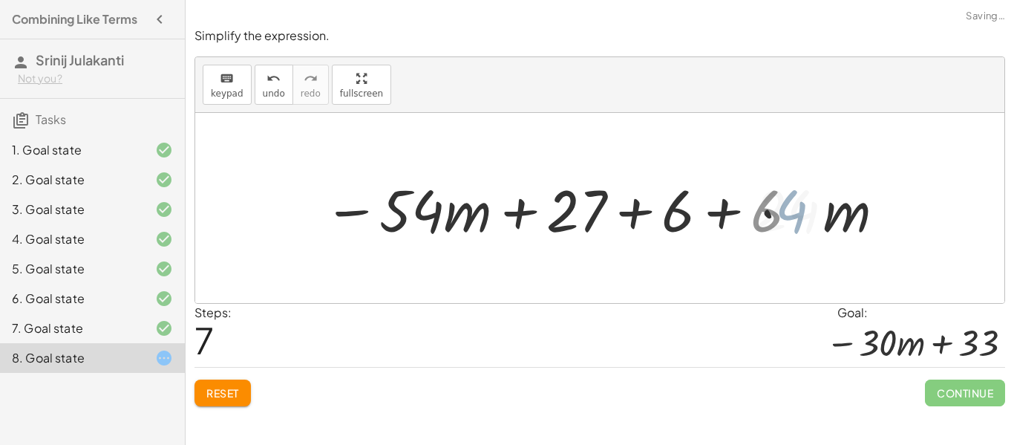
click at [817, 206] on div at bounding box center [605, 208] width 570 height 76
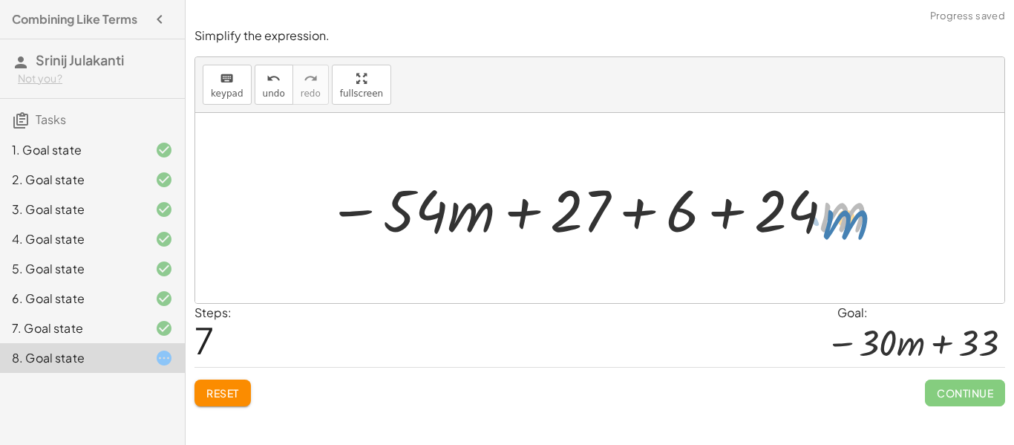
drag, startPoint x: 836, startPoint y: 211, endPoint x: 854, endPoint y: 213, distance: 18.0
click at [854, 213] on div at bounding box center [605, 208] width 570 height 76
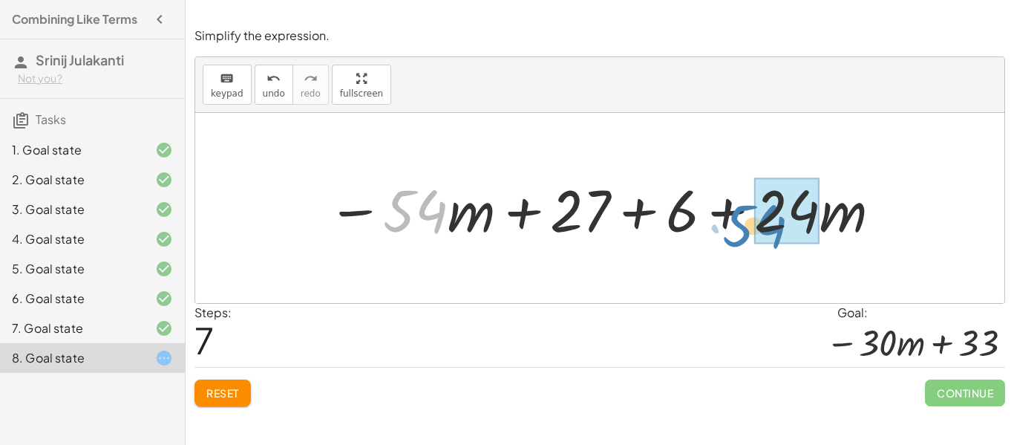
drag, startPoint x: 401, startPoint y: 207, endPoint x: 753, endPoint y: 220, distance: 352.9
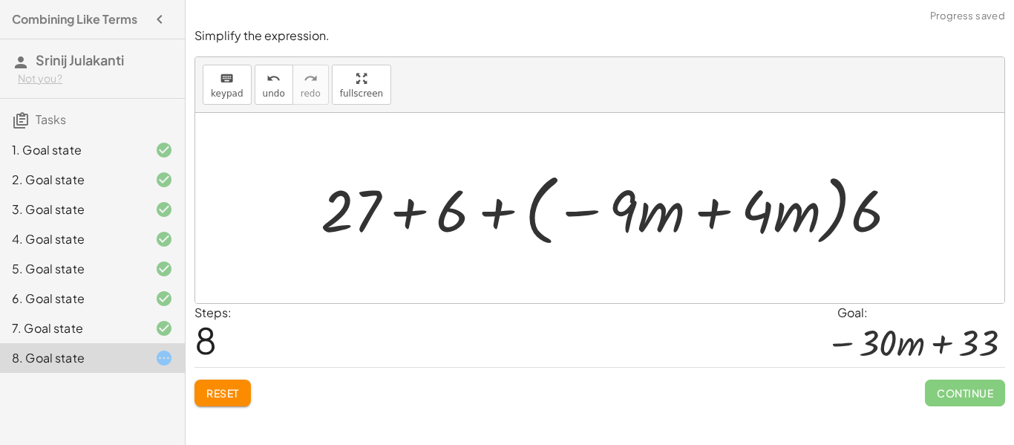
click at [206, 384] on button "Reset" at bounding box center [222, 392] width 56 height 27
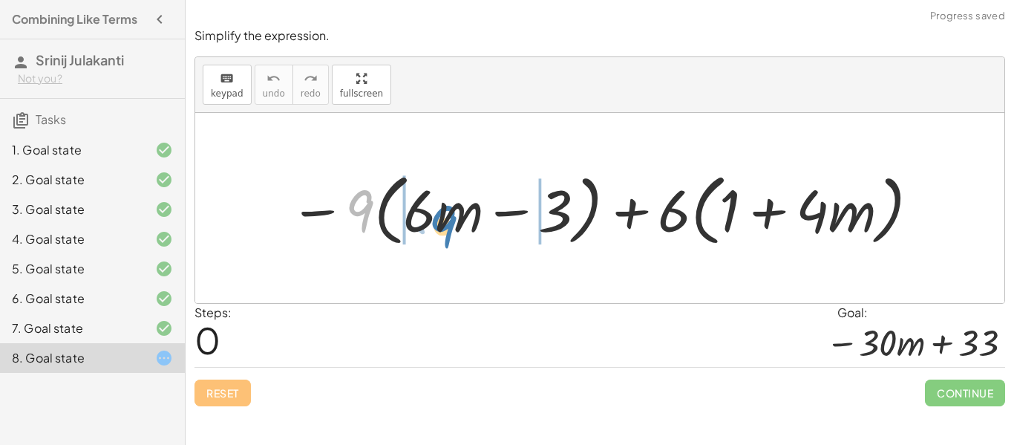
drag, startPoint x: 347, startPoint y: 201, endPoint x: 429, endPoint y: 217, distance: 83.9
click at [429, 217] on div at bounding box center [605, 208] width 647 height 85
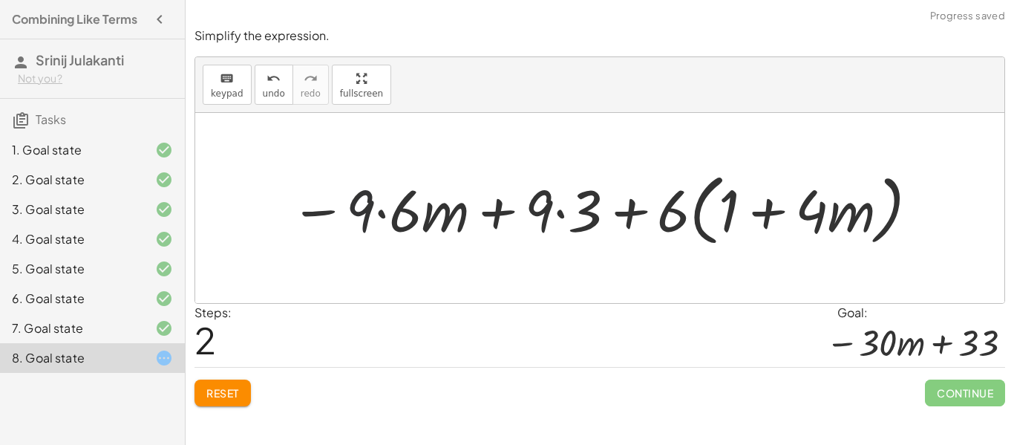
click at [367, 205] on div at bounding box center [605, 208] width 645 height 85
drag, startPoint x: 367, startPoint y: 205, endPoint x: 384, endPoint y: 211, distance: 18.1
click at [384, 211] on div at bounding box center [605, 208] width 645 height 85
drag, startPoint x: 358, startPoint y: 200, endPoint x: 408, endPoint y: 217, distance: 53.3
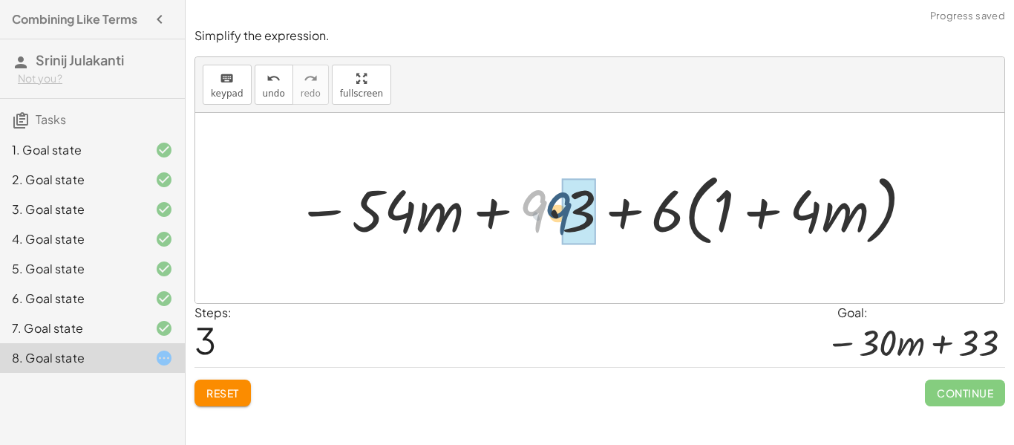
drag, startPoint x: 536, startPoint y: 203, endPoint x: 562, endPoint y: 206, distance: 26.1
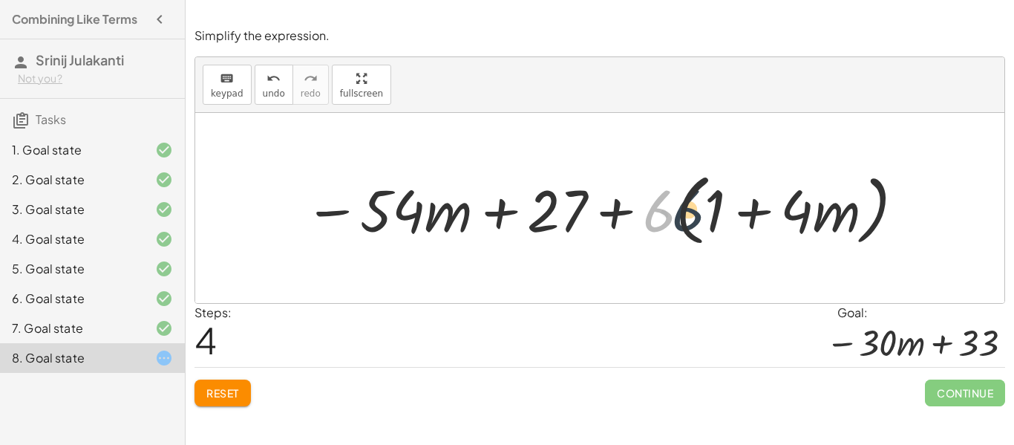
drag, startPoint x: 651, startPoint y: 211, endPoint x: 688, endPoint y: 209, distance: 37.2
click at [688, 209] on div at bounding box center [605, 208] width 617 height 85
drag, startPoint x: 666, startPoint y: 211, endPoint x: 722, endPoint y: 210, distance: 55.7
click at [722, 210] on div at bounding box center [605, 208] width 617 height 85
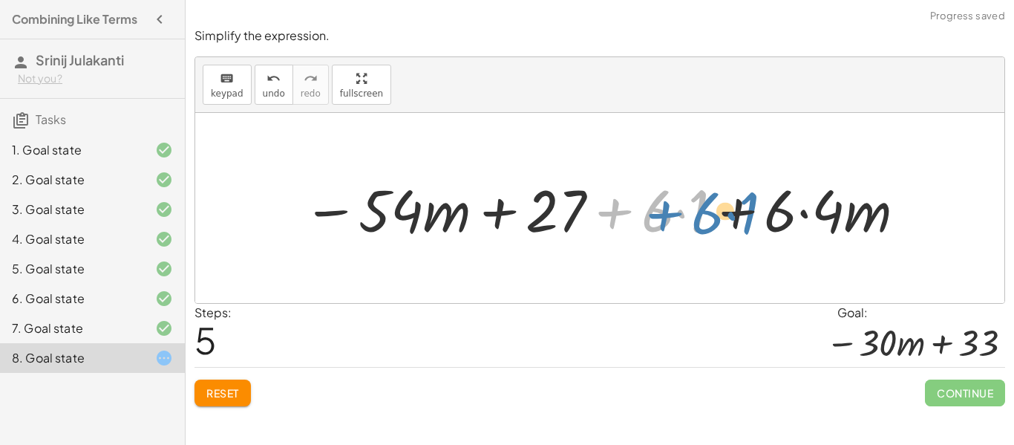
drag, startPoint x: 620, startPoint y: 215, endPoint x: 661, endPoint y: 215, distance: 40.8
click at [661, 215] on div at bounding box center [604, 208] width 619 height 76
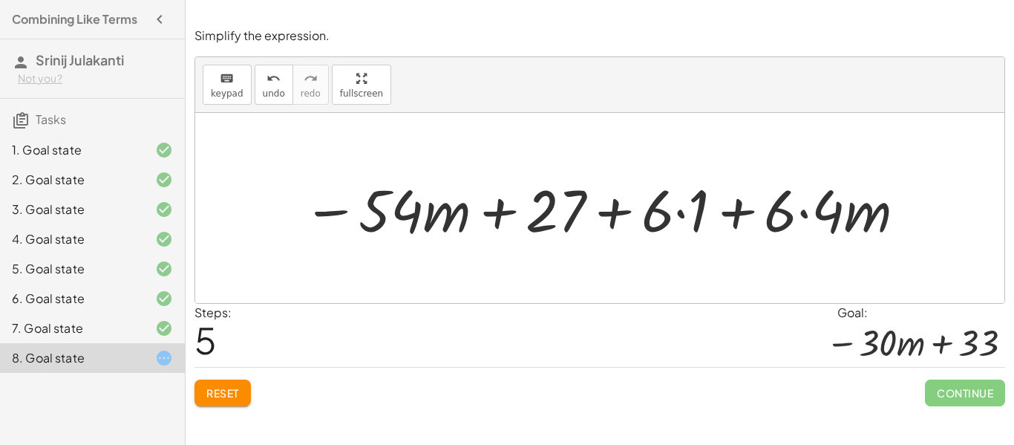
click at [661, 217] on div at bounding box center [604, 208] width 619 height 76
click at [700, 220] on div at bounding box center [604, 208] width 619 height 76
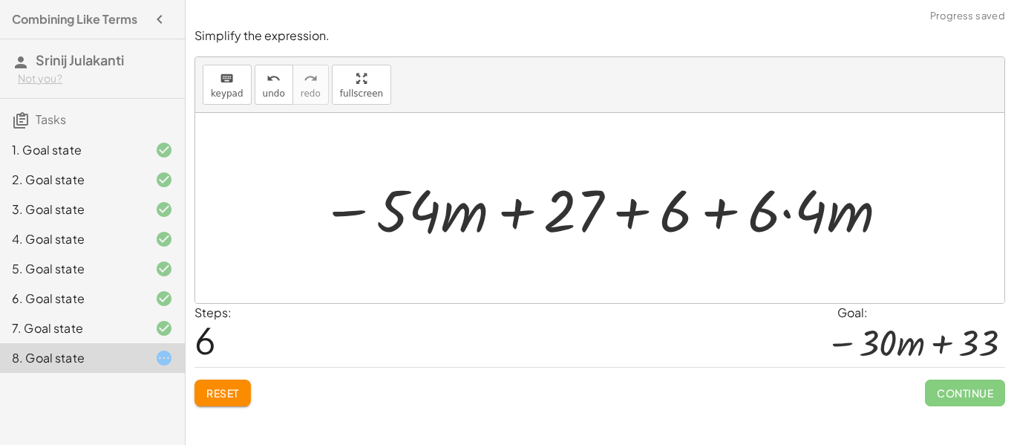
click at [811, 197] on div at bounding box center [605, 208] width 585 height 76
click at [811, 197] on div at bounding box center [605, 208] width 570 height 76
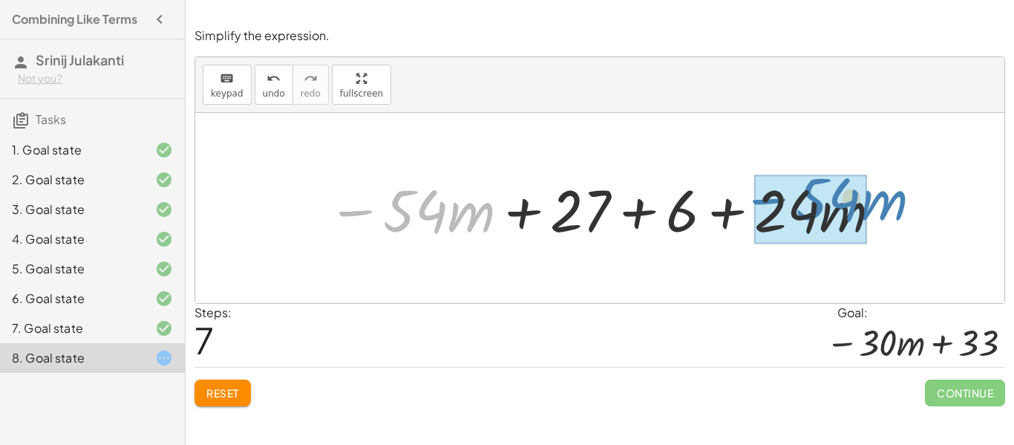
drag, startPoint x: 350, startPoint y: 212, endPoint x: 764, endPoint y: 202, distance: 413.6
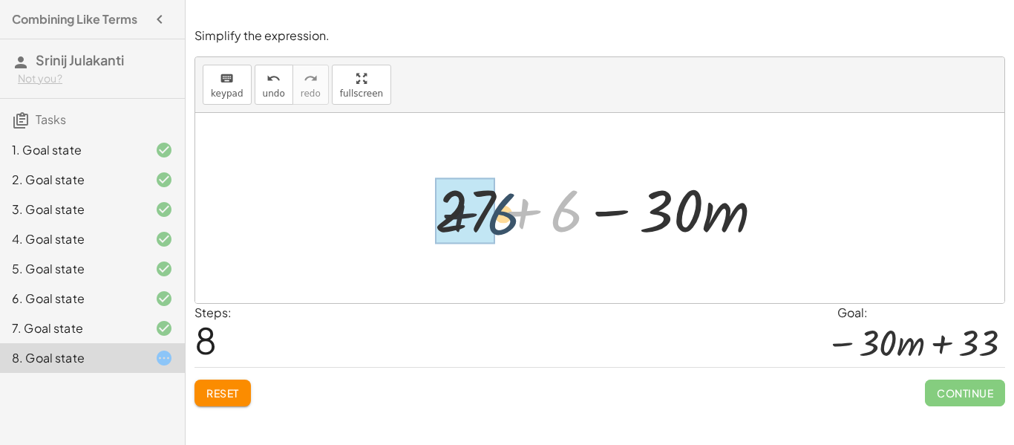
drag, startPoint x: 572, startPoint y: 215, endPoint x: 500, endPoint y: 219, distance: 72.1
click at [500, 219] on div at bounding box center [606, 208] width 356 height 76
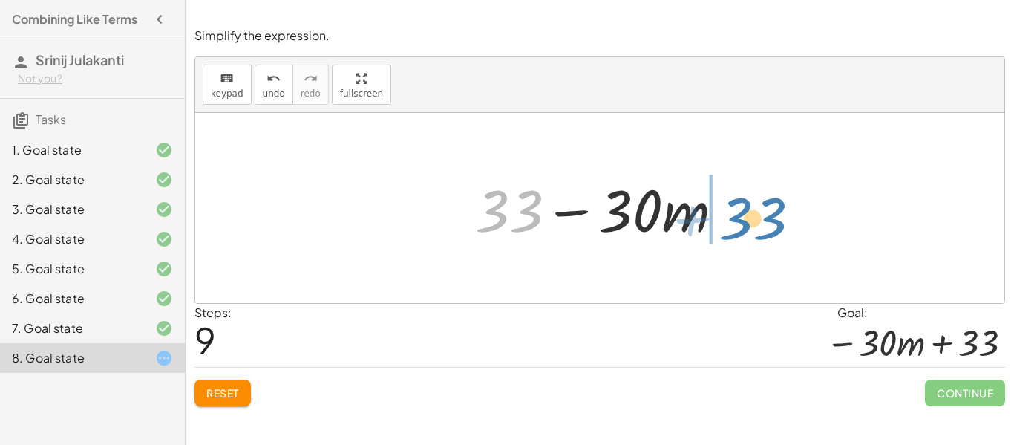
drag, startPoint x: 496, startPoint y: 223, endPoint x: 741, endPoint y: 231, distance: 245.1
click at [741, 231] on div at bounding box center [605, 208] width 275 height 76
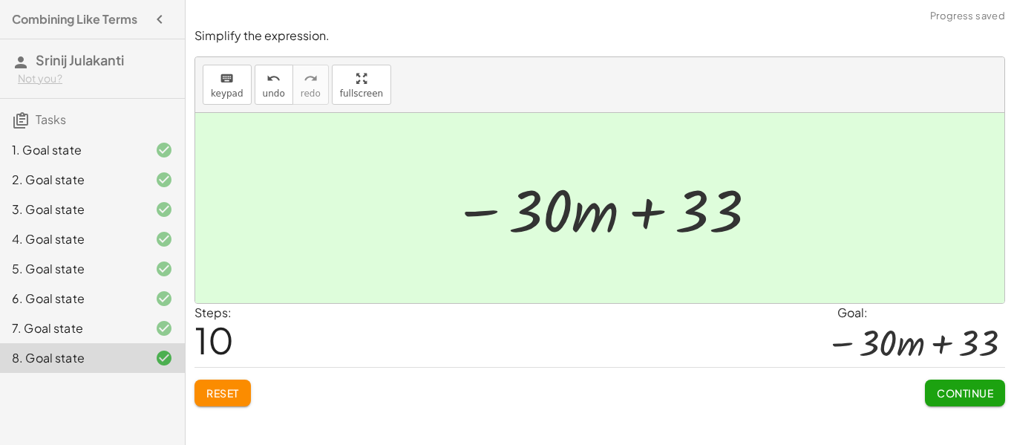
click at [975, 388] on span "Continue" at bounding box center [965, 392] width 56 height 13
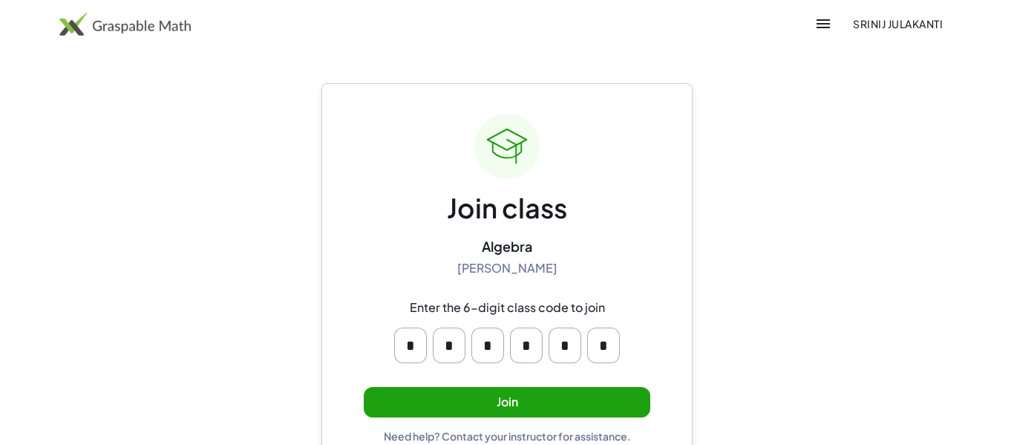
click at [494, 398] on button "Join" at bounding box center [507, 402] width 287 height 30
click at [454, 405] on button "Join" at bounding box center [507, 402] width 287 height 30
